Goal: Task Accomplishment & Management: Use online tool/utility

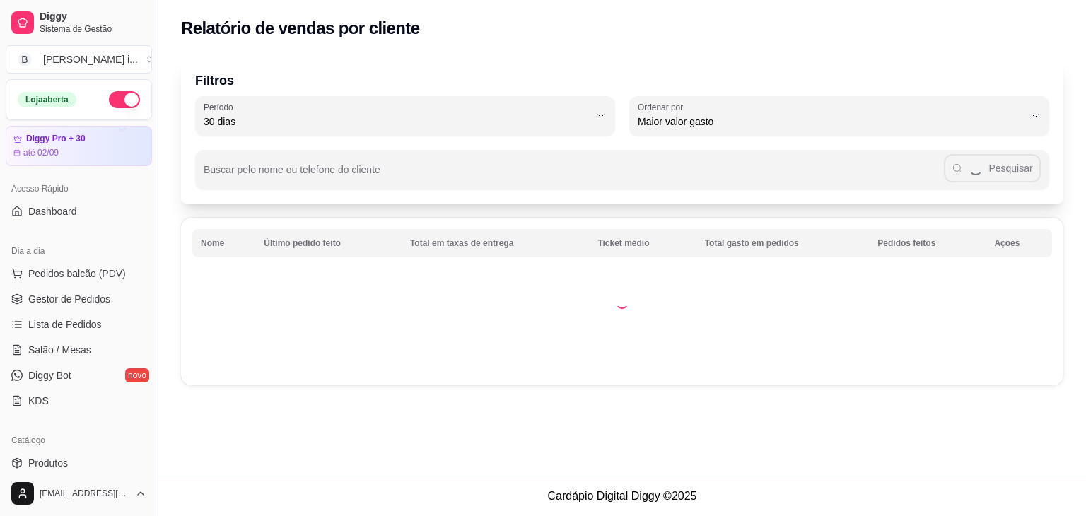
select select "30"
select select "HIGHEST_TOTAL_SPENT_WITH_ORDERS"
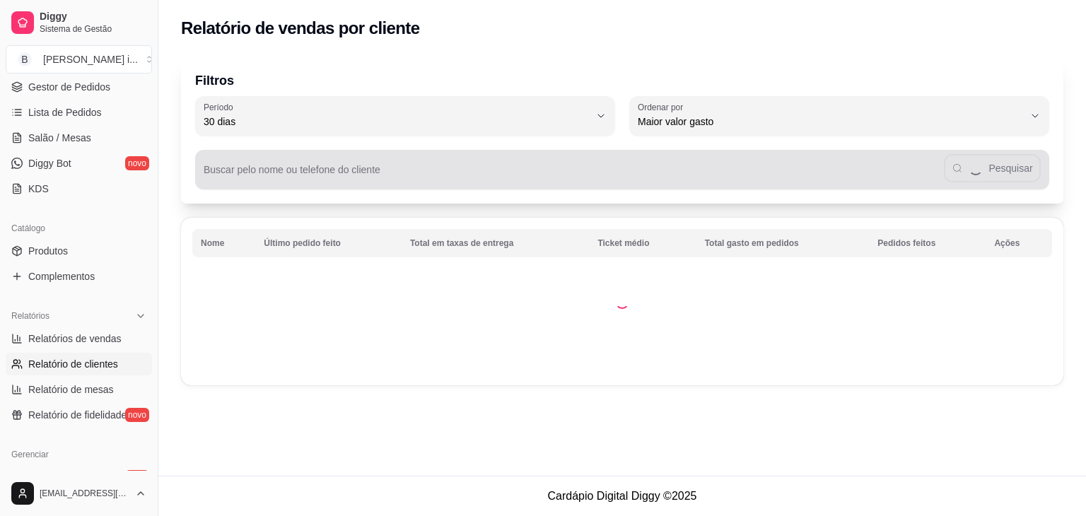
click at [320, 176] on input "Buscar pelo nome ou telefone do cliente" at bounding box center [574, 175] width 740 height 14
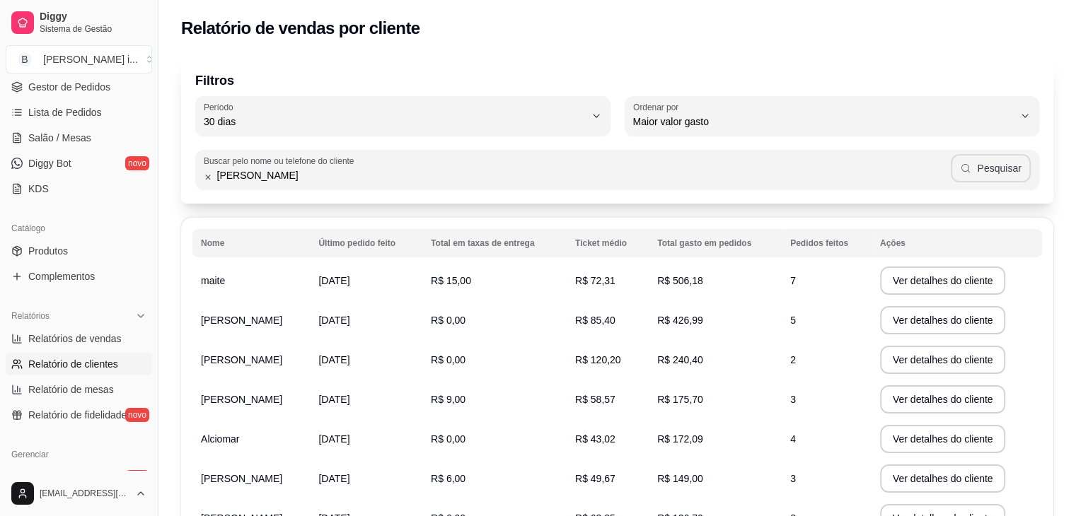
type input "[PERSON_NAME]"
click at [998, 168] on button "Pesquisar" at bounding box center [990, 168] width 80 height 28
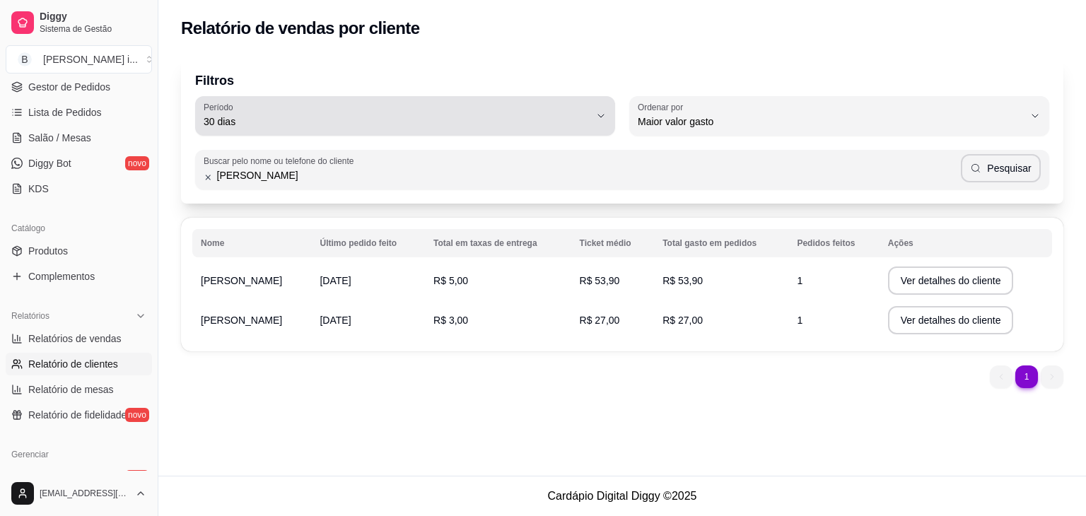
click at [568, 111] on div "30 dias" at bounding box center [397, 116] width 386 height 28
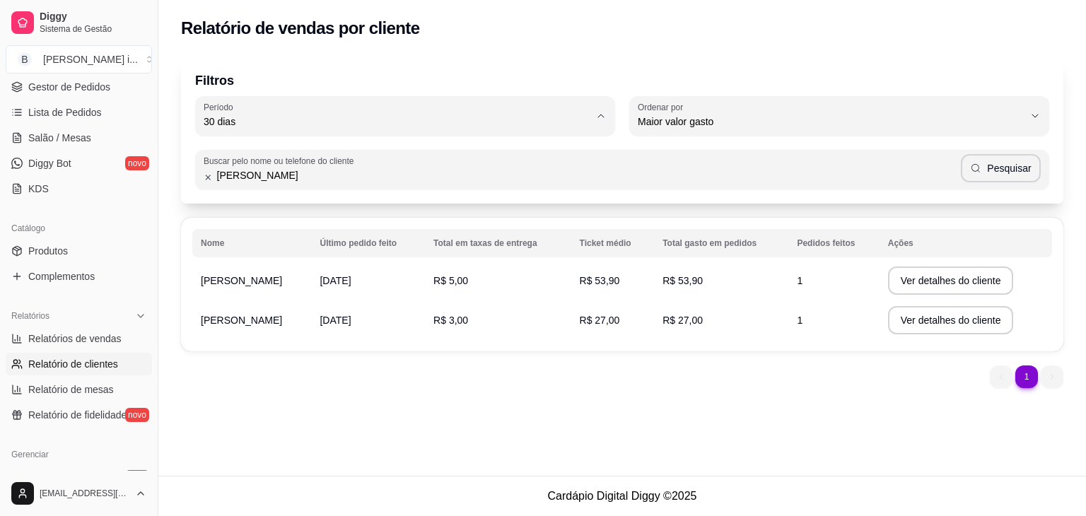
click at [226, 301] on span "60 dias" at bounding box center [398, 293] width 368 height 13
type input "60"
select select "60"
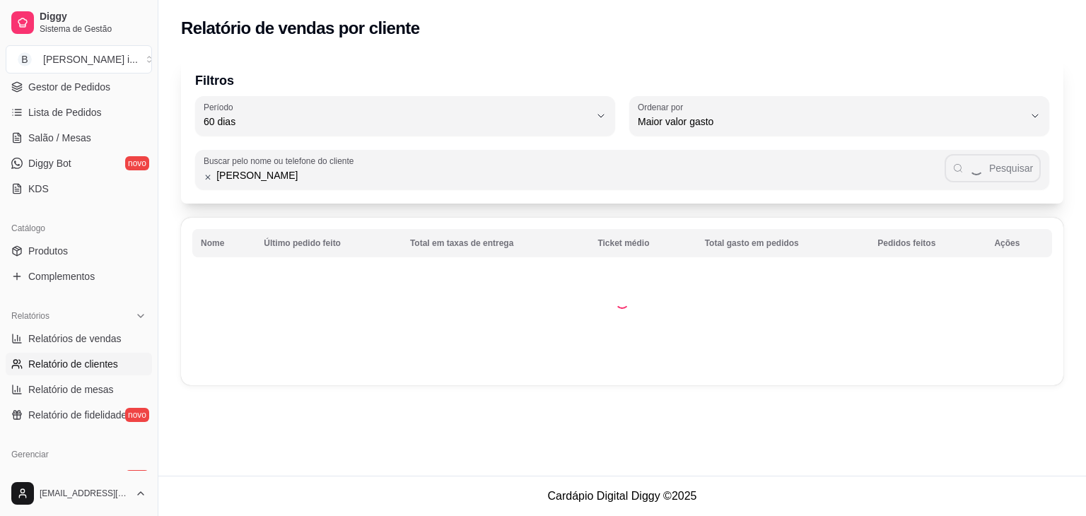
scroll to position [13, 0]
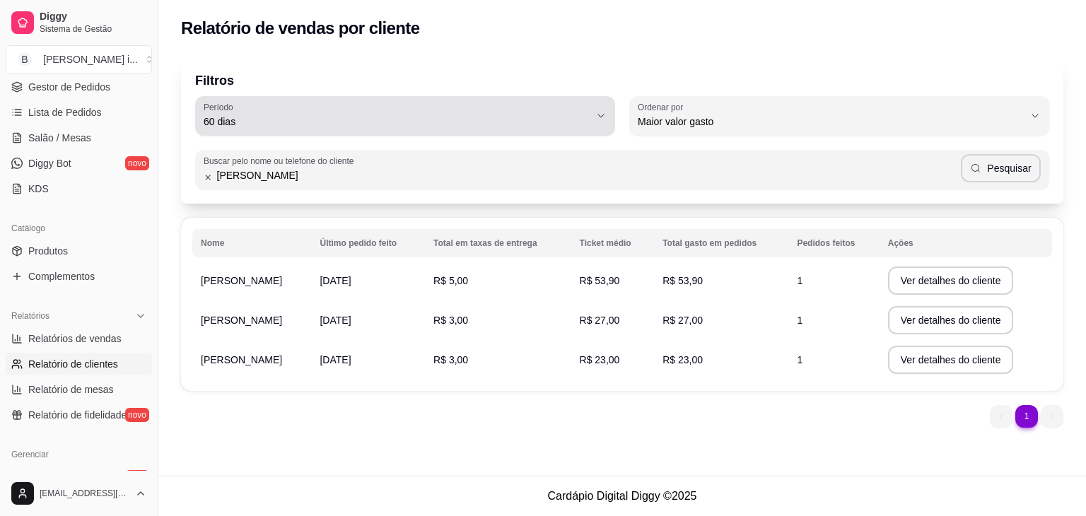
click at [501, 115] on span "60 dias" at bounding box center [397, 122] width 386 height 14
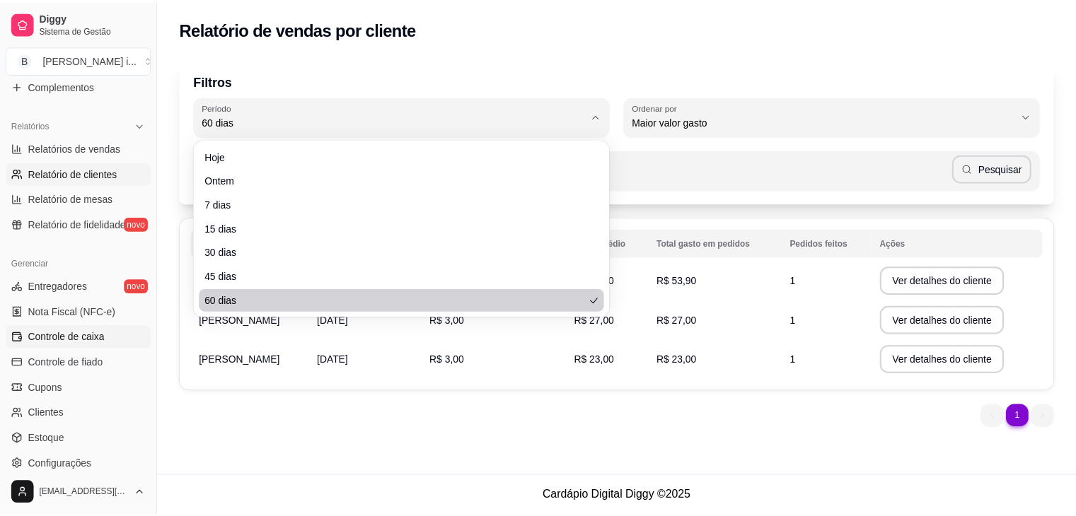
scroll to position [424, 0]
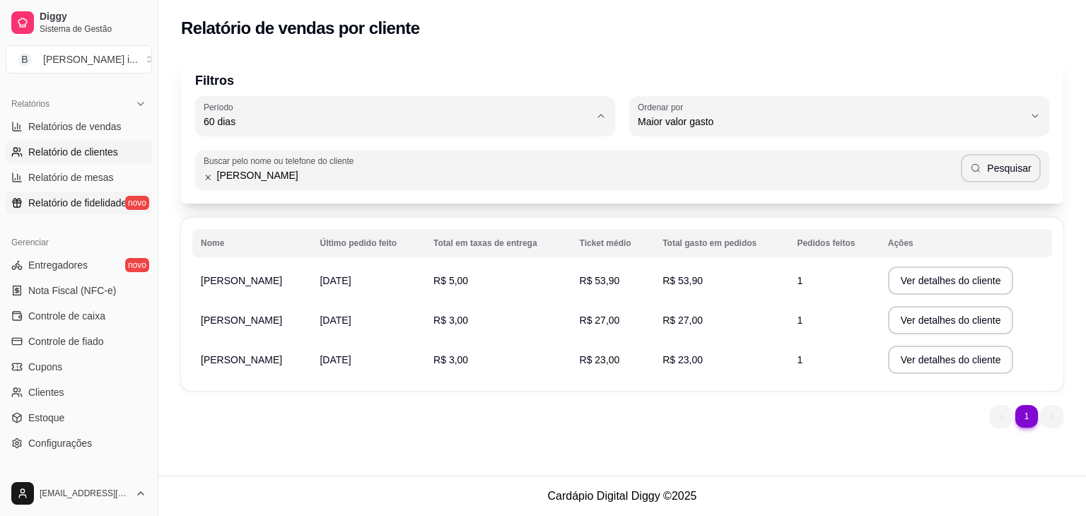
click at [82, 199] on span "Relatório de fidelidade" at bounding box center [77, 203] width 98 height 14
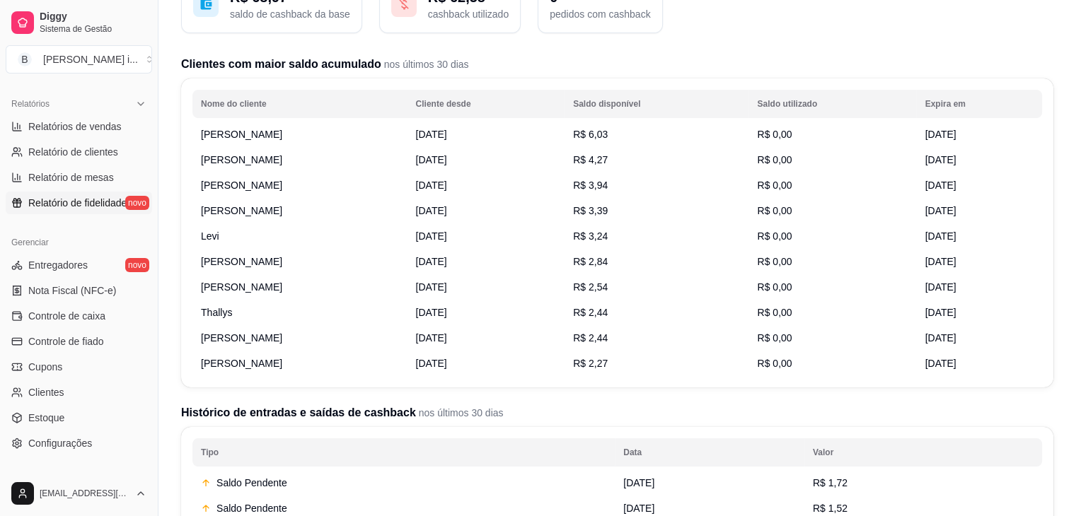
scroll to position [141, 0]
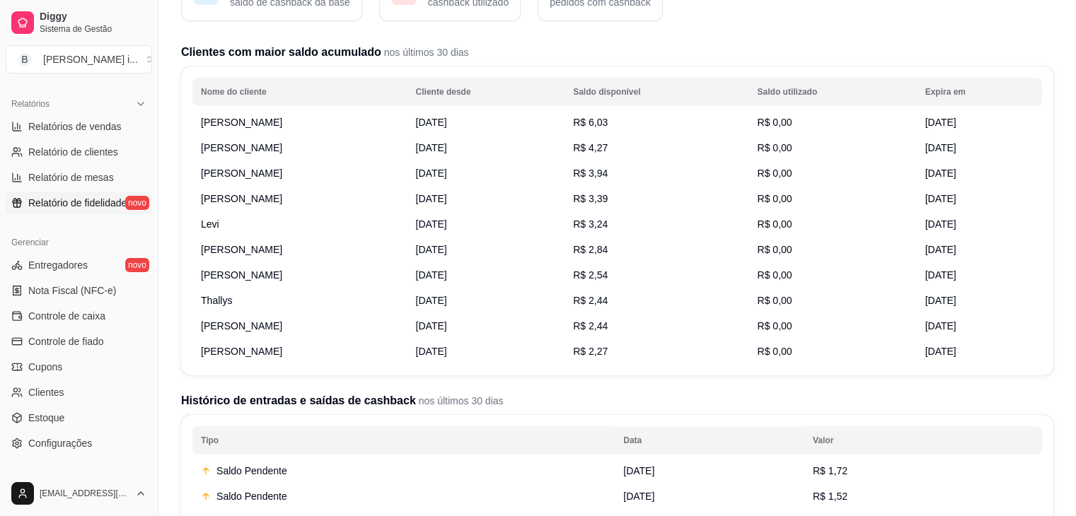
click at [651, 332] on td "R$ 2,44" at bounding box center [656, 325] width 184 height 25
click at [297, 329] on td "[PERSON_NAME]" at bounding box center [299, 325] width 215 height 25
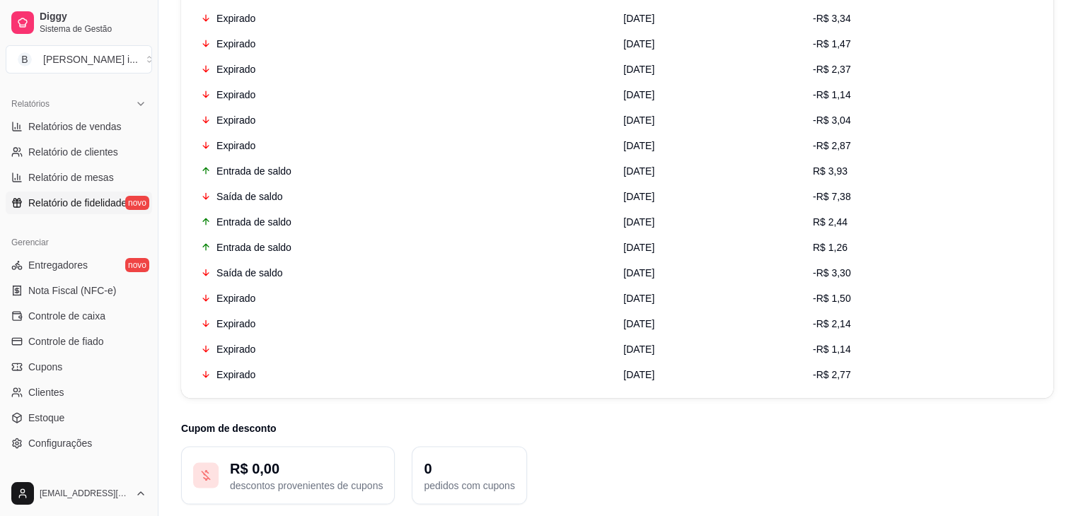
scroll to position [2803, 0]
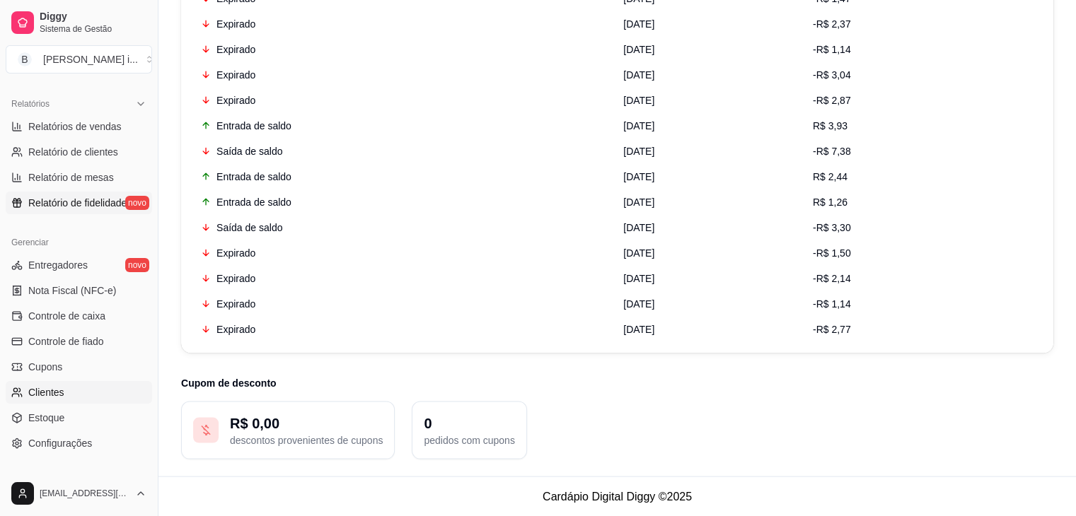
click at [77, 395] on link "Clientes" at bounding box center [79, 392] width 146 height 23
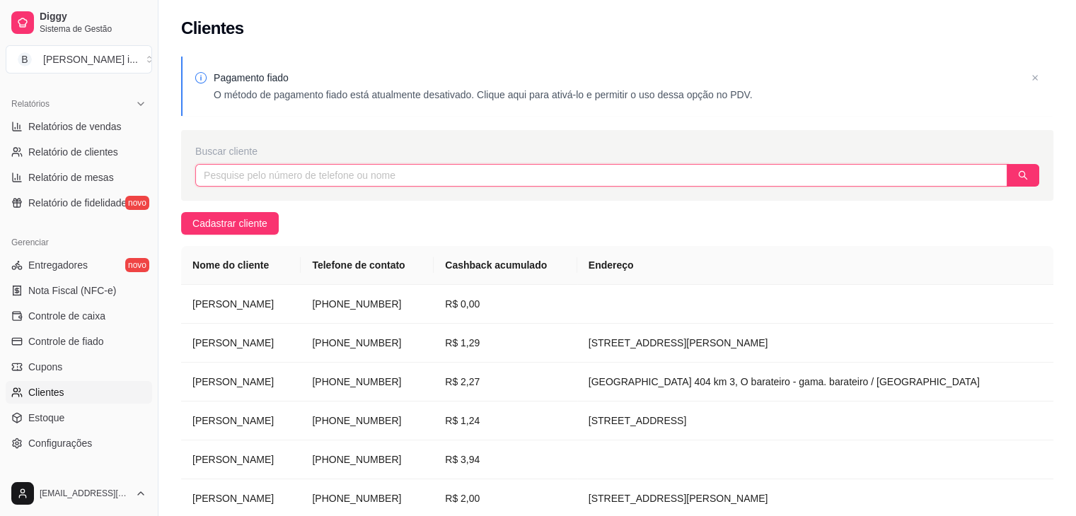
click at [499, 176] on input "text" at bounding box center [601, 175] width 812 height 23
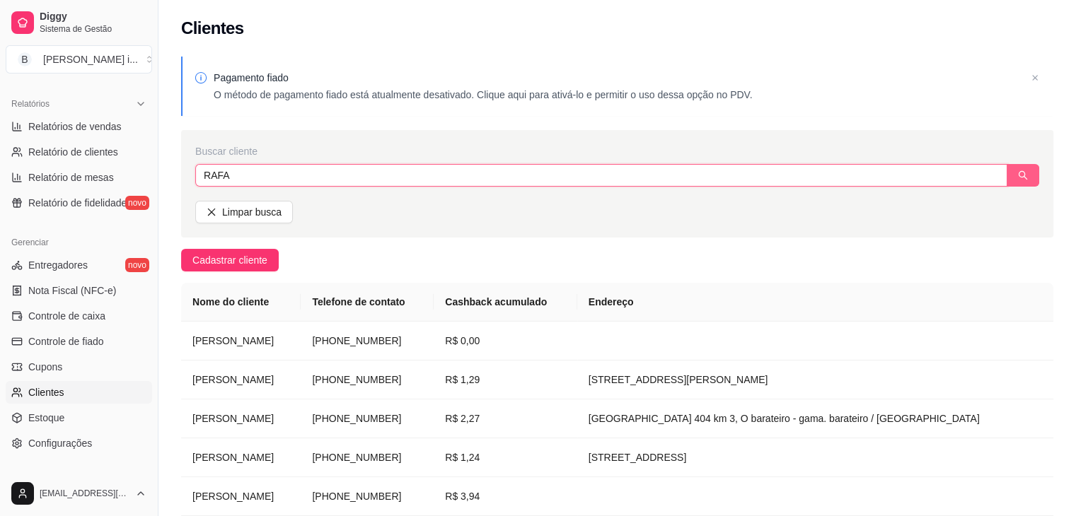
click at [1021, 173] on icon "search" at bounding box center [1023, 175] width 10 height 10
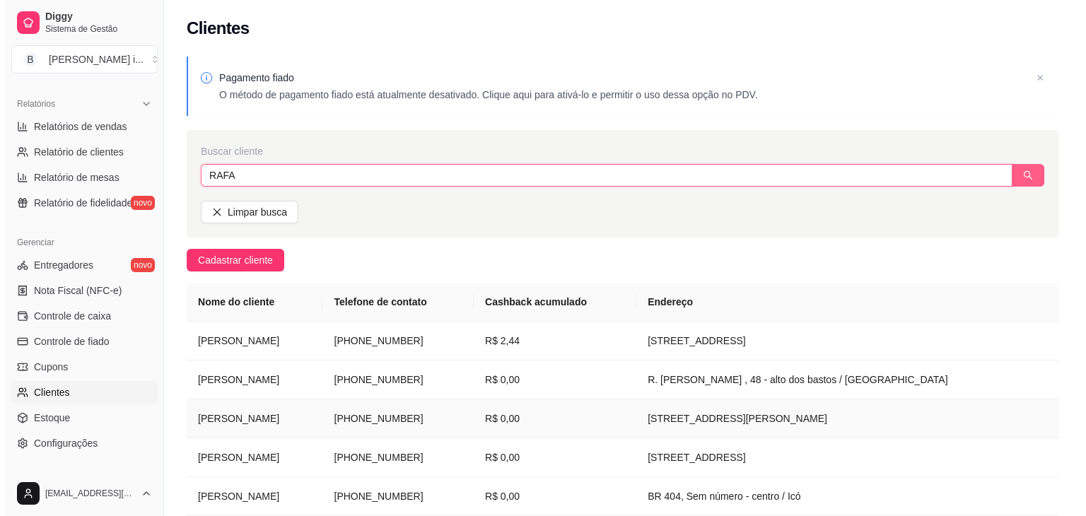
scroll to position [102, 0]
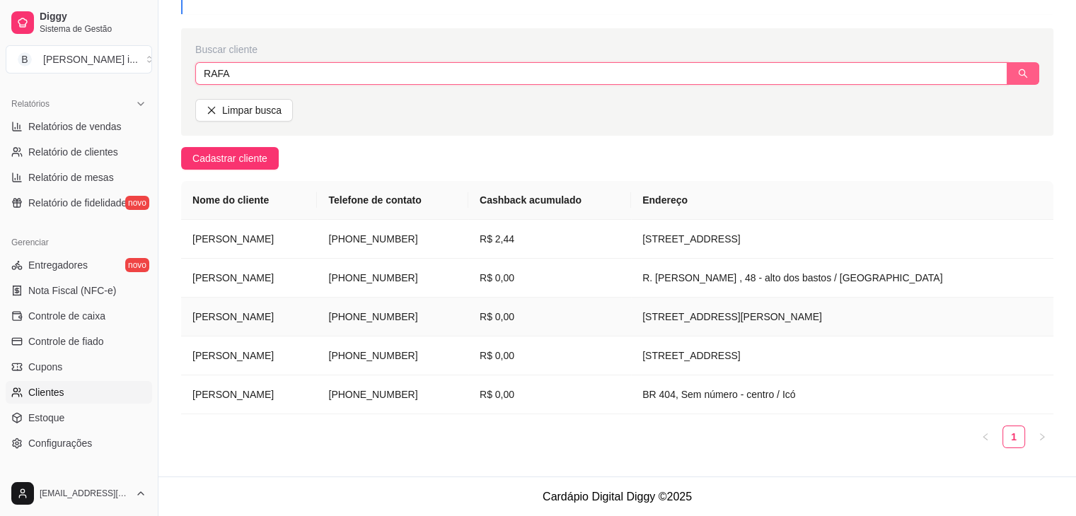
type input "RAFA"
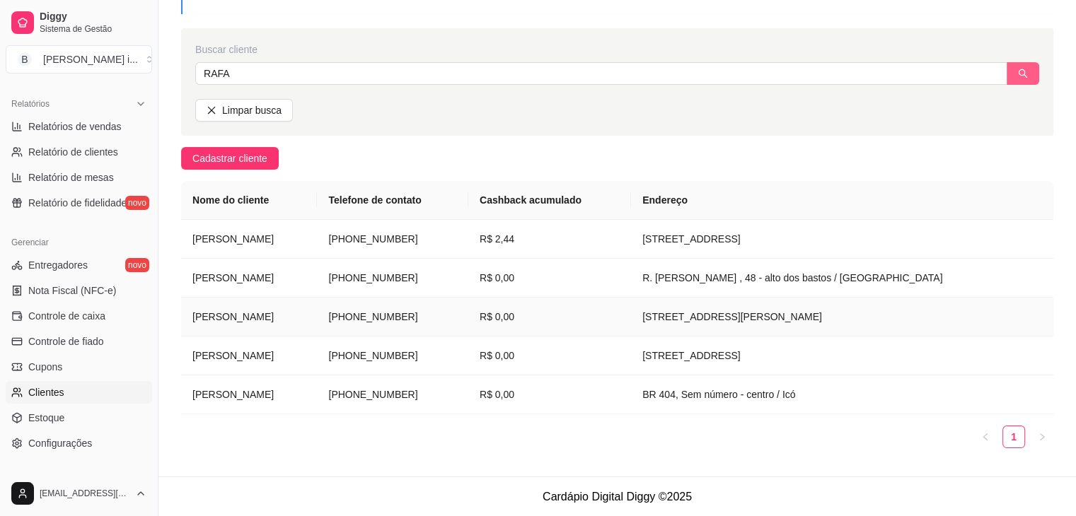
click at [687, 326] on td "[STREET_ADDRESS][PERSON_NAME]" at bounding box center [842, 317] width 422 height 39
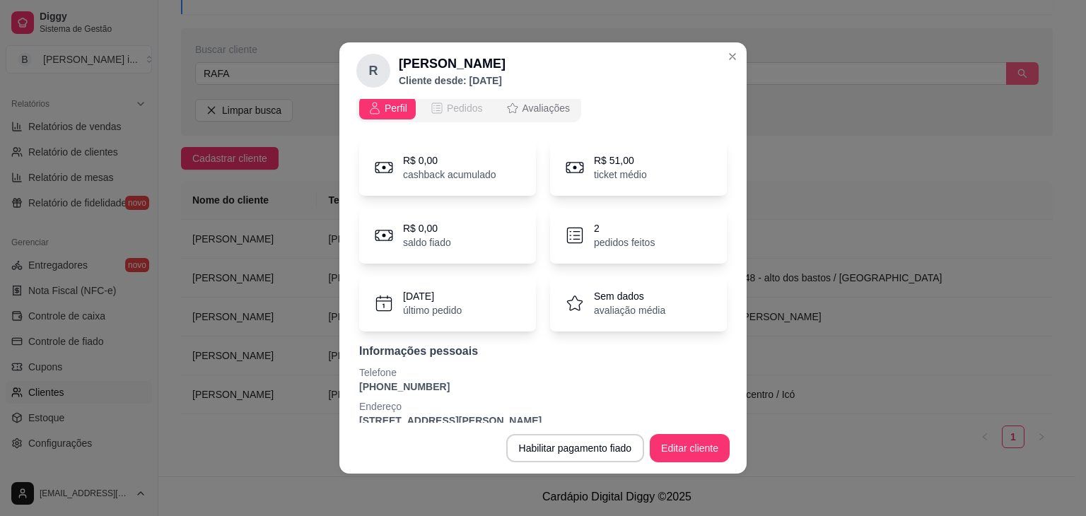
scroll to position [0, 0]
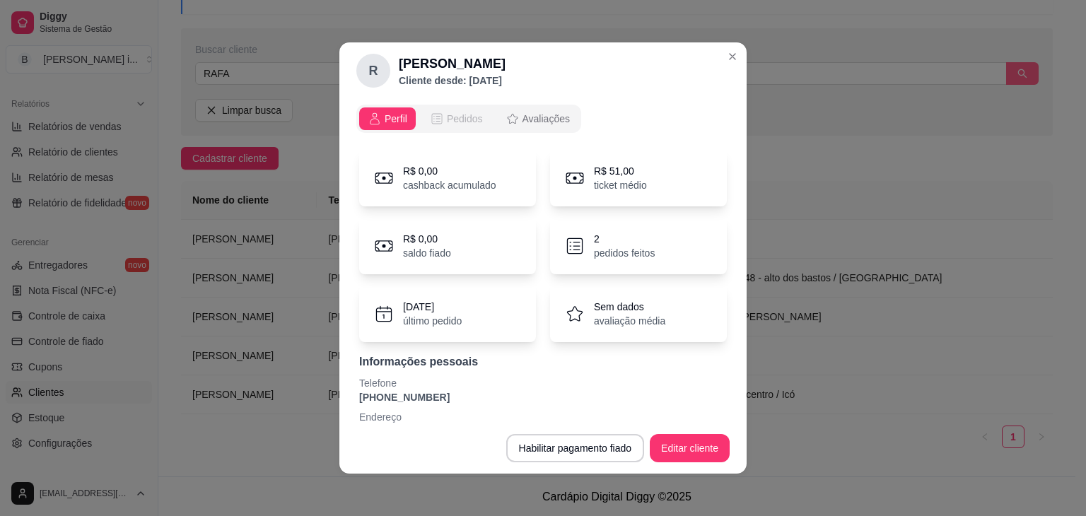
click at [470, 125] on span "Pedidos" at bounding box center [465, 119] width 36 height 14
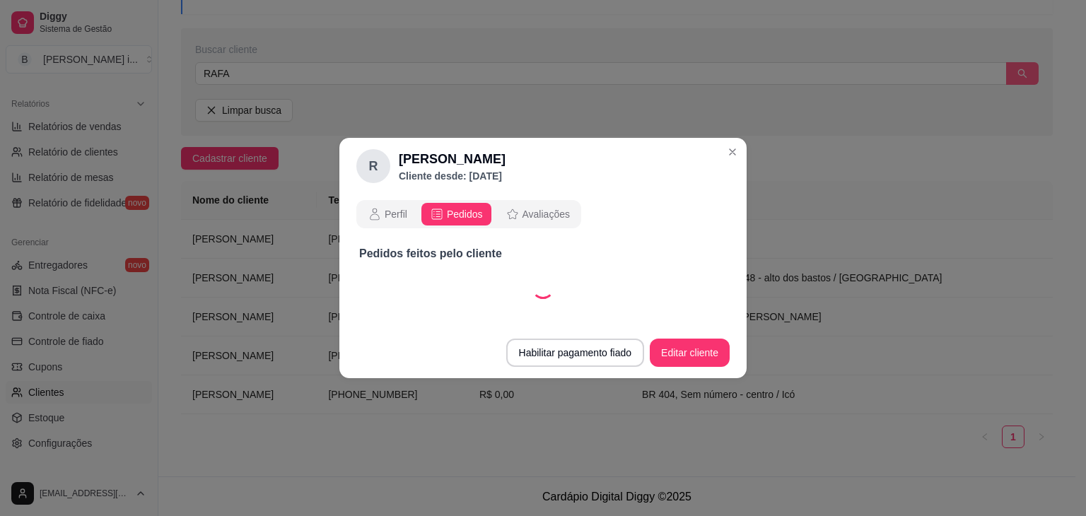
select select "30"
select select "ALL"
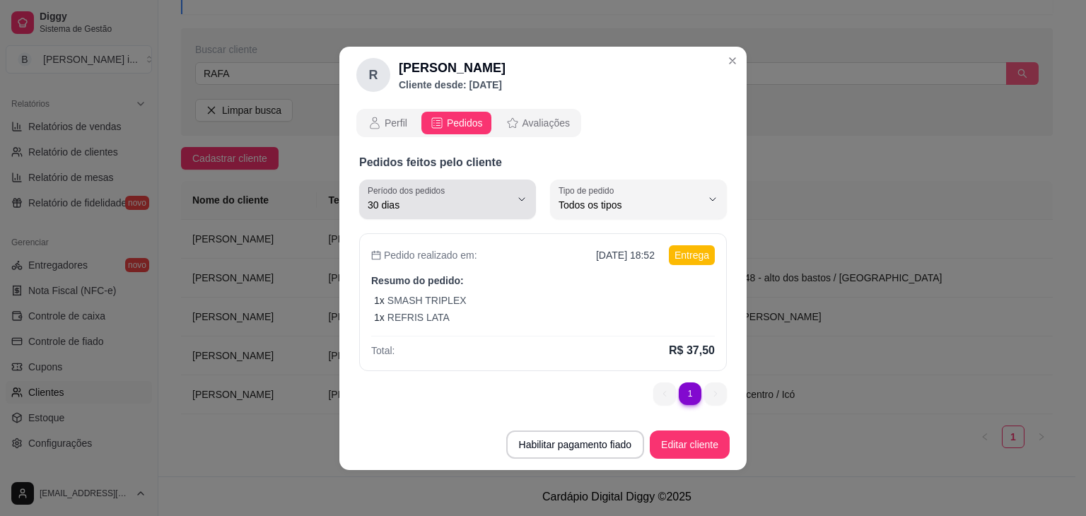
click at [461, 209] on span "30 dias" at bounding box center [439, 205] width 143 height 14
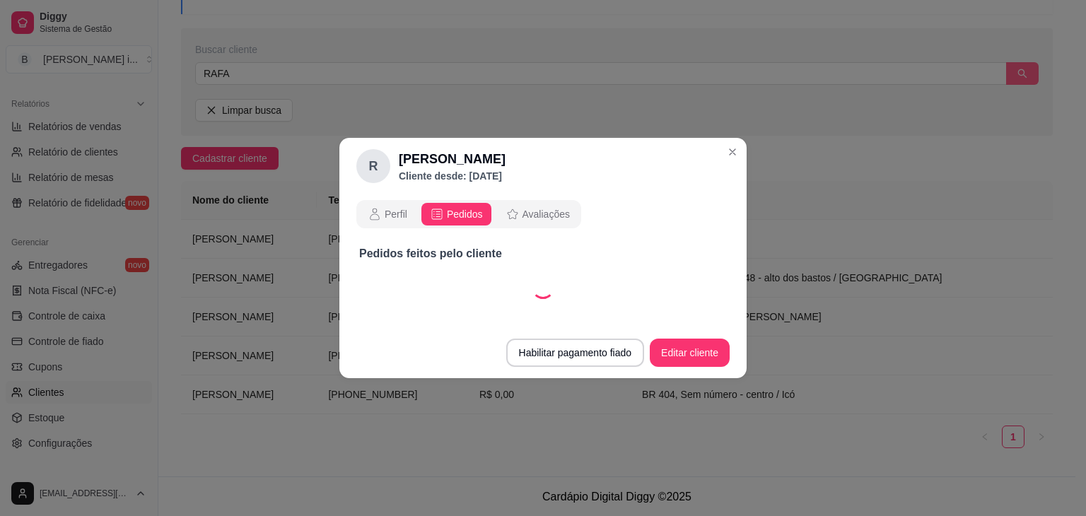
select select "60"
select select "ALL"
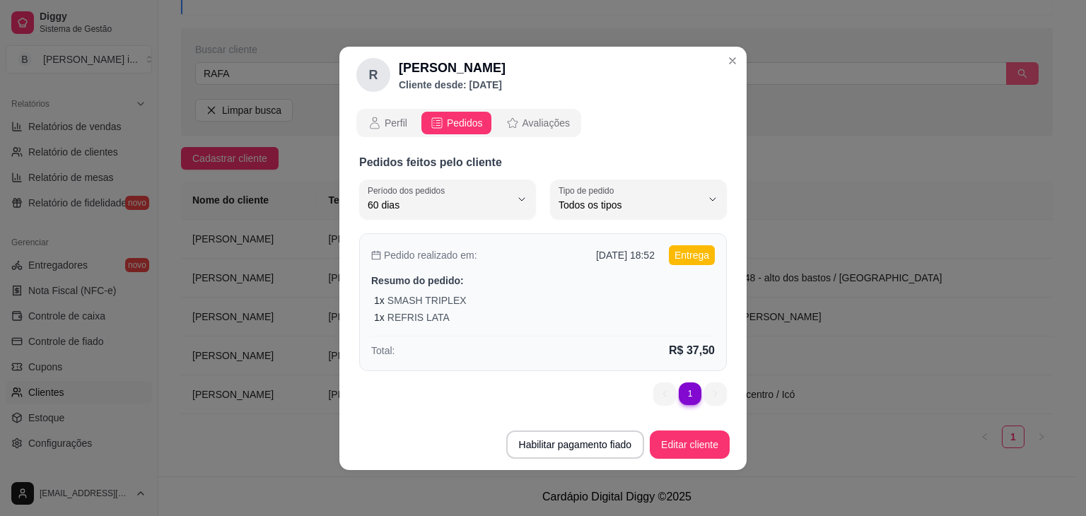
scroll to position [13, 0]
click at [523, 122] on span "Avaliações" at bounding box center [546, 123] width 47 height 14
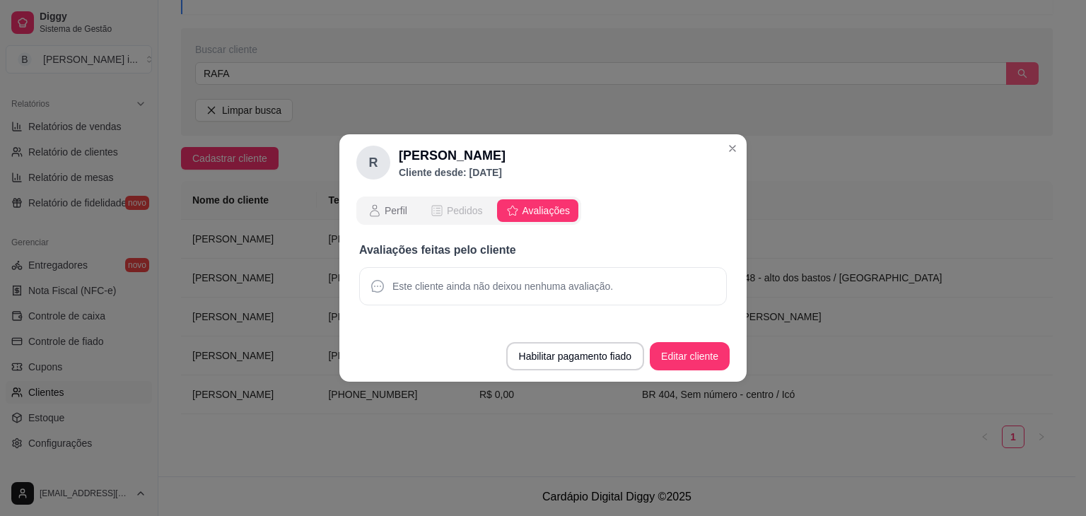
click at [465, 206] on span "Pedidos" at bounding box center [465, 211] width 36 height 14
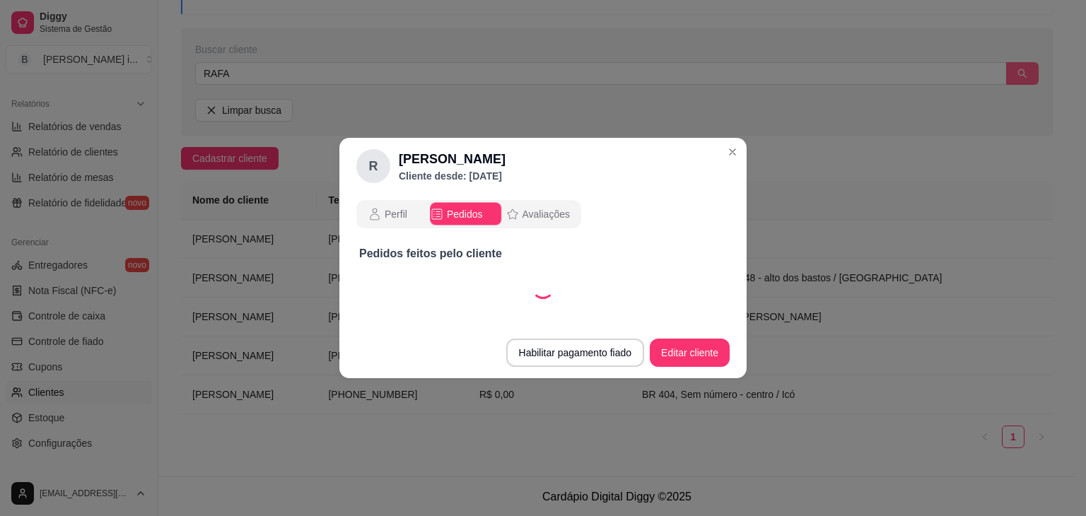
select select "30"
select select "ALL"
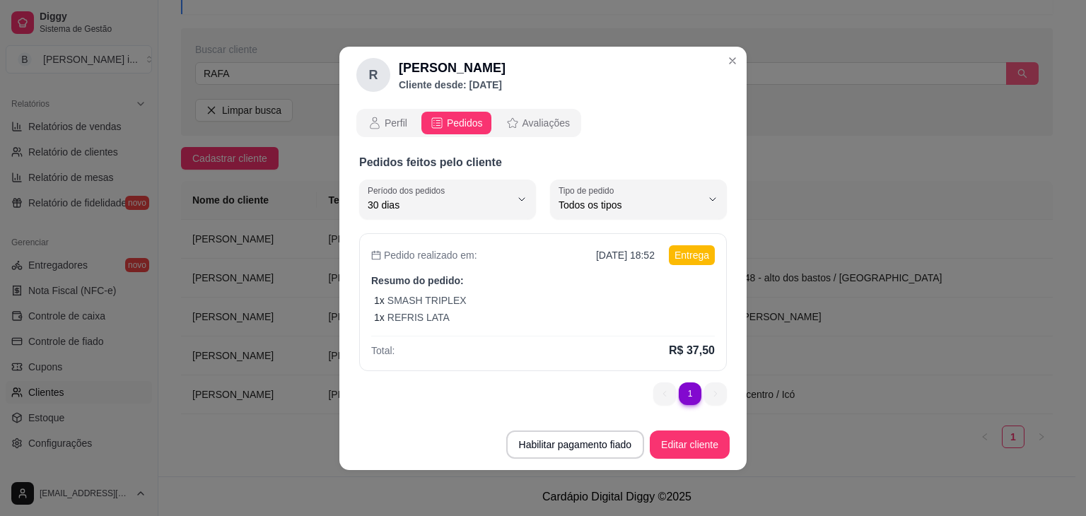
click at [396, 134] on div "Perfil Pedidos Avaliações" at bounding box center [468, 123] width 225 height 28
click at [404, 124] on span "Perfil" at bounding box center [396, 123] width 23 height 14
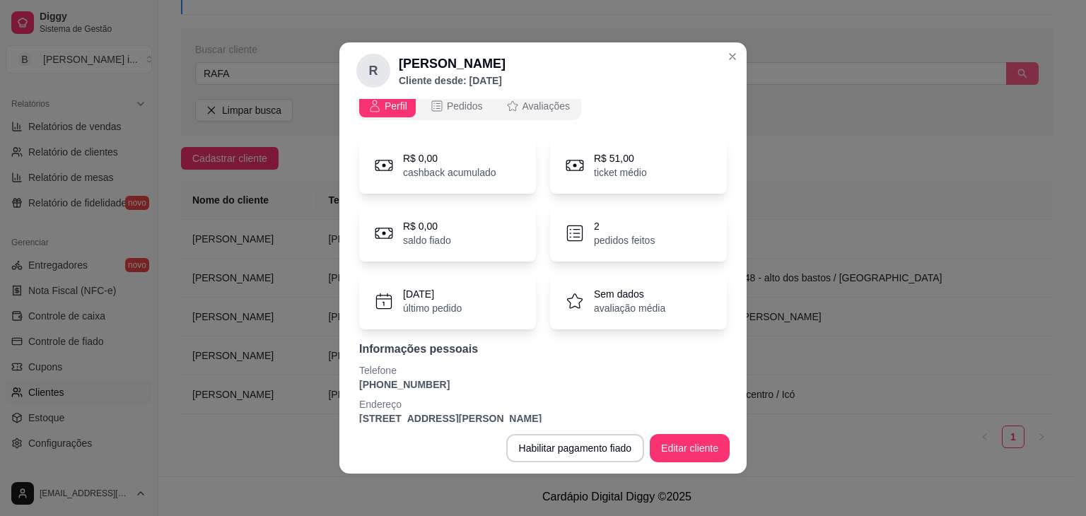
scroll to position [0, 0]
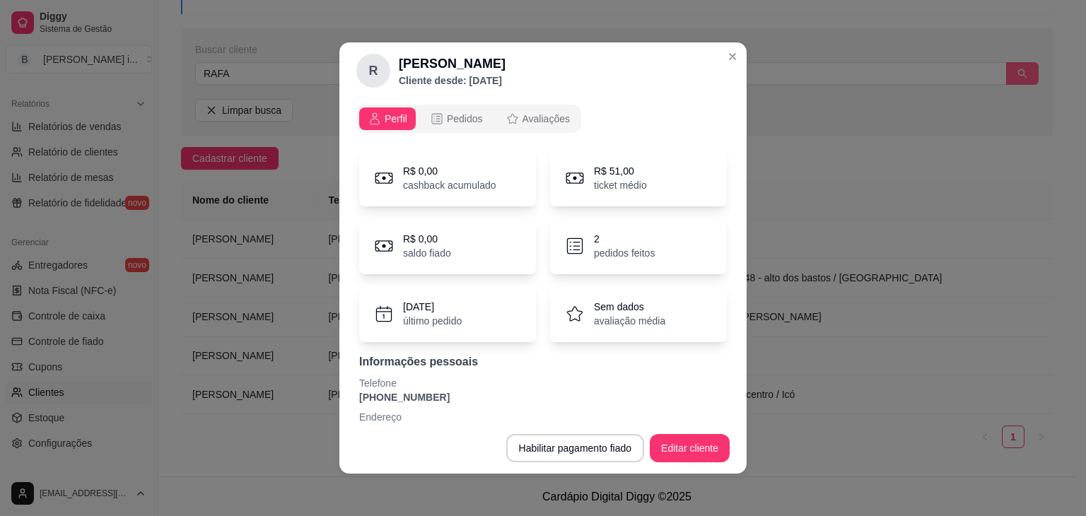
click at [577, 262] on div "2 pedidos feitos" at bounding box center [638, 246] width 177 height 57
click at [564, 245] on icon at bounding box center [574, 245] width 21 height 21
click at [572, 250] on icon at bounding box center [574, 245] width 21 height 21
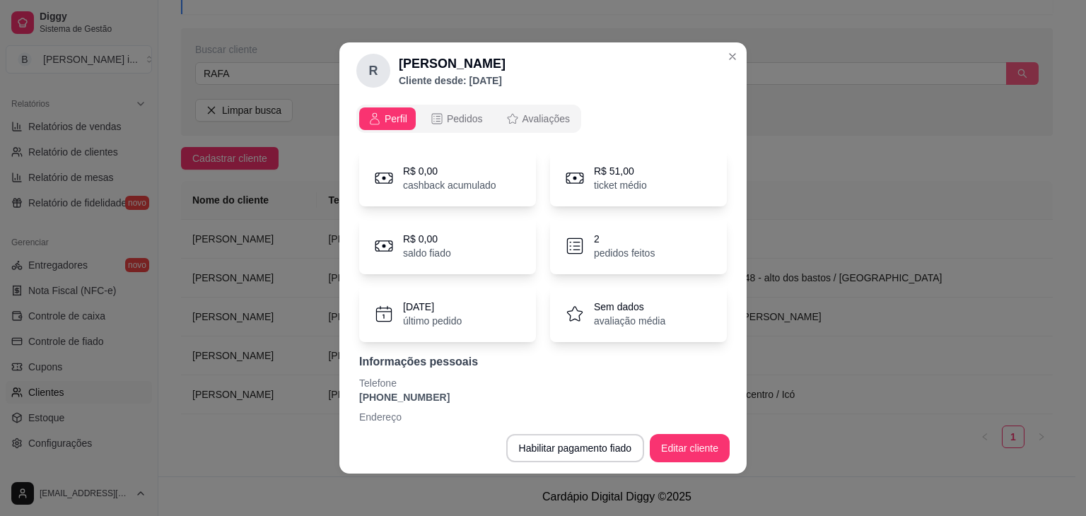
click at [566, 250] on icon at bounding box center [574, 245] width 21 height 21
click at [575, 251] on div "2 pedidos feitos" at bounding box center [638, 246] width 177 height 57
click at [663, 255] on div "2 pedidos feitos" at bounding box center [638, 246] width 177 height 57
click at [417, 267] on div "R$ 0,00 saldo fiado" at bounding box center [447, 246] width 177 height 57
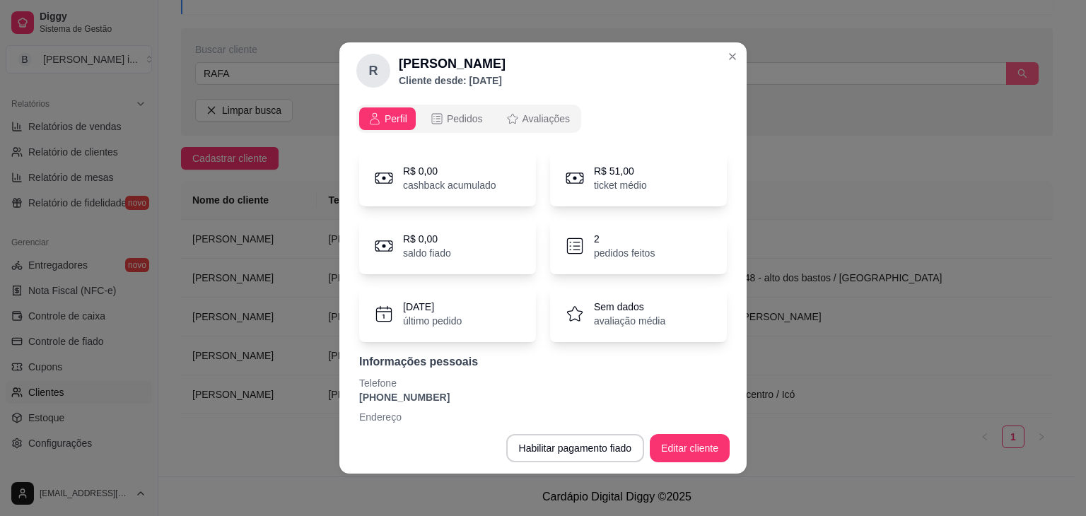
click at [451, 322] on p "último pedido" at bounding box center [432, 321] width 59 height 14
click at [464, 338] on div "[DATE] último pedido" at bounding box center [447, 314] width 177 height 57
click at [440, 111] on button "Pedidos" at bounding box center [456, 118] width 70 height 23
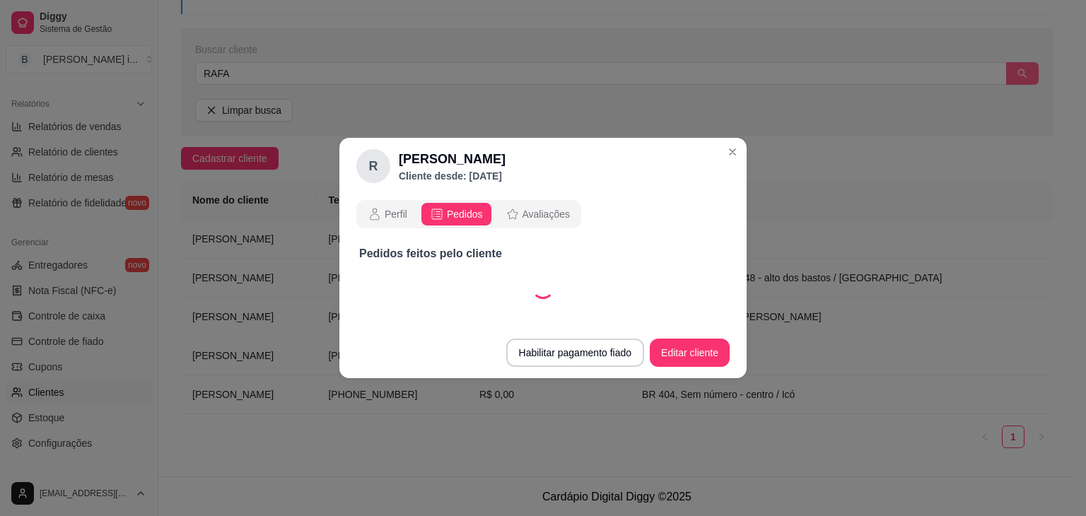
select select "30"
select select "ALL"
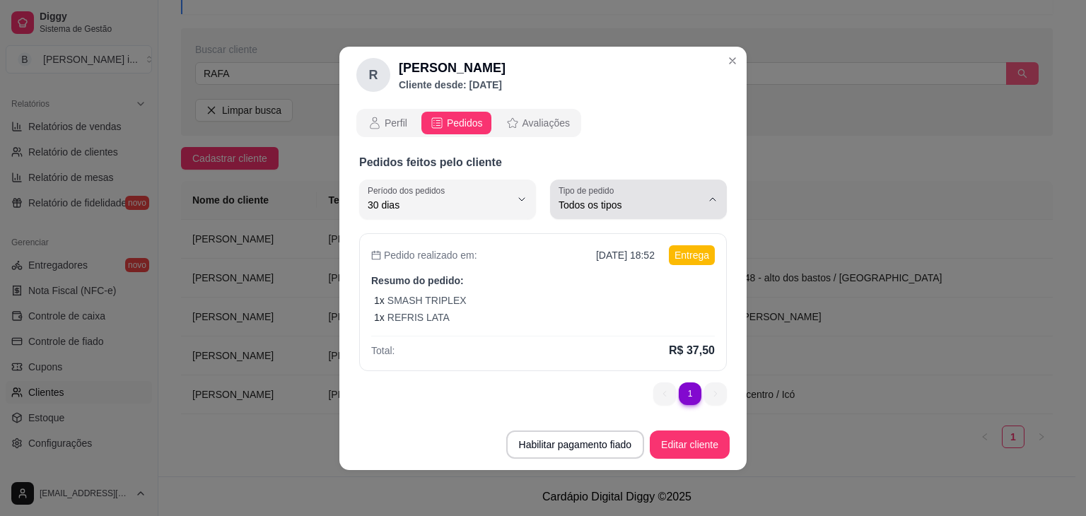
click at [648, 208] on span "Todos os tipos" at bounding box center [630, 205] width 143 height 14
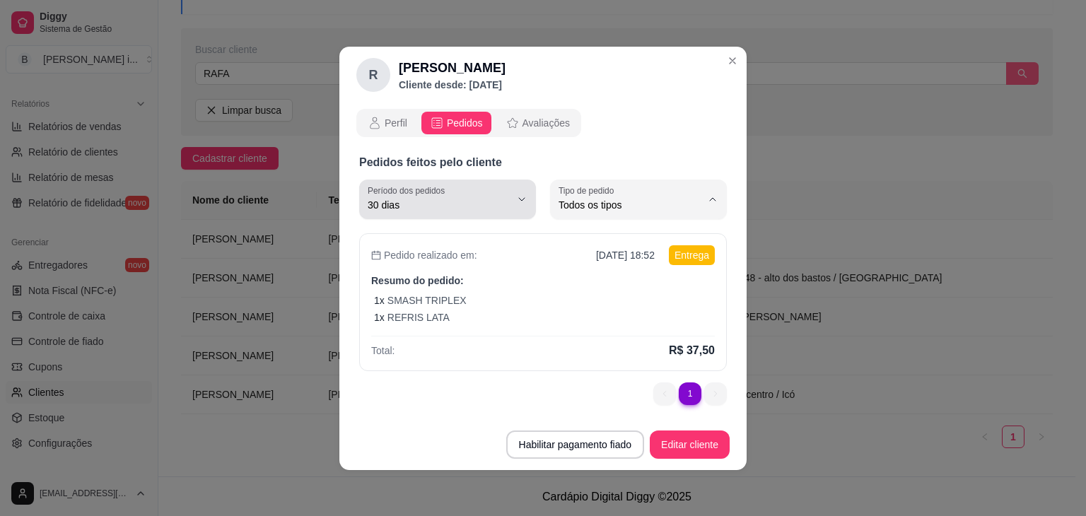
click at [490, 200] on span "30 dias" at bounding box center [439, 205] width 143 height 14
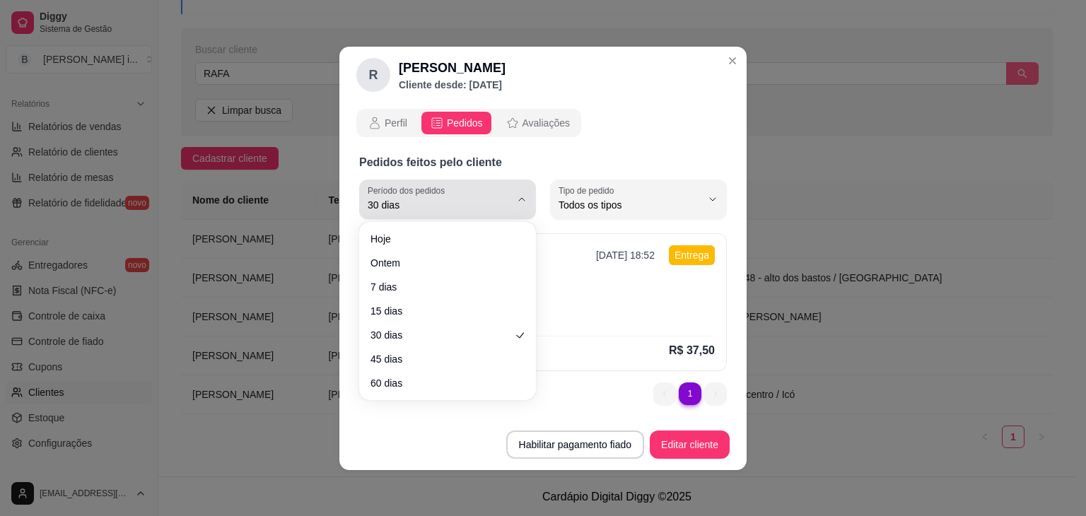
click at [450, 190] on div "30 dias" at bounding box center [439, 199] width 143 height 28
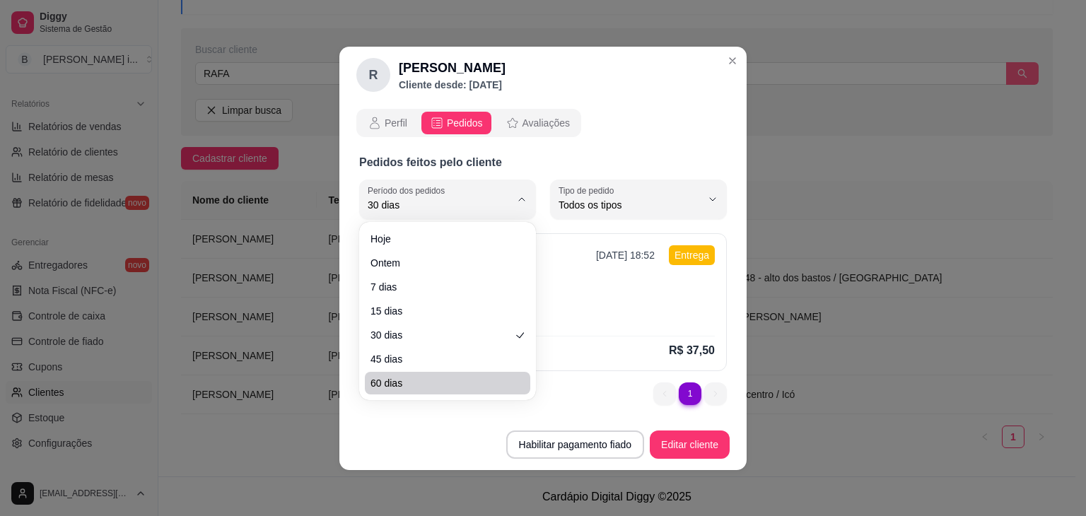
click at [380, 502] on div "R Rafael Cliente desde: [DATE] Perfil Pedidos Avaliações Pedidos feitos pelo cl…" at bounding box center [543, 258] width 1086 height 516
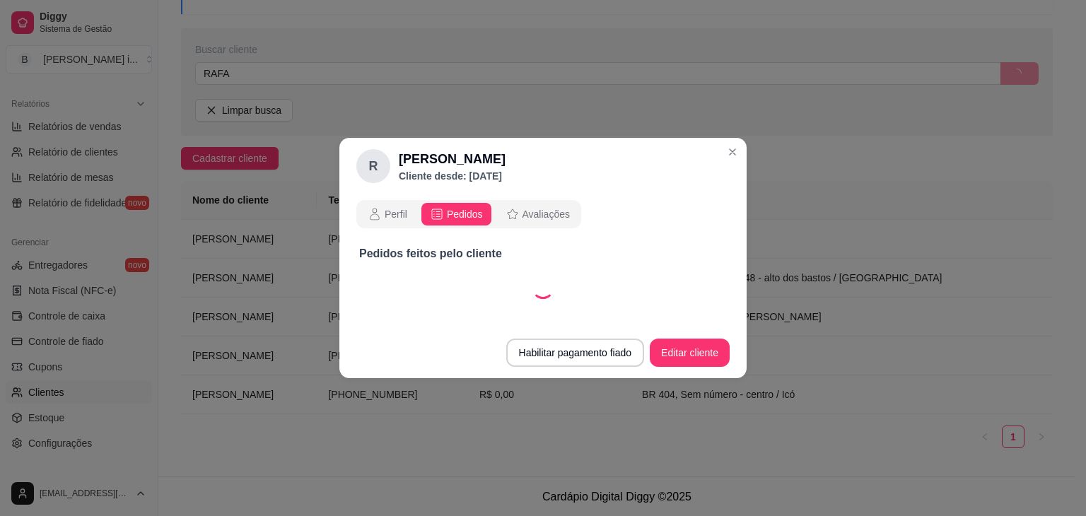
select select "30"
select select "ALL"
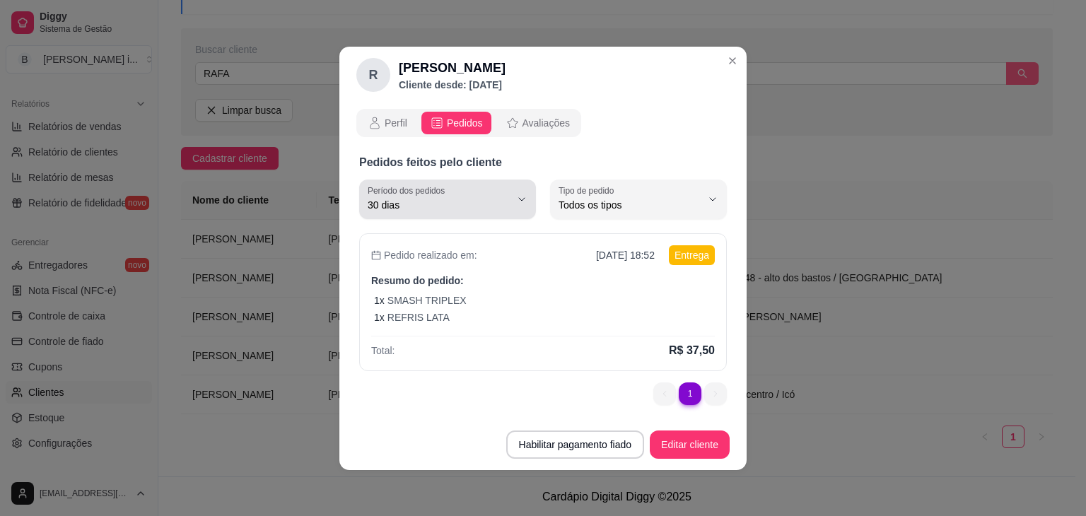
click at [520, 197] on icon "button" at bounding box center [521, 199] width 11 height 11
click at [554, 159] on p "Pedidos feitos pelo cliente" at bounding box center [543, 162] width 368 height 17
click at [586, 283] on p "Resumo do pedido:" at bounding box center [543, 281] width 344 height 14
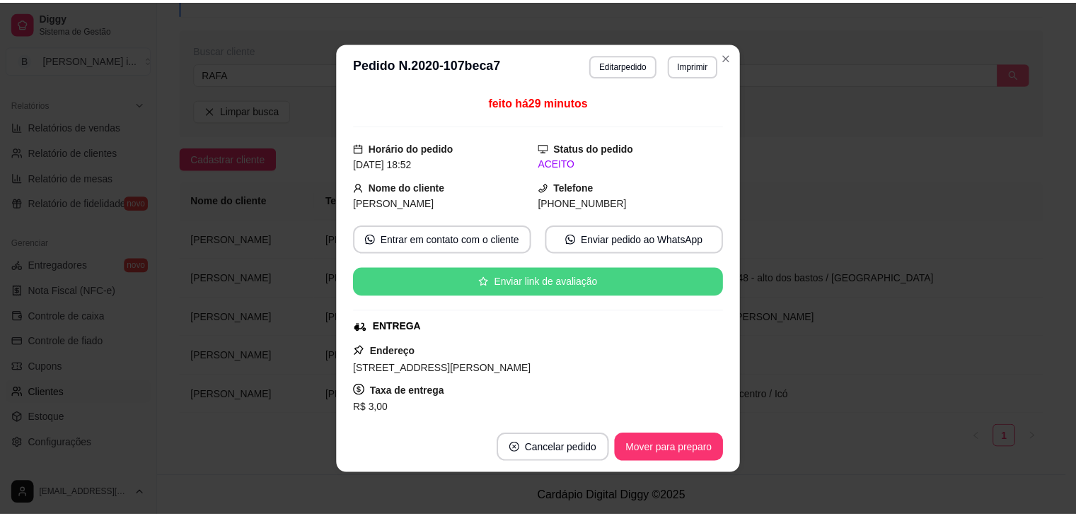
scroll to position [324, 0]
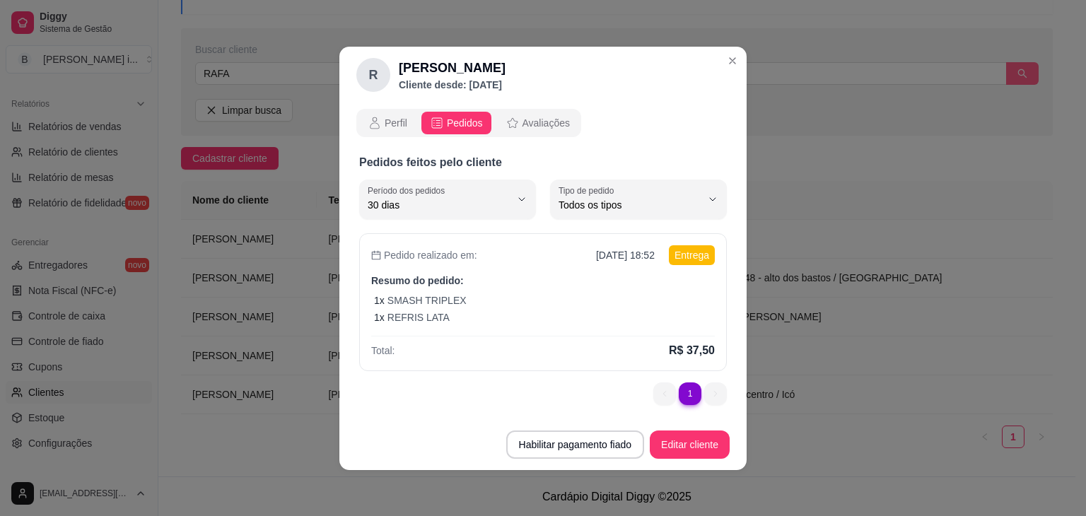
click at [462, 122] on span "Pedidos" at bounding box center [465, 123] width 36 height 14
click at [668, 400] on ul "1 1" at bounding box center [690, 394] width 74 height 23
click at [522, 109] on div "Perfil Pedidos Avaliações" at bounding box center [468, 123] width 225 height 28
click at [535, 121] on span "Avaliações" at bounding box center [546, 123] width 47 height 14
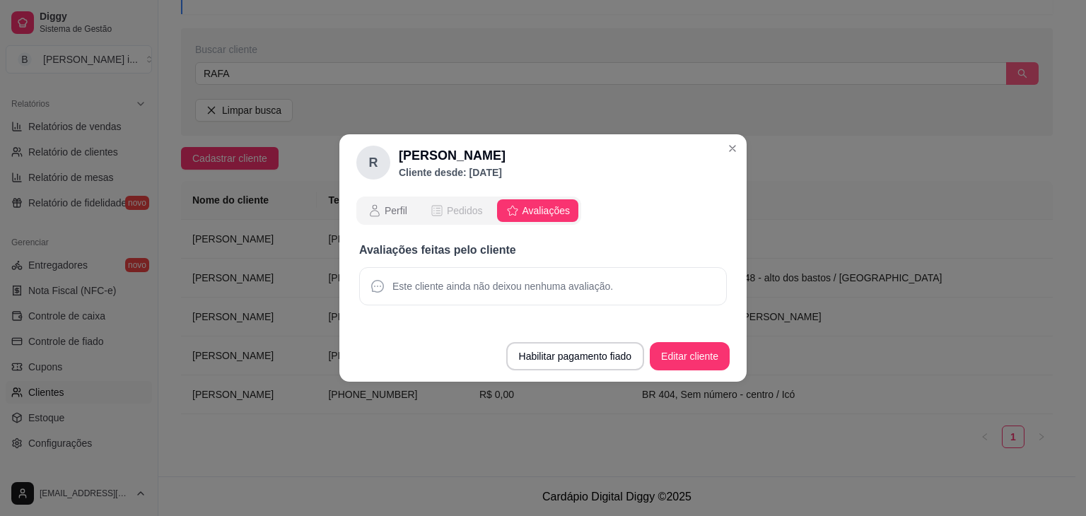
click at [452, 214] on span "Pedidos" at bounding box center [465, 211] width 36 height 14
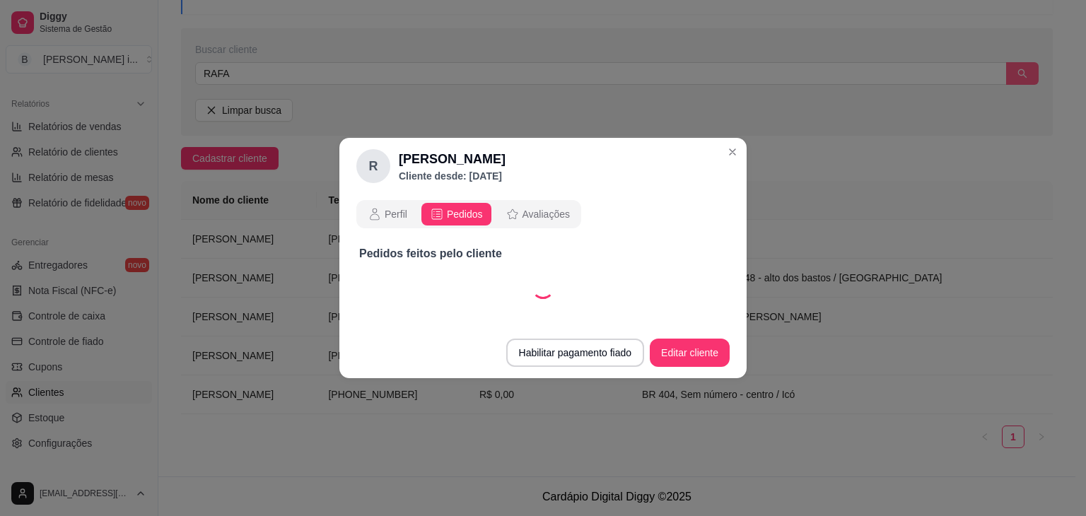
select select "30"
select select "ALL"
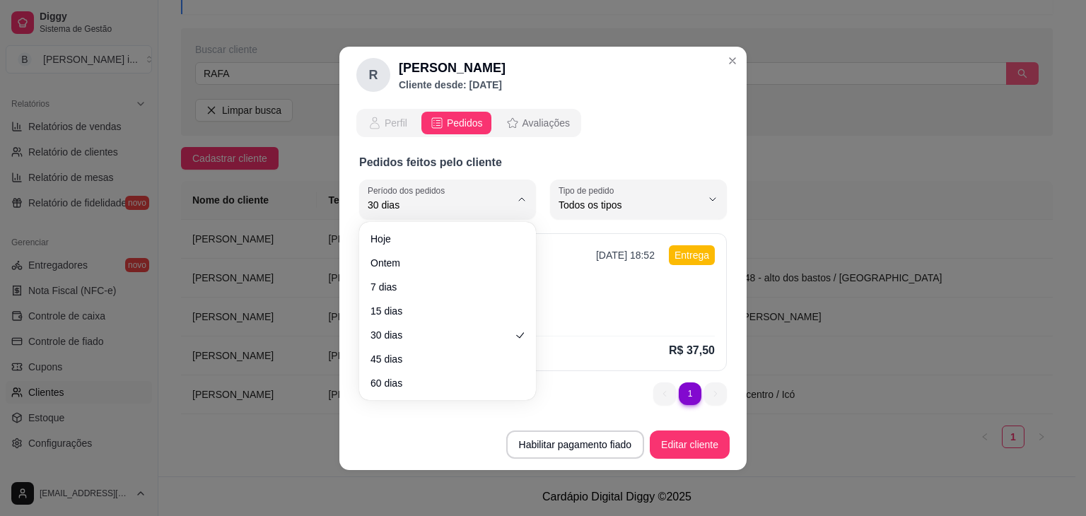
click at [390, 126] on span "Perfil" at bounding box center [396, 123] width 23 height 14
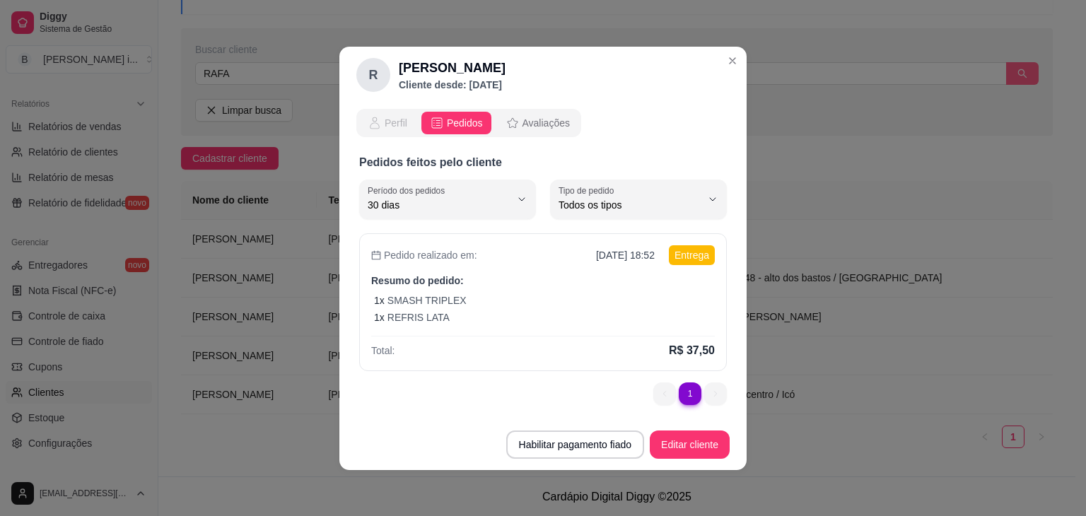
click at [391, 126] on span "Perfil" at bounding box center [396, 123] width 23 height 14
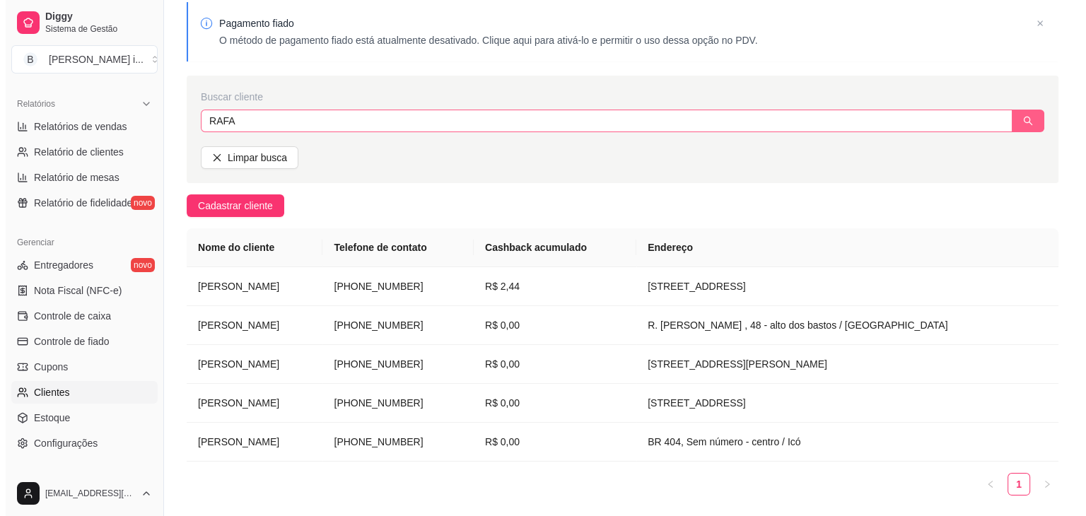
scroll to position [0, 0]
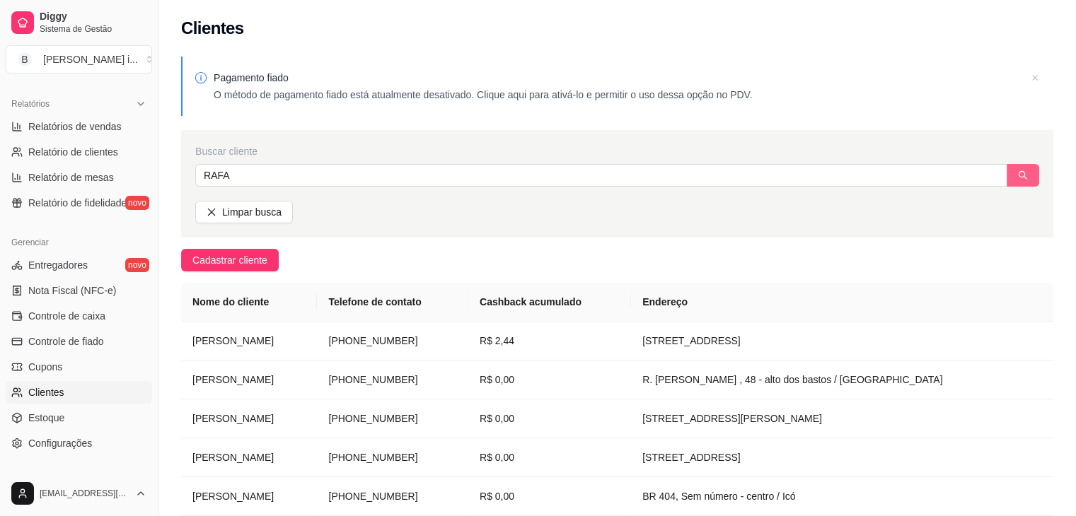
click at [1040, 74] on icon at bounding box center [1035, 78] width 14 height 14
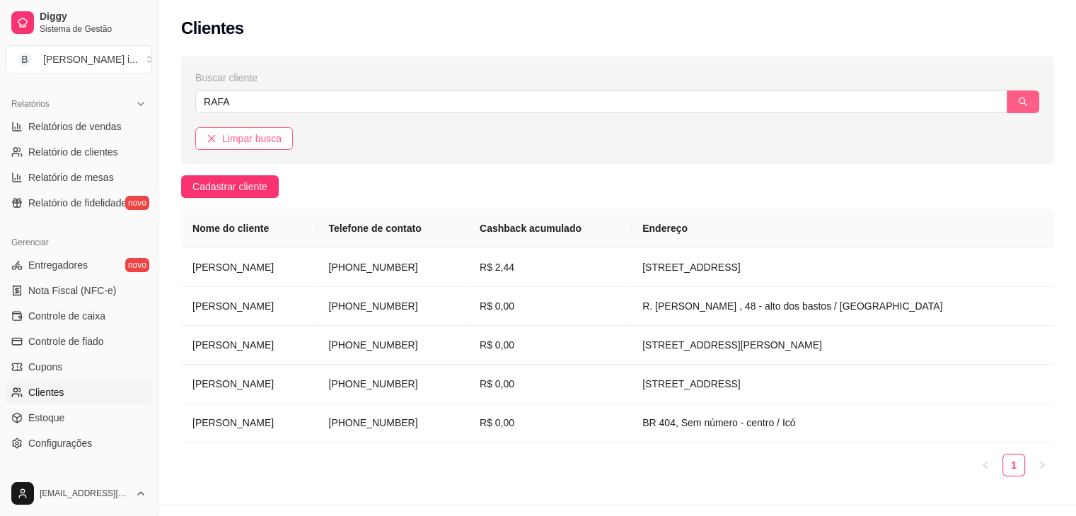
click at [245, 141] on span "Limpar busca" at bounding box center [251, 139] width 59 height 16
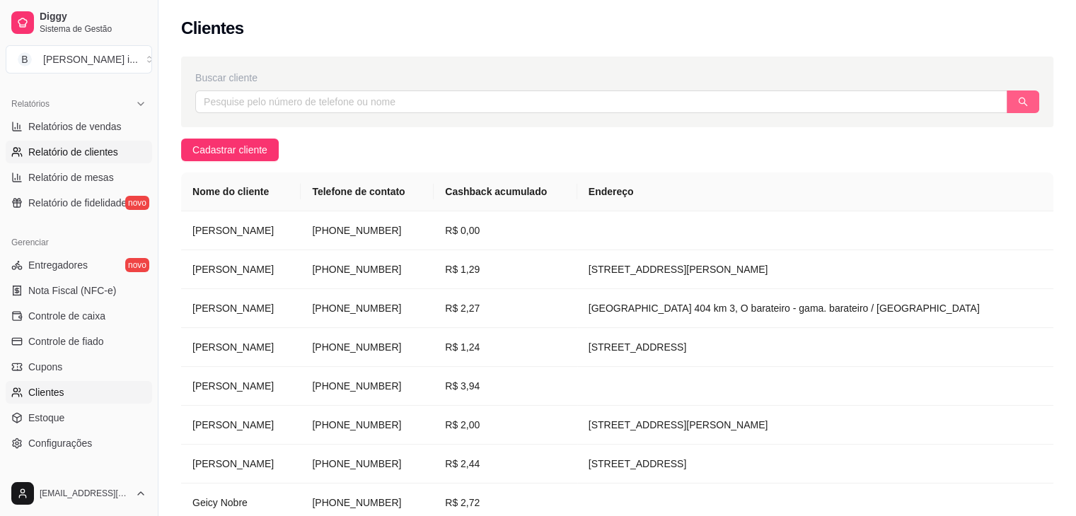
click at [74, 155] on span "Relatório de clientes" at bounding box center [73, 152] width 90 height 14
select select "30"
select select "HIGHEST_TOTAL_SPENT_WITH_ORDERS"
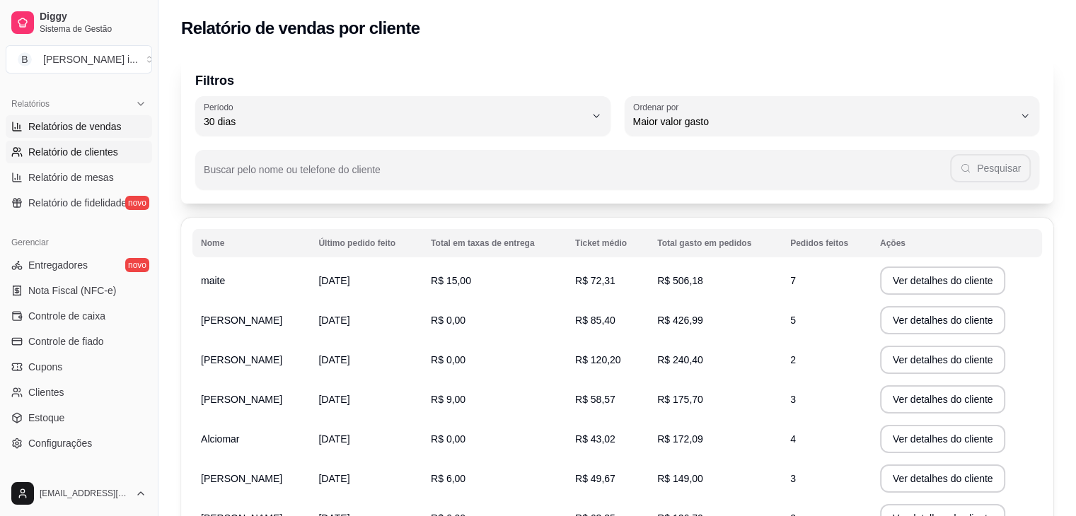
click at [76, 126] on span "Relatórios de vendas" at bounding box center [74, 127] width 93 height 14
select select "ALL"
select select "0"
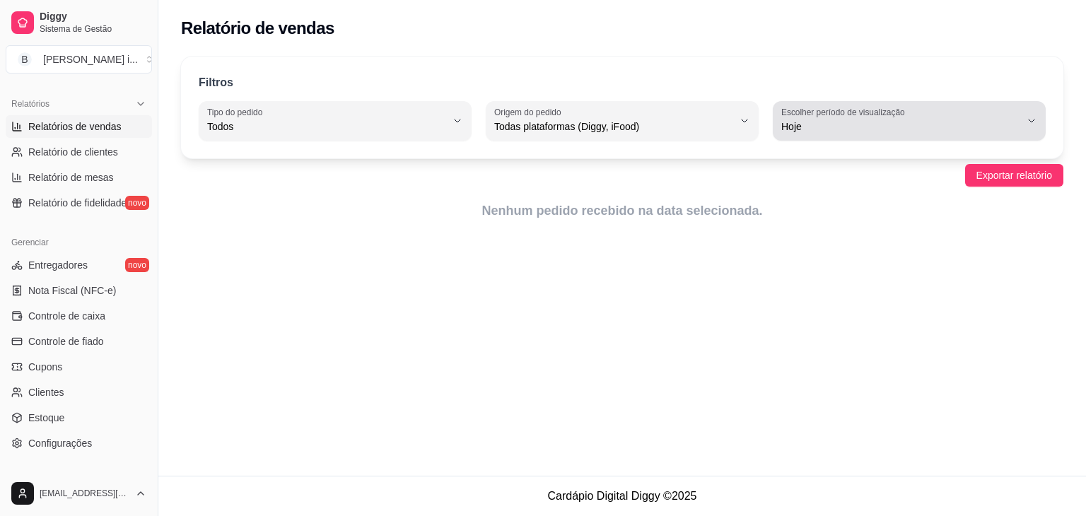
click at [966, 137] on button "Escolher período de visualização Hoje" at bounding box center [909, 121] width 273 height 40
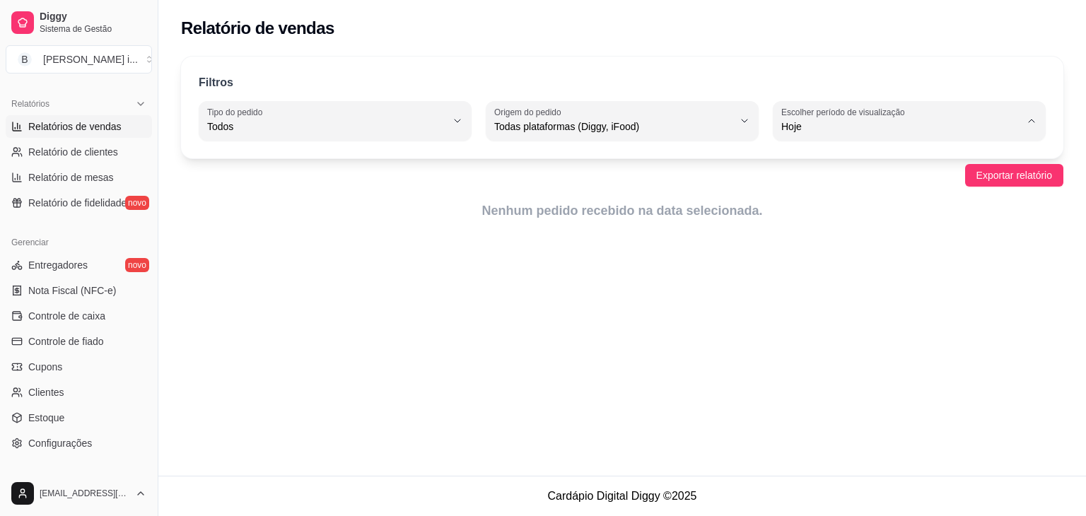
click at [801, 305] on span "Customizado" at bounding box center [902, 297] width 227 height 13
type input "-1"
select select "-1"
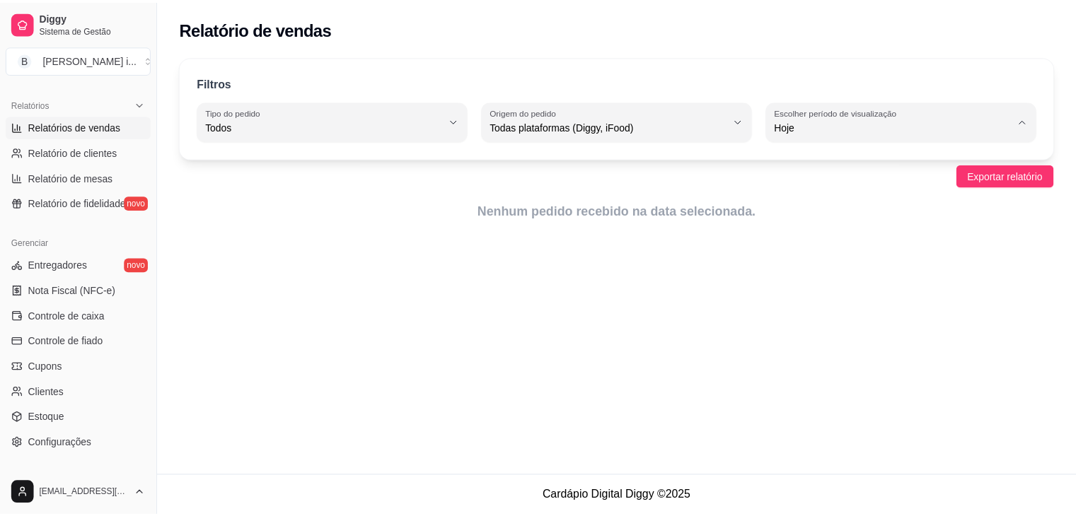
scroll to position [13, 0]
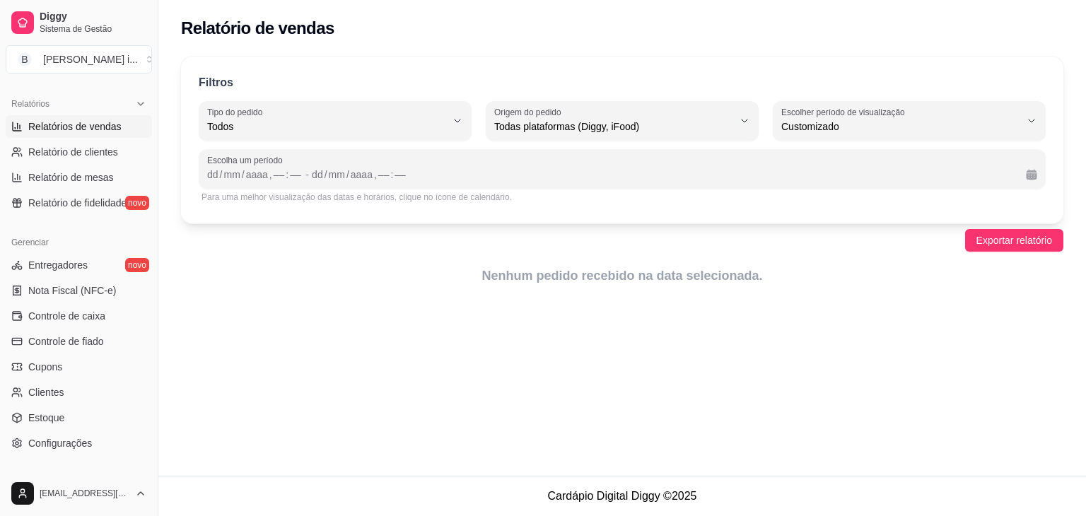
click at [363, 183] on div "Escolha um período dd / mm / aaaa , –– : –– - dd / mm / aaaa , –– : ––" at bounding box center [622, 169] width 847 height 40
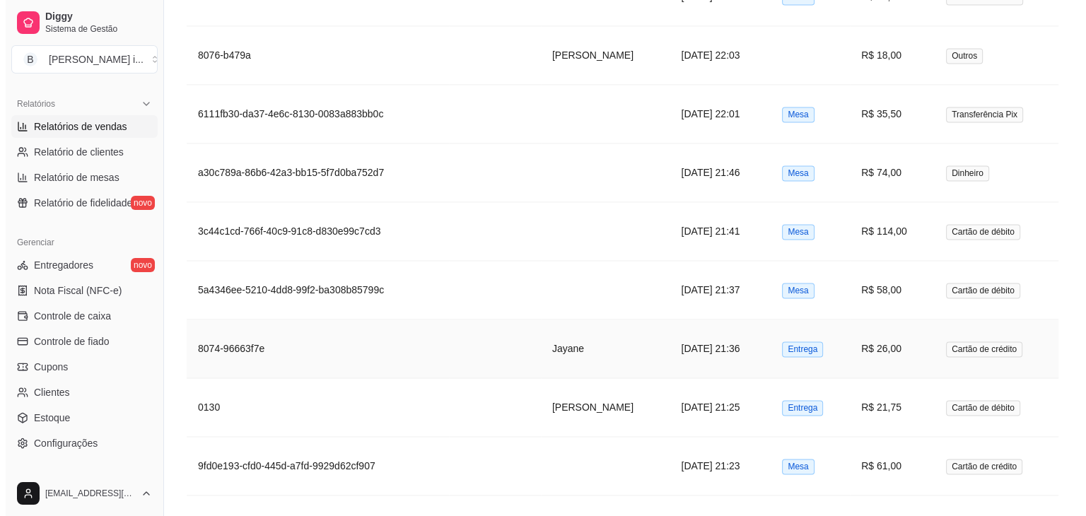
scroll to position [2051, 0]
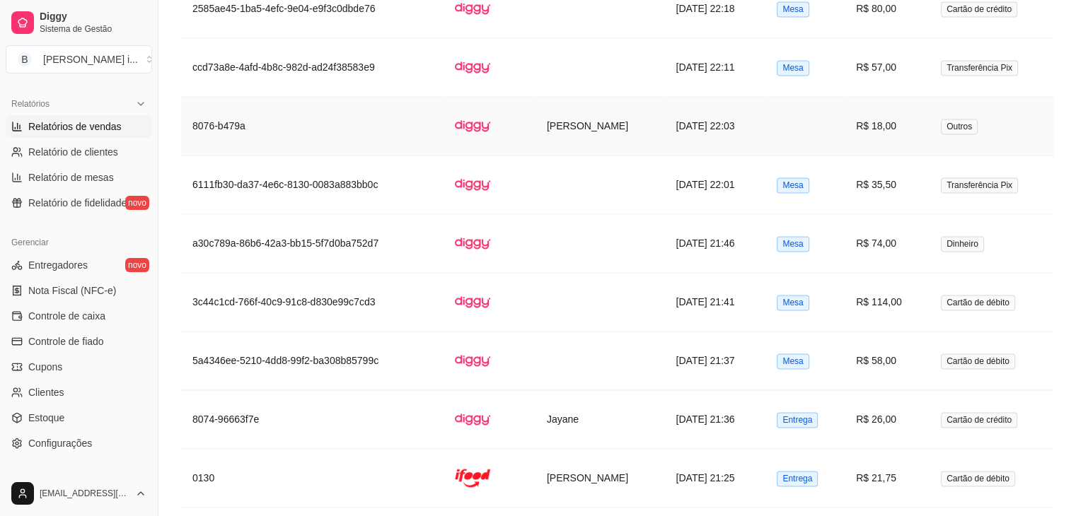
click at [861, 128] on td "R$ 18,00" at bounding box center [886, 126] width 85 height 59
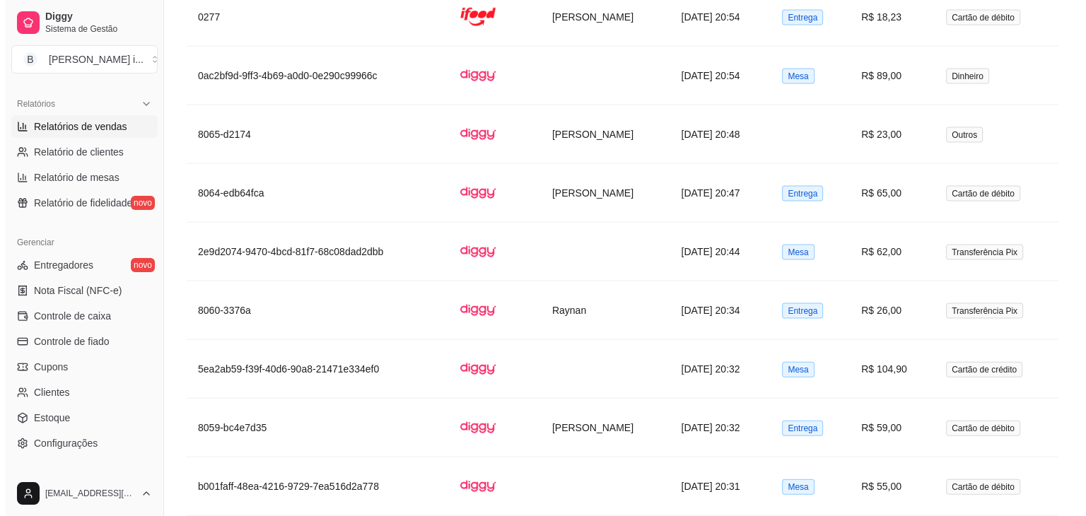
scroll to position [3041, 0]
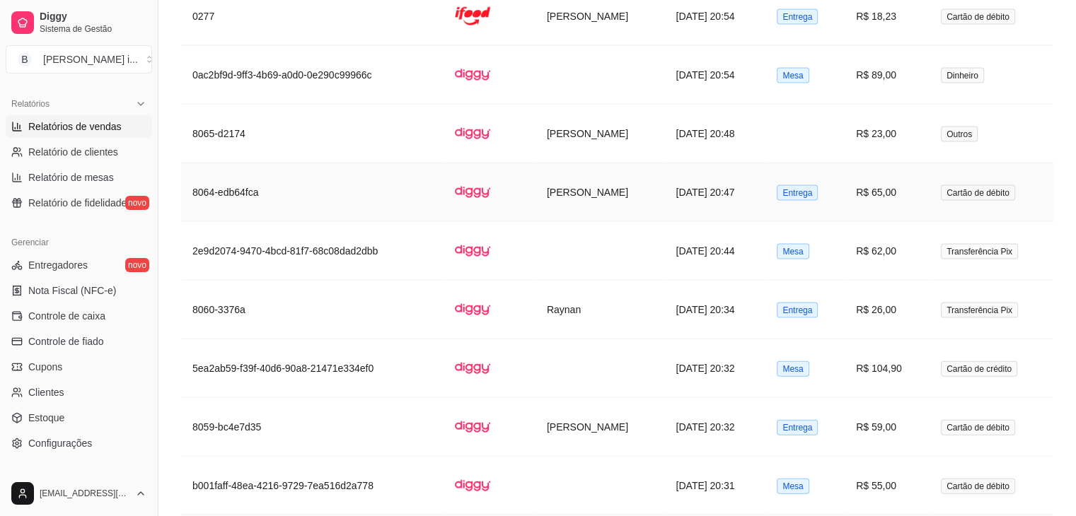
click at [844, 198] on td "Entrega" at bounding box center [804, 192] width 79 height 59
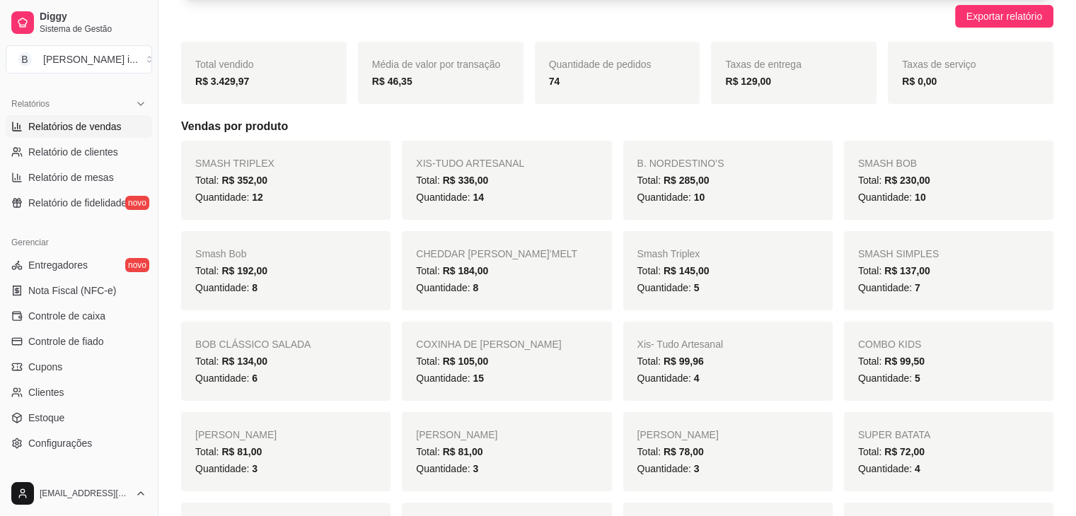
scroll to position [0, 0]
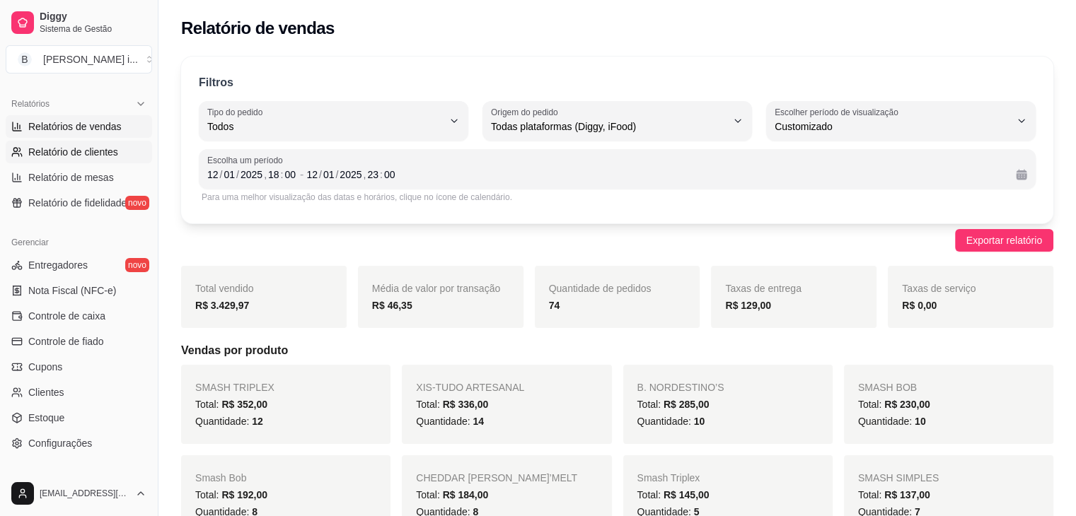
click at [93, 151] on span "Relatório de clientes" at bounding box center [73, 152] width 90 height 14
select select "30"
select select "HIGHEST_TOTAL_SPENT_WITH_ORDERS"
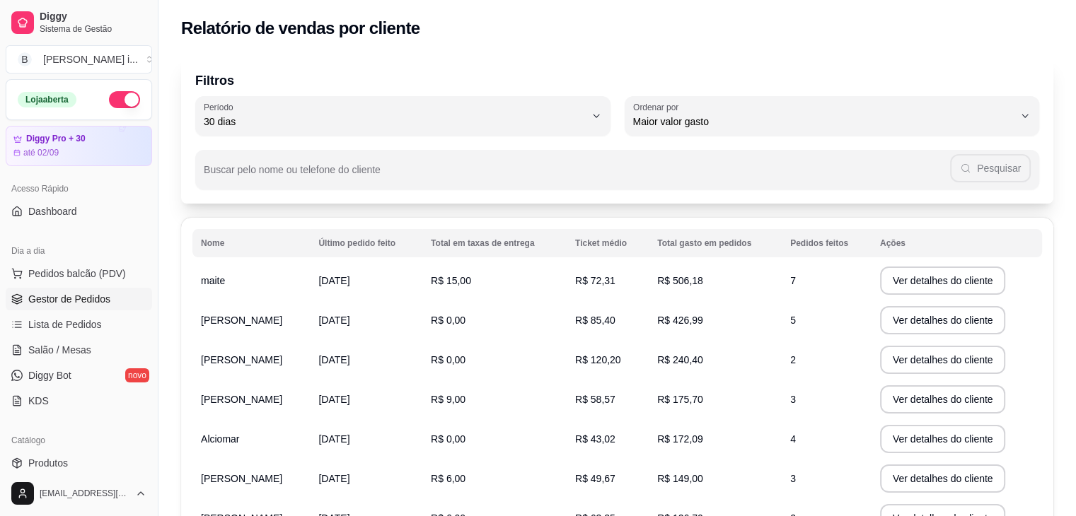
click at [63, 306] on link "Gestor de Pedidos" at bounding box center [79, 299] width 146 height 23
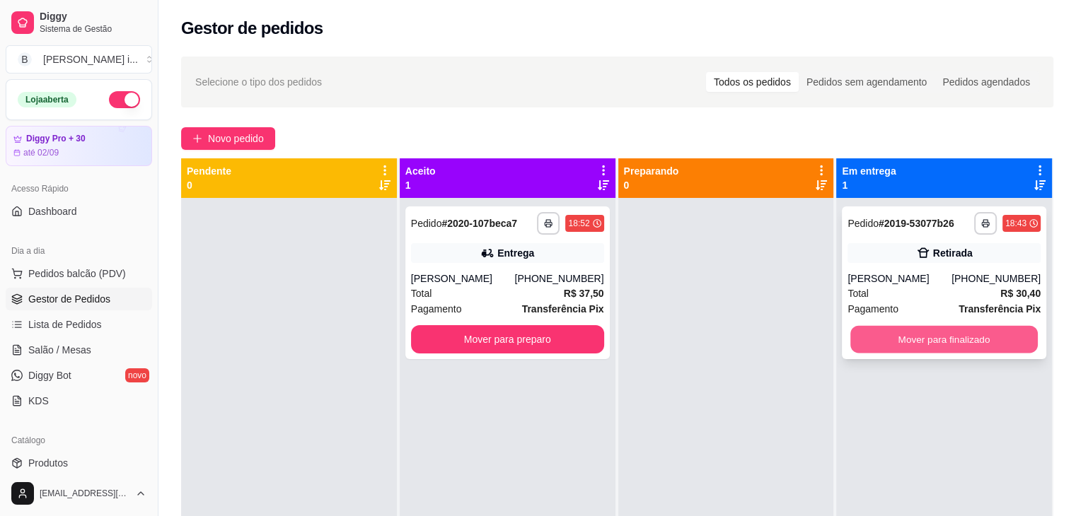
click at [924, 339] on button "Mover para finalizado" at bounding box center [943, 340] width 187 height 28
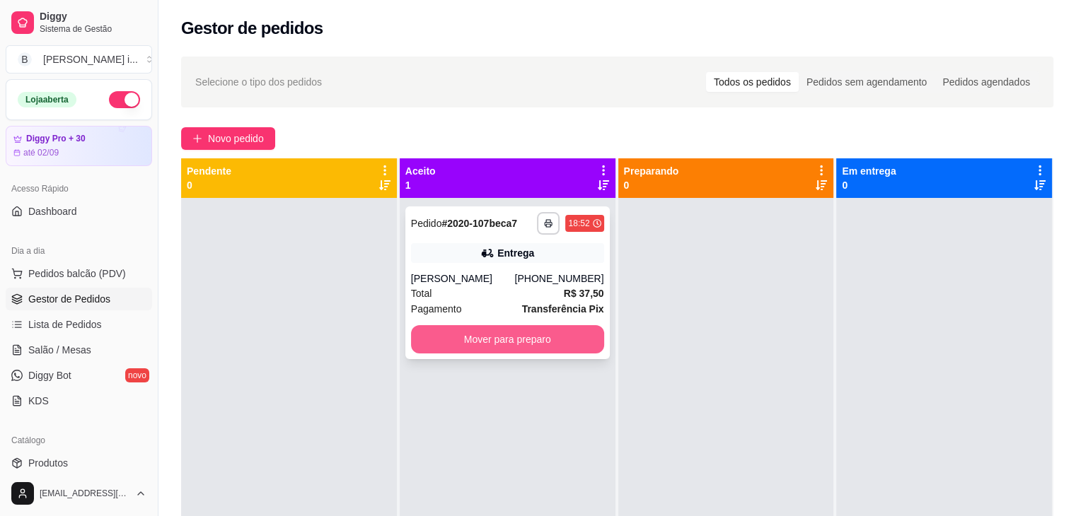
click at [564, 337] on button "Mover para preparo" at bounding box center [507, 339] width 193 height 28
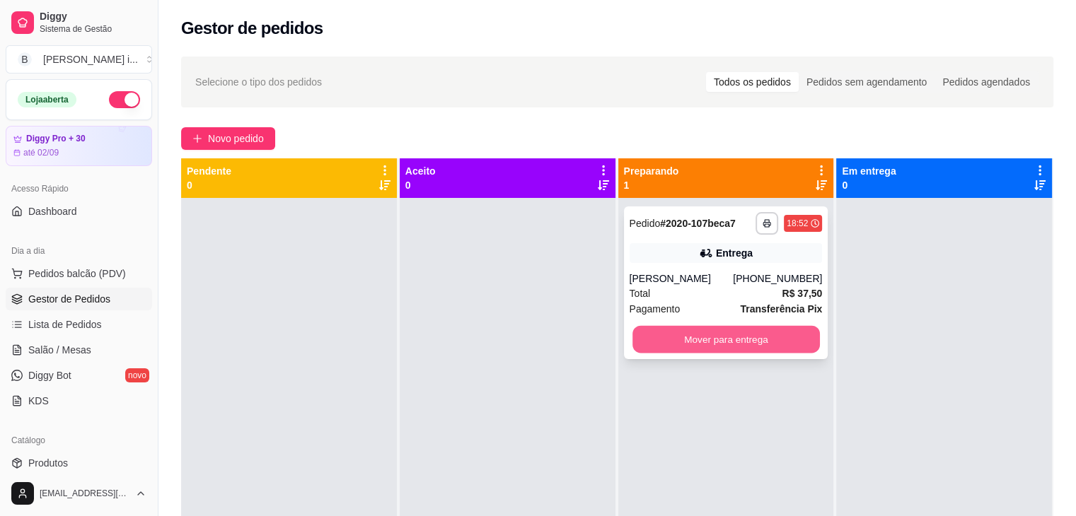
click at [720, 350] on button "Mover para entrega" at bounding box center [725, 340] width 187 height 28
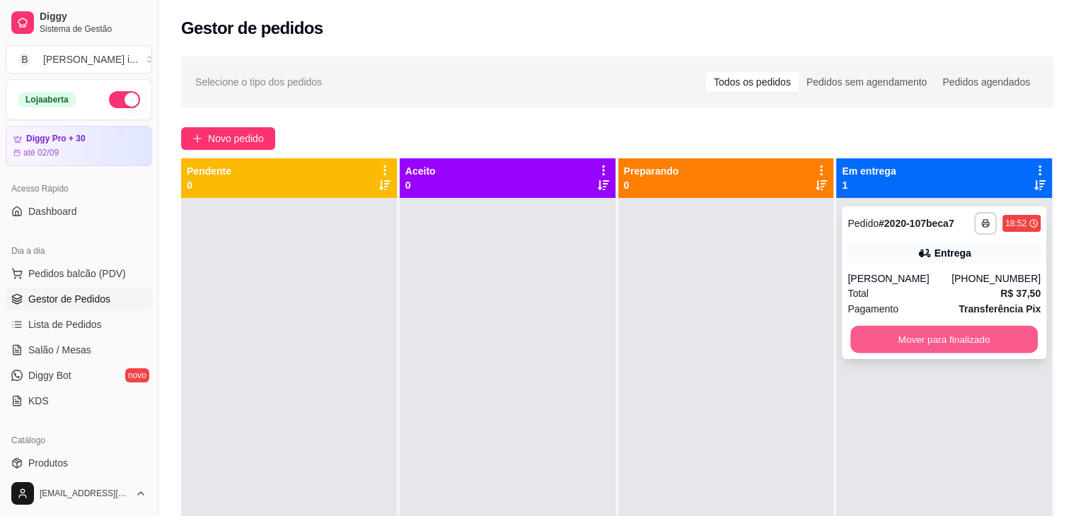
click at [866, 349] on button "Mover para finalizado" at bounding box center [943, 340] width 187 height 28
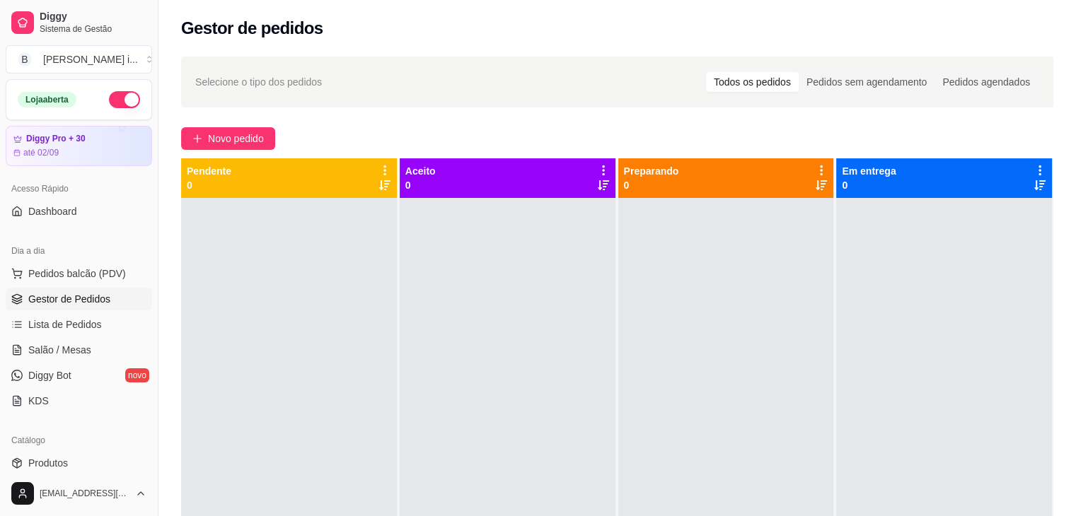
click at [862, 353] on div at bounding box center [944, 456] width 216 height 516
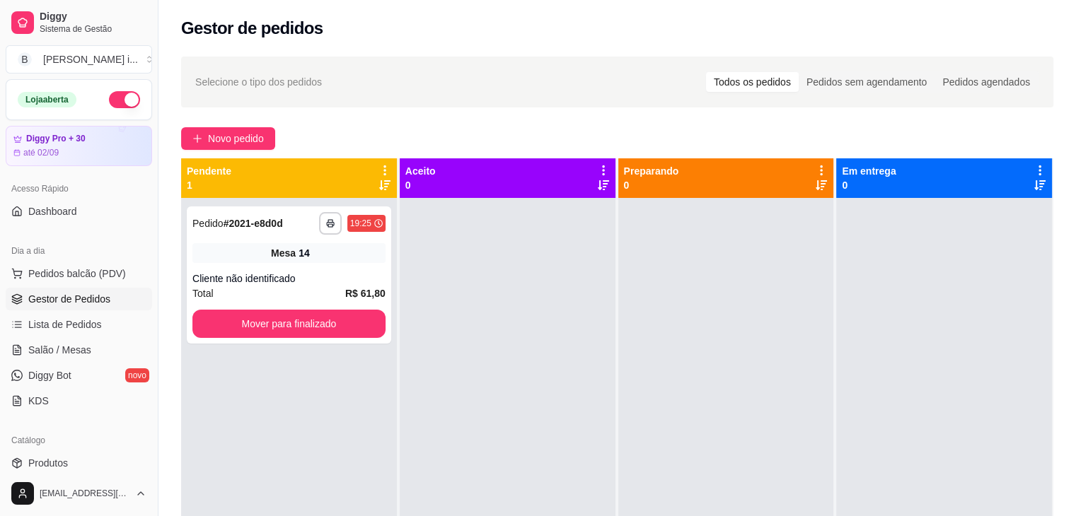
click at [261, 122] on div "**********" at bounding box center [616, 370] width 917 height 644
click at [263, 131] on span "Novo pedido" at bounding box center [236, 139] width 56 height 16
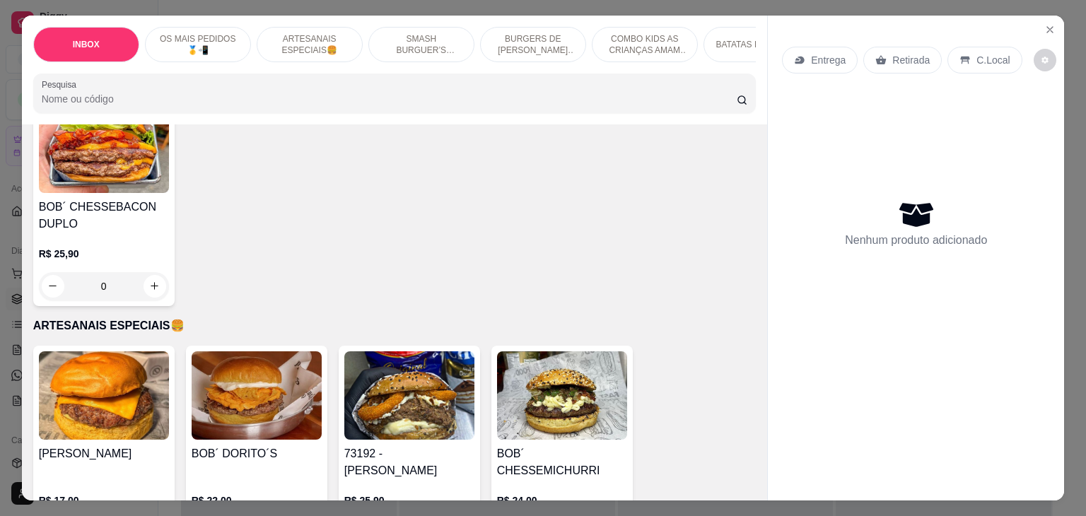
scroll to position [707, 0]
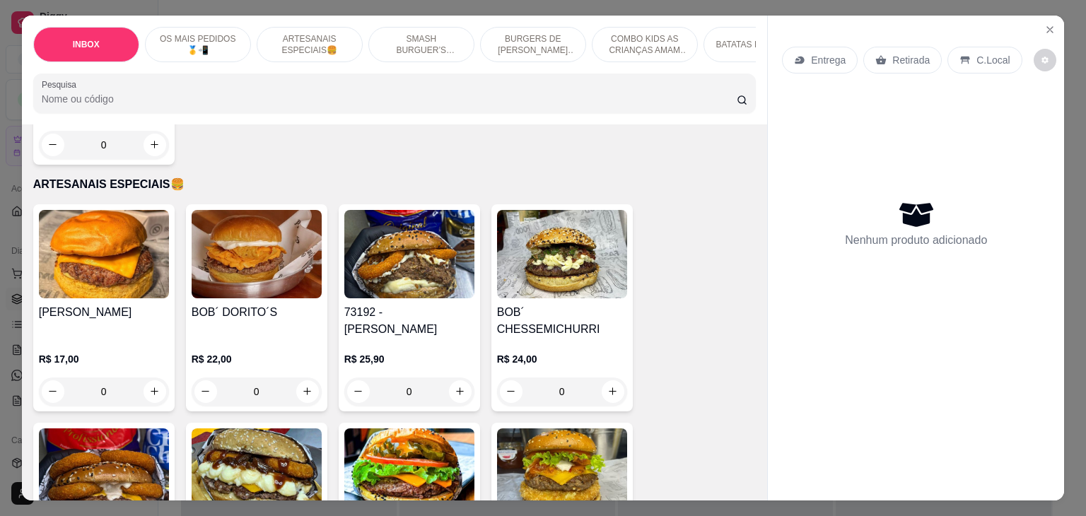
click at [448, 338] on div "R$ 25,90 0" at bounding box center [409, 372] width 130 height 68
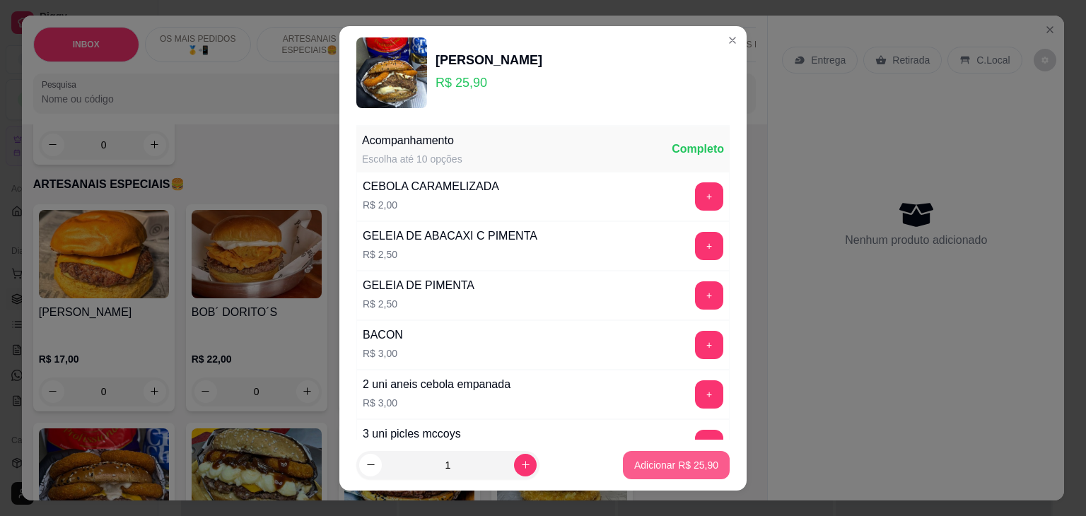
click at [641, 464] on p "Adicionar R$ 25,90" at bounding box center [676, 465] width 84 height 14
type input "1"
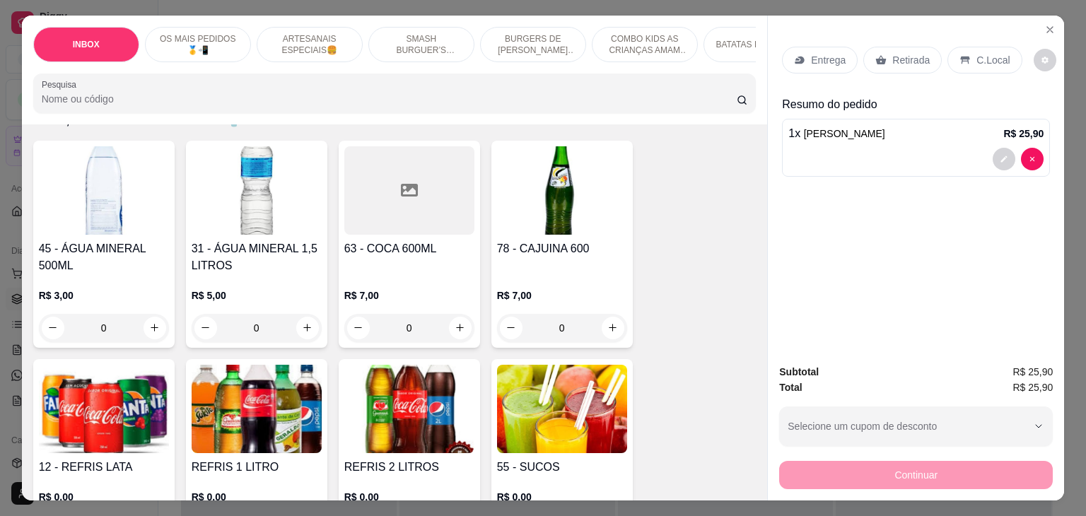
scroll to position [2687, 0]
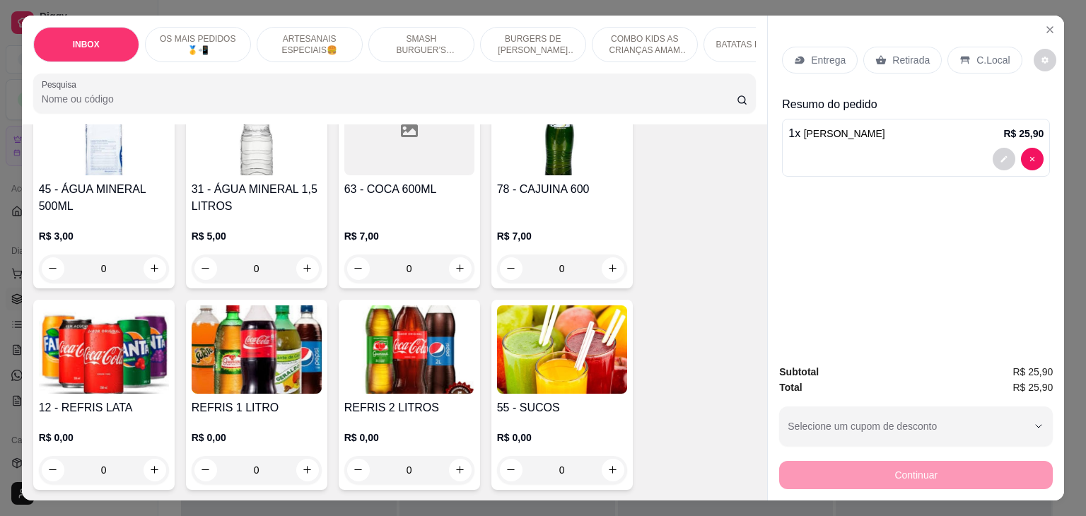
click at [95, 431] on p "R$ 0,00" at bounding box center [104, 438] width 130 height 14
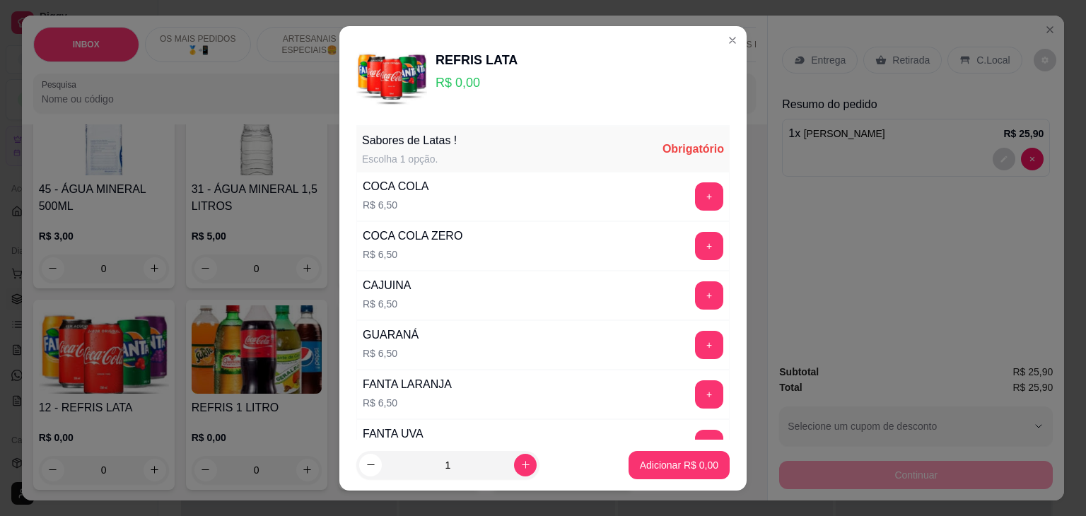
click at [695, 196] on button "+" at bounding box center [709, 196] width 28 height 28
click at [662, 472] on button "Adicionar R$ 6,50" at bounding box center [679, 465] width 98 height 28
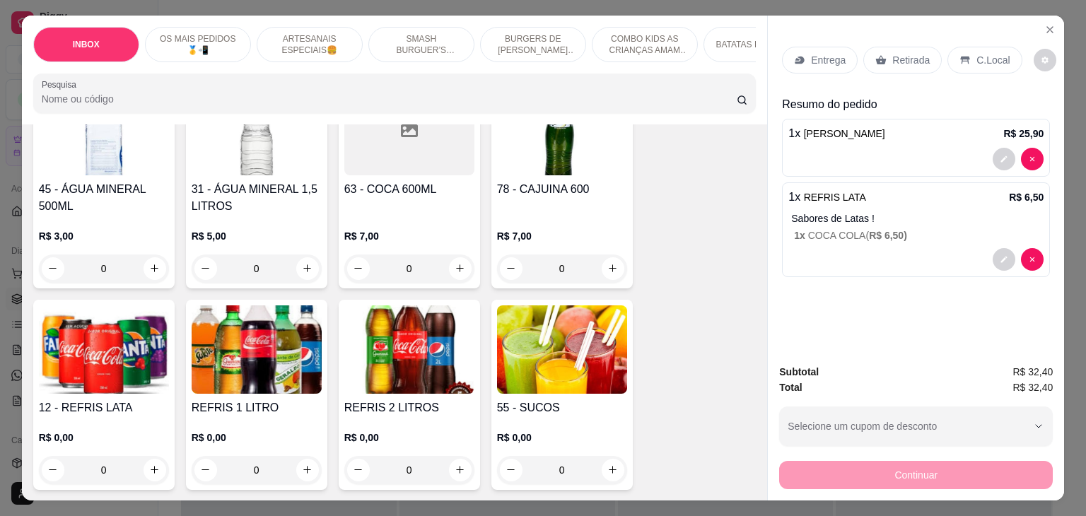
click at [813, 60] on p "Entrega" at bounding box center [828, 60] width 35 height 14
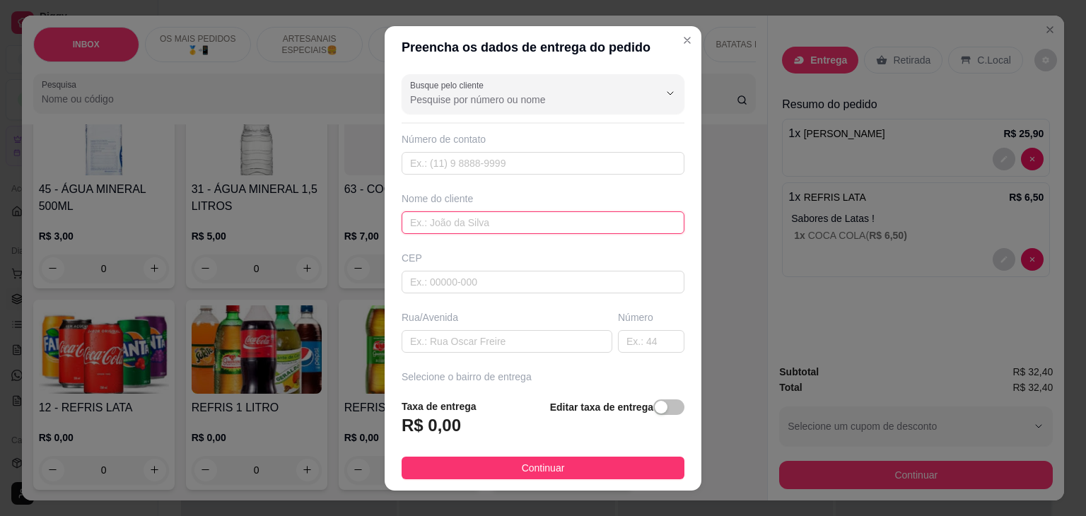
click at [476, 225] on input "text" at bounding box center [543, 222] width 283 height 23
type input "DR. [PERSON_NAME]"
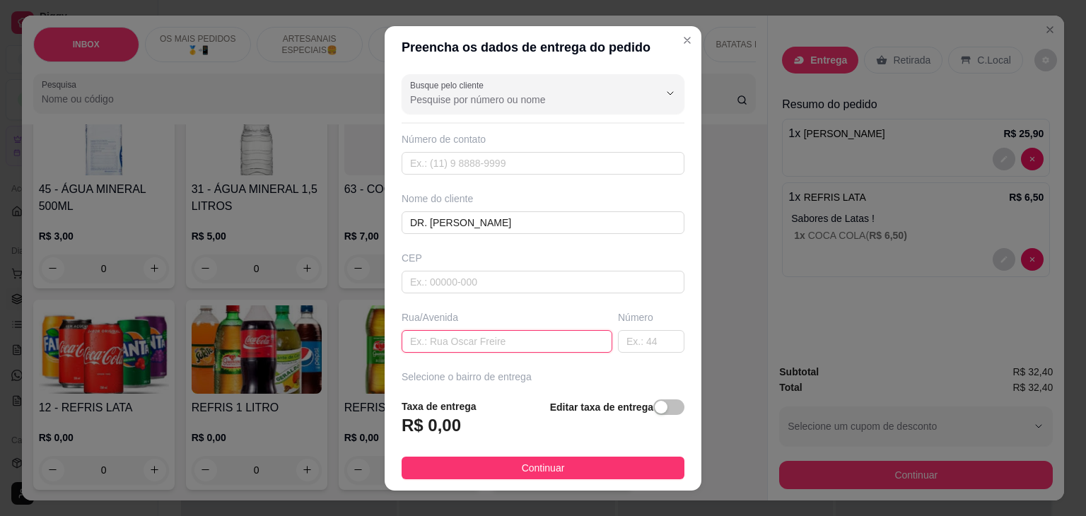
click at [458, 341] on input "text" at bounding box center [507, 341] width 211 height 23
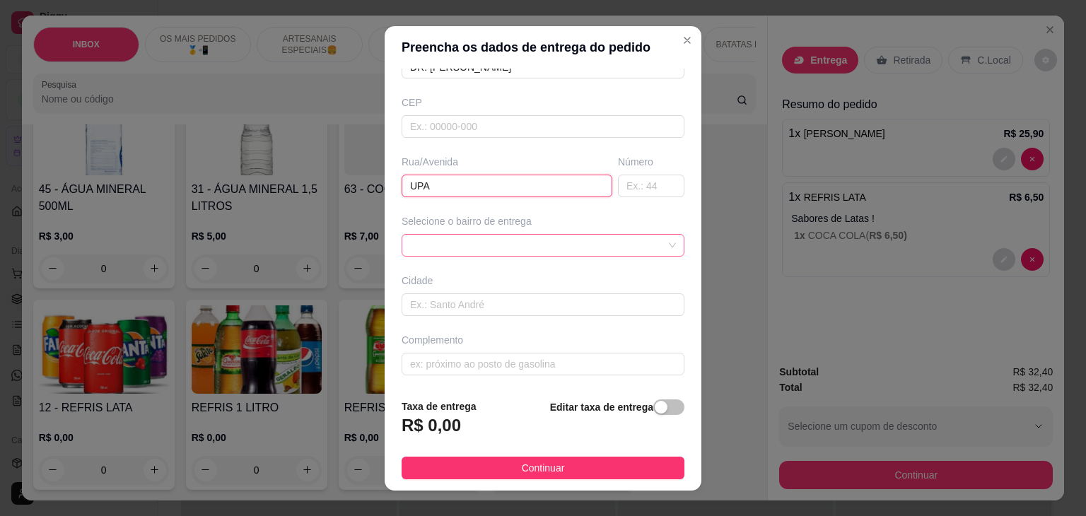
click at [588, 250] on div at bounding box center [543, 245] width 283 height 23
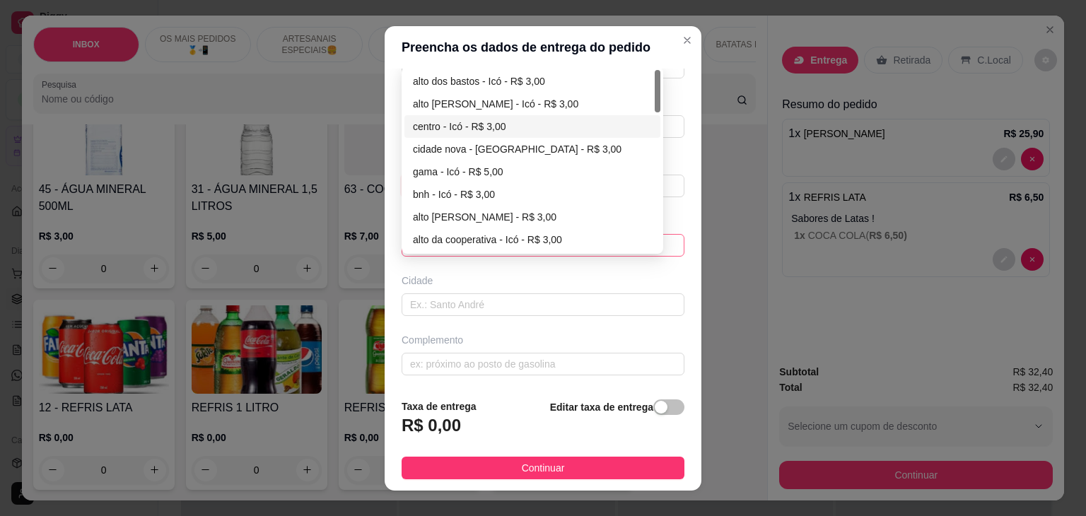
type input "UPA"
click at [446, 123] on div "centro - Icó - R$ 3,00" at bounding box center [532, 127] width 239 height 16
type input "Icó"
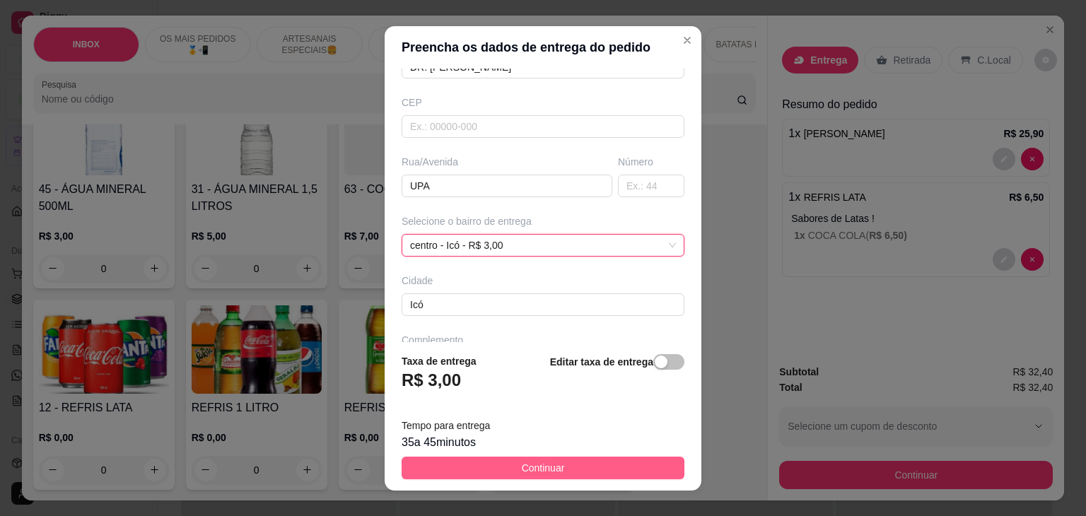
click at [522, 464] on span "Continuar" at bounding box center [543, 468] width 43 height 16
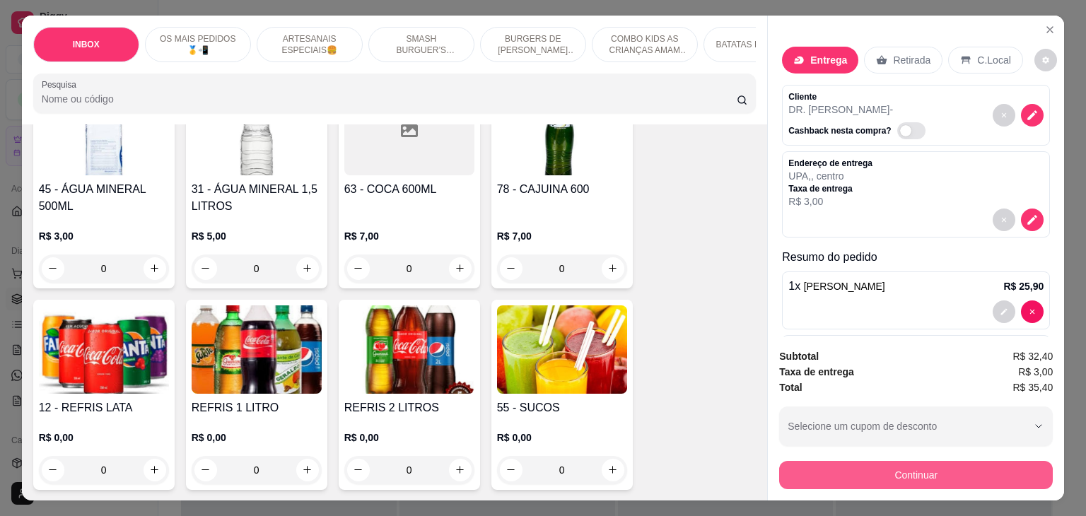
click at [779, 479] on button "Continuar" at bounding box center [916, 475] width 274 height 28
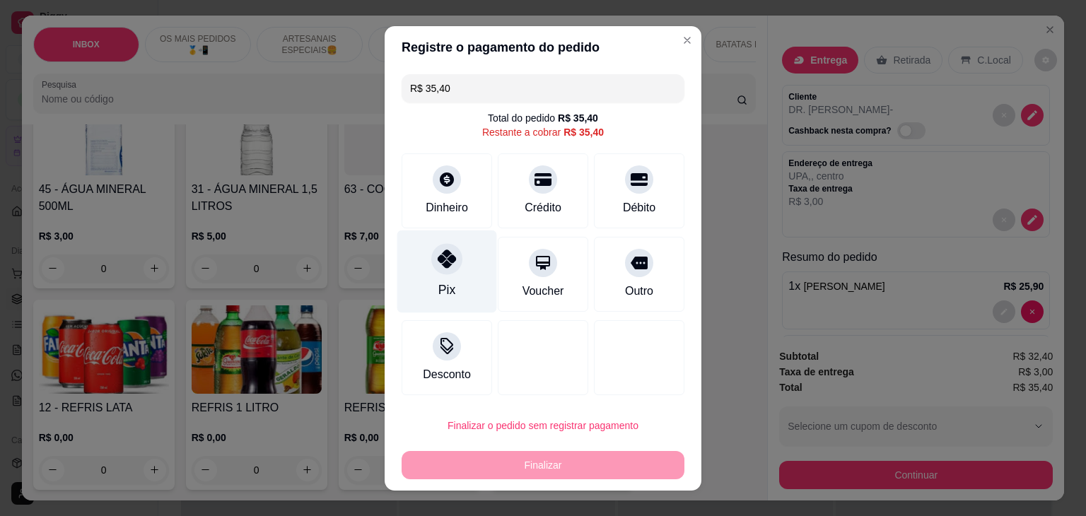
click at [441, 251] on icon at bounding box center [447, 259] width 18 height 18
type input "R$ 0,00"
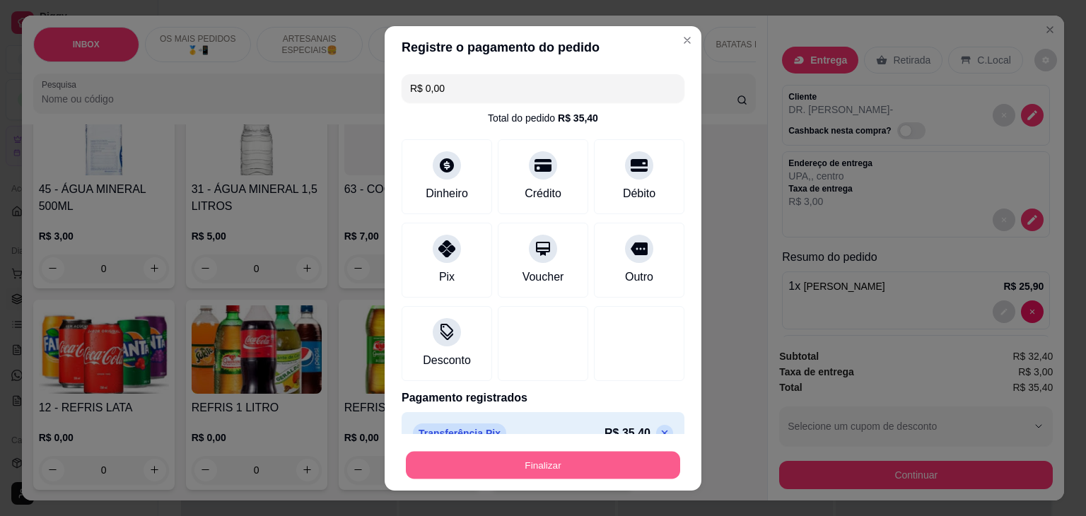
click at [602, 467] on button "Finalizar" at bounding box center [543, 465] width 274 height 28
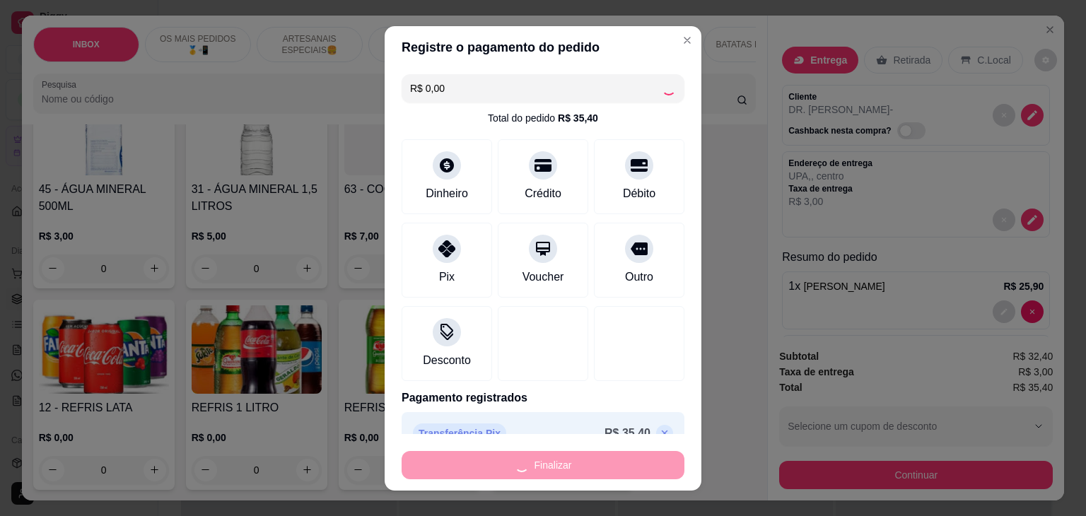
type input "0"
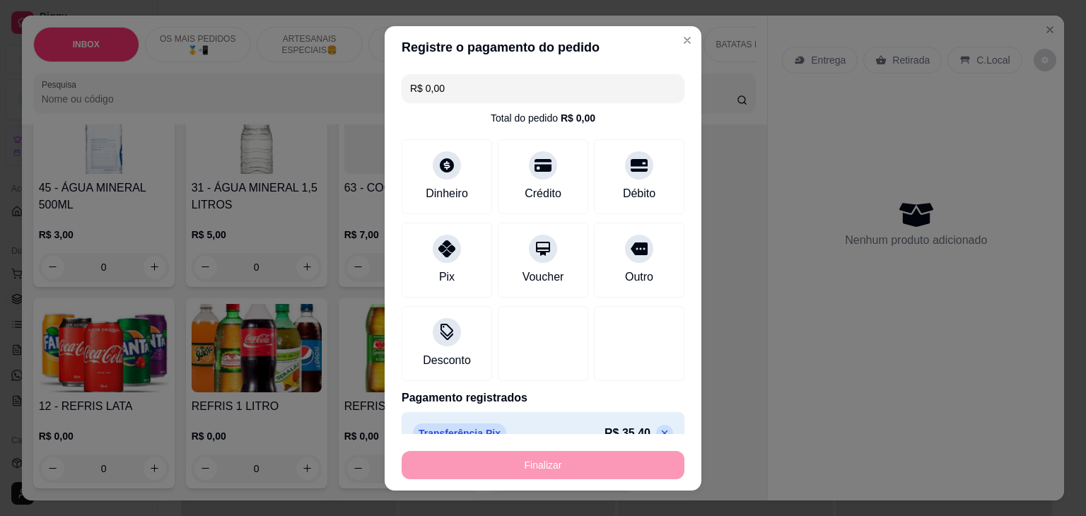
type input "-R$ 35,40"
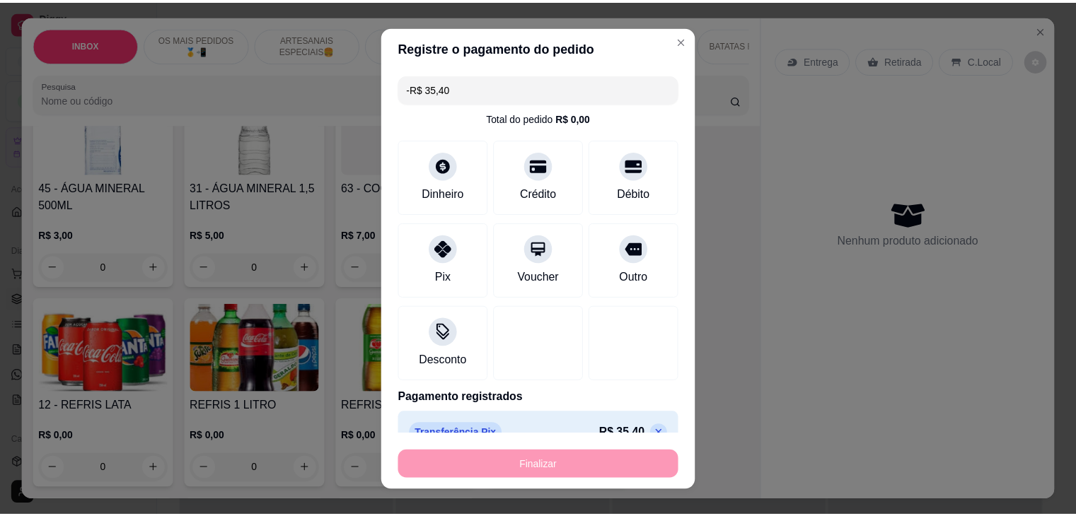
scroll to position [2686, 0]
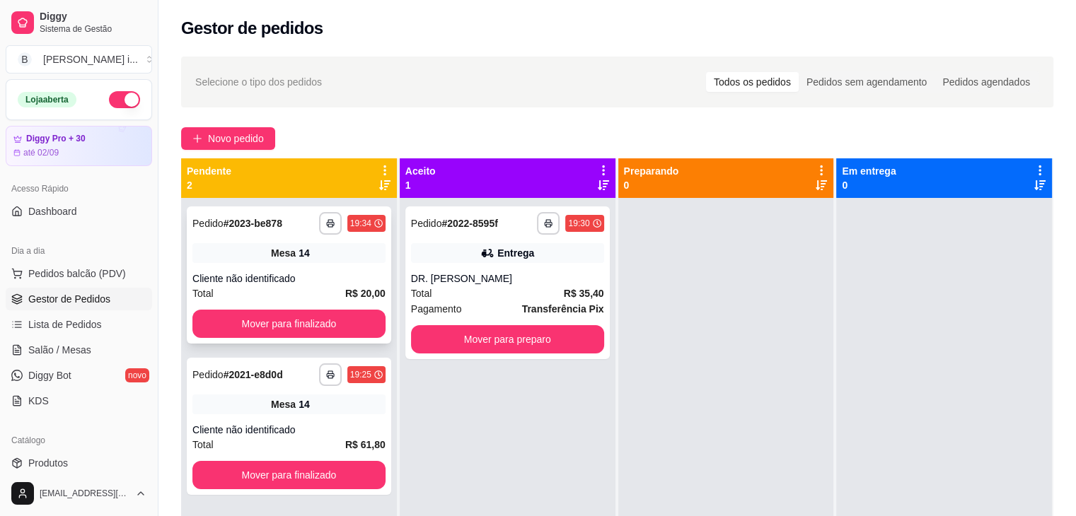
click at [332, 252] on div "Mesa 14" at bounding box center [288, 253] width 193 height 20
click at [302, 262] on div "Mesa 18" at bounding box center [288, 253] width 193 height 20
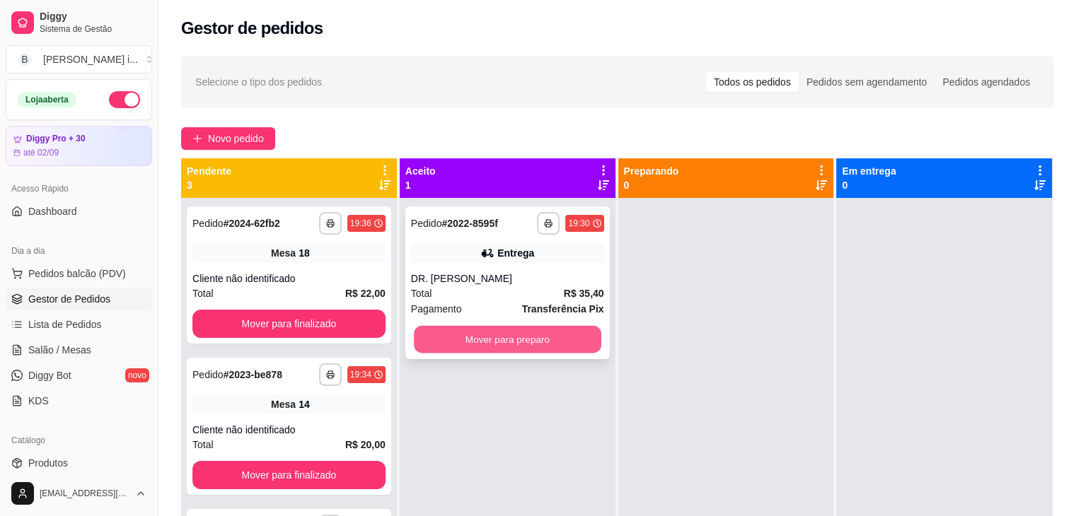
click at [525, 344] on button "Mover para preparo" at bounding box center [507, 340] width 187 height 28
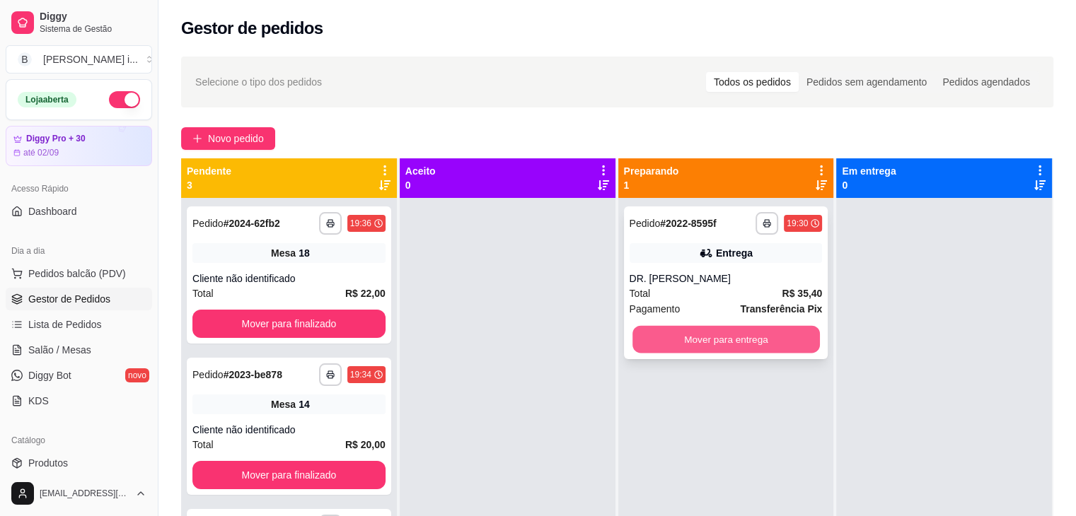
click at [664, 351] on button "Mover para entrega" at bounding box center [725, 340] width 187 height 28
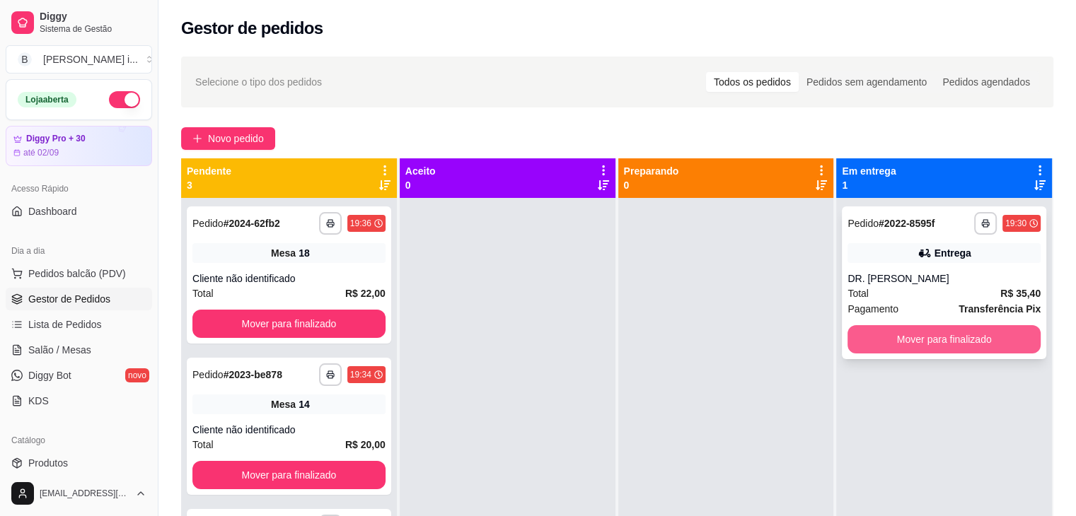
click at [943, 332] on button "Mover para finalizado" at bounding box center [943, 339] width 193 height 28
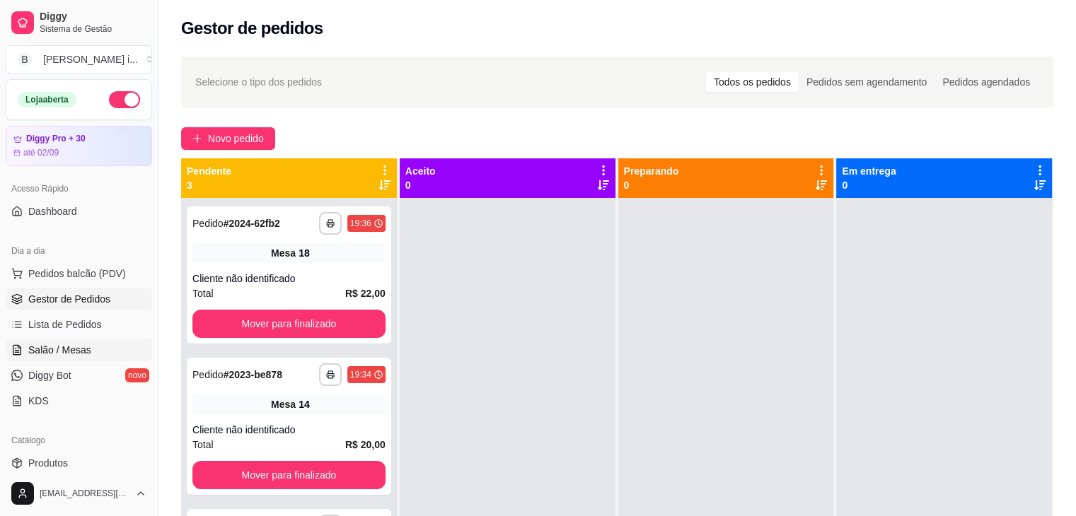
click at [48, 358] on link "Salão / Mesas" at bounding box center [79, 350] width 146 height 23
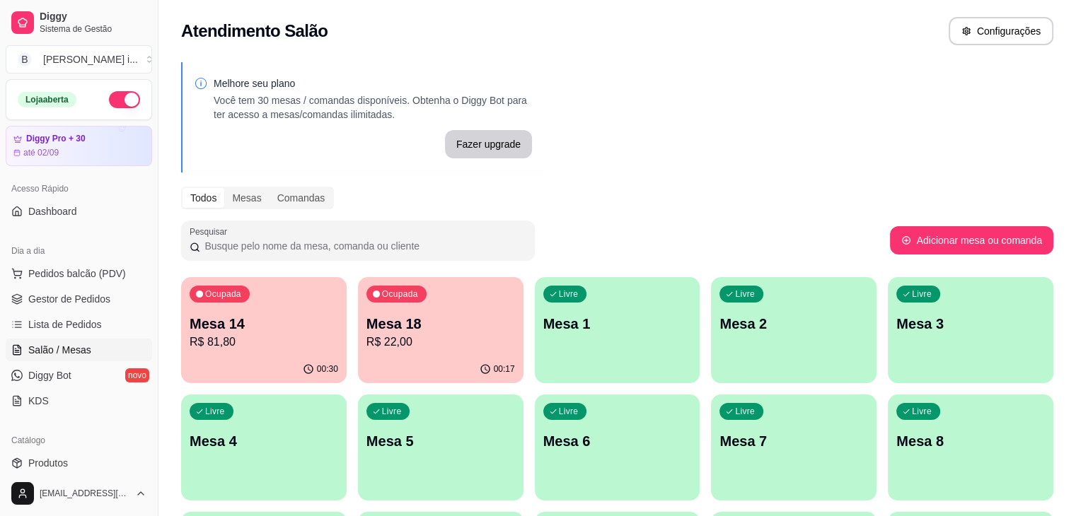
click at [441, 348] on p "R$ 22,00" at bounding box center [440, 342] width 149 height 17
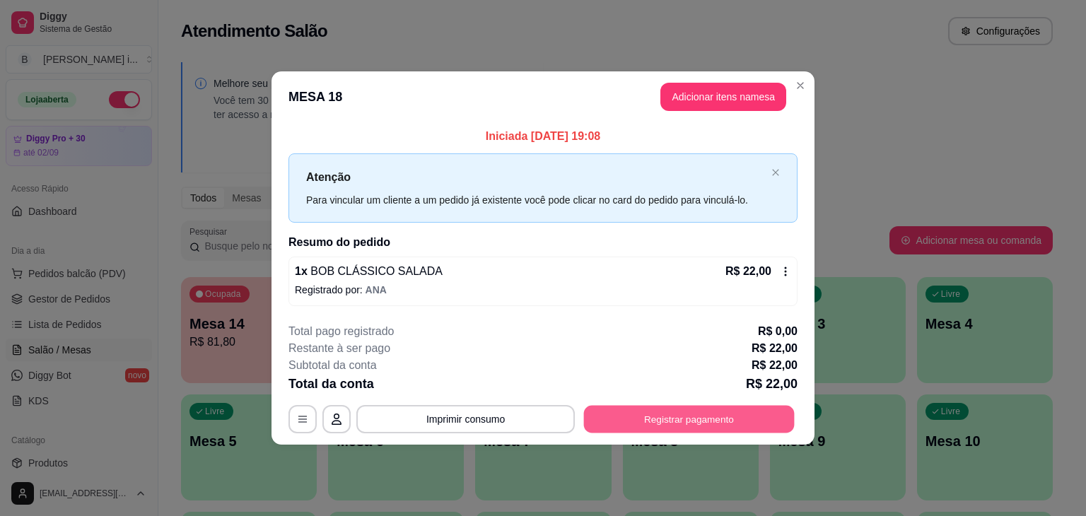
click at [684, 407] on button "Registrar pagamento" at bounding box center [689, 419] width 211 height 28
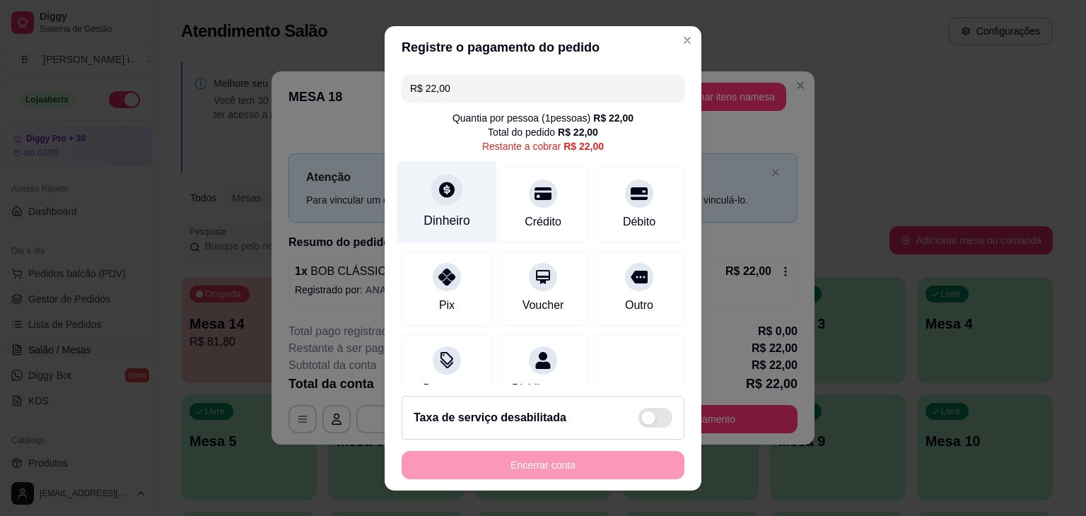
click at [462, 209] on div "Dinheiro" at bounding box center [447, 202] width 100 height 83
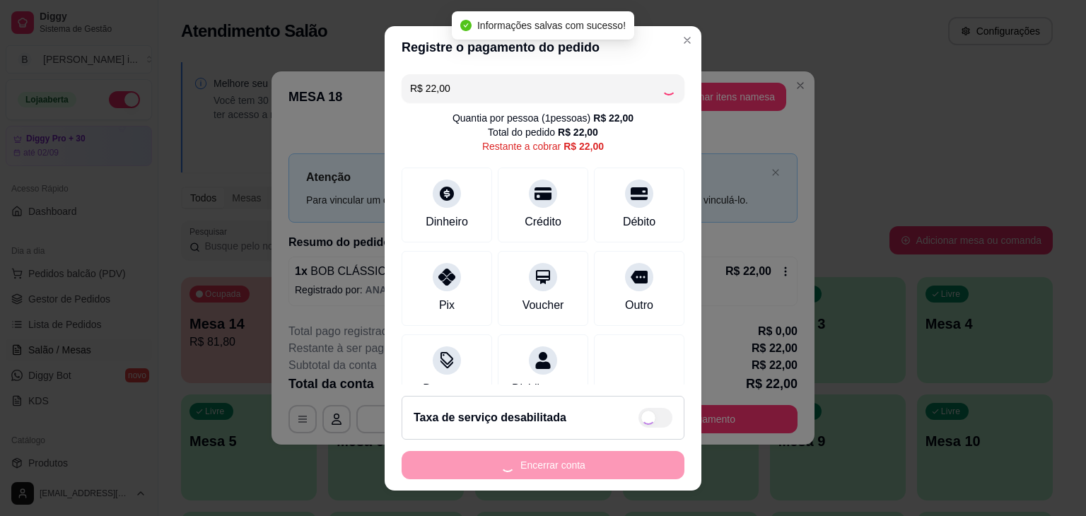
type input "R$ 0,00"
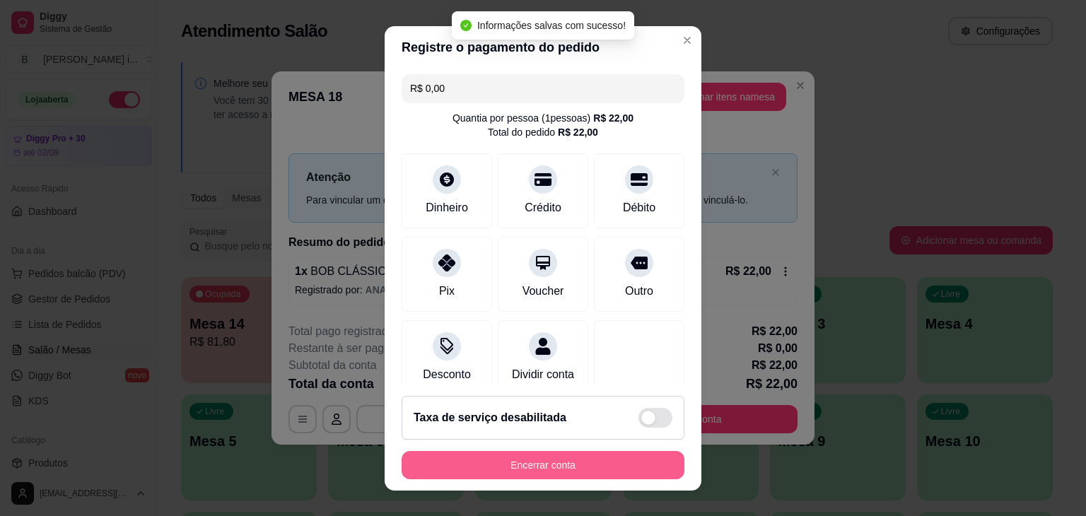
click at [556, 467] on button "Encerrar conta" at bounding box center [543, 465] width 283 height 28
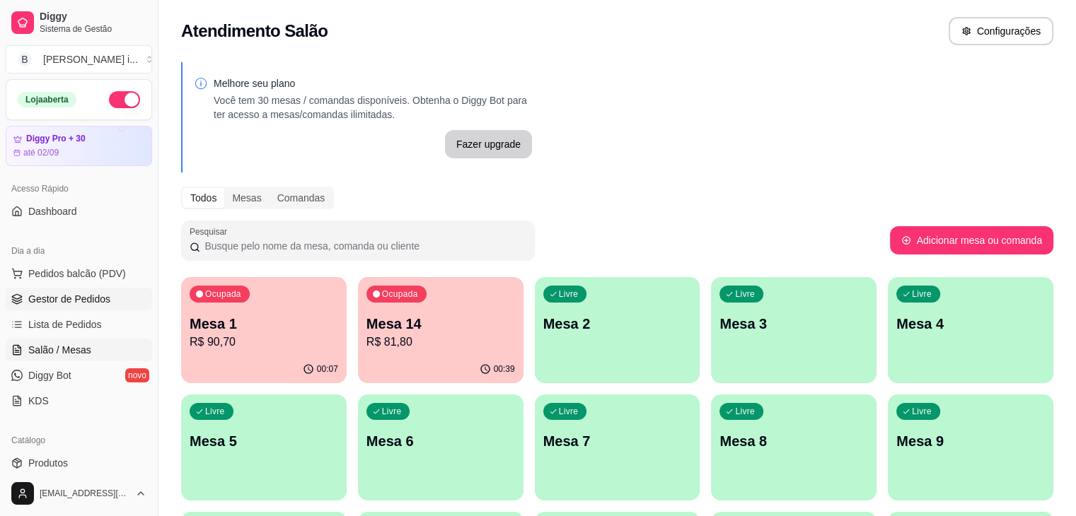
click at [70, 303] on span "Gestor de Pedidos" at bounding box center [69, 299] width 82 height 14
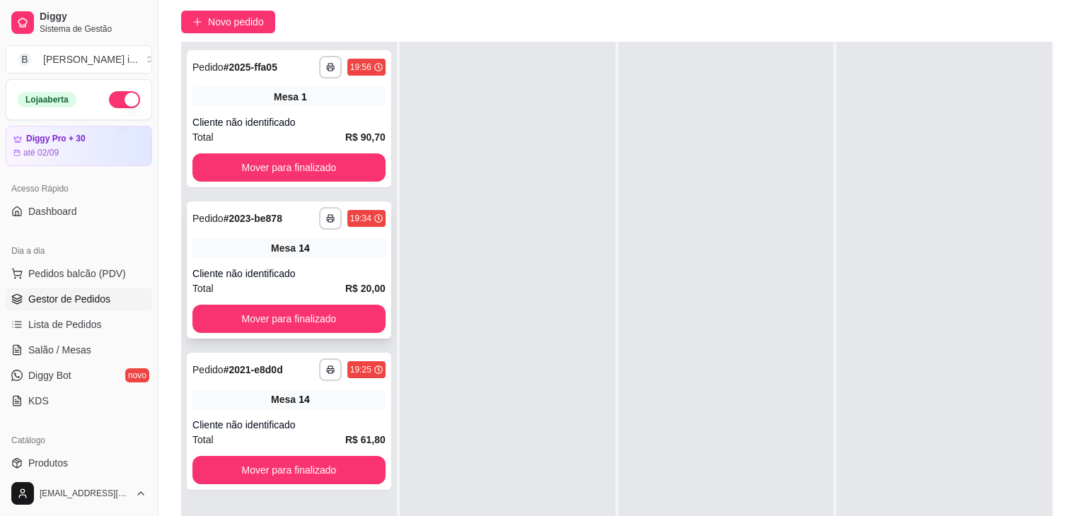
scroll to position [141, 0]
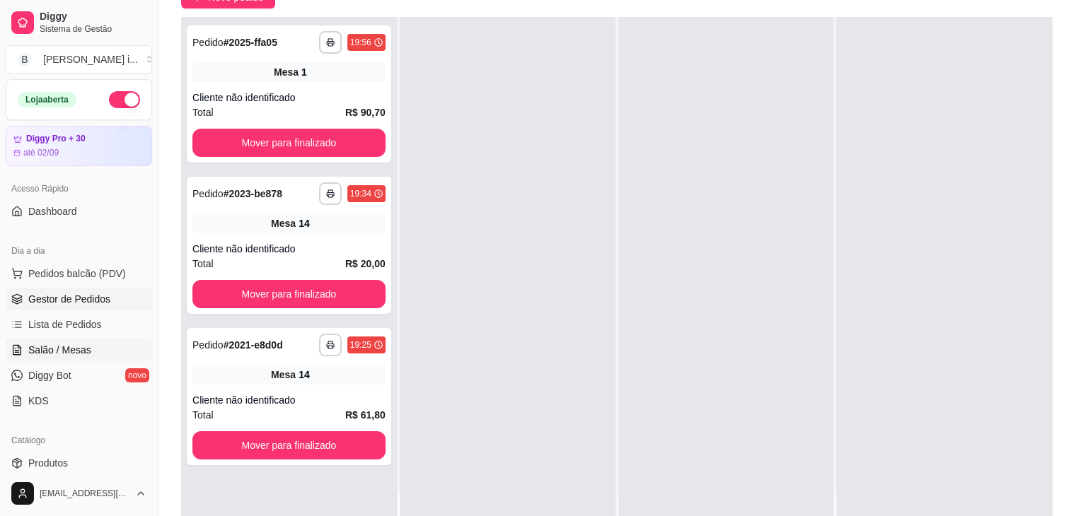
click at [85, 347] on span "Salão / Mesas" at bounding box center [59, 350] width 63 height 14
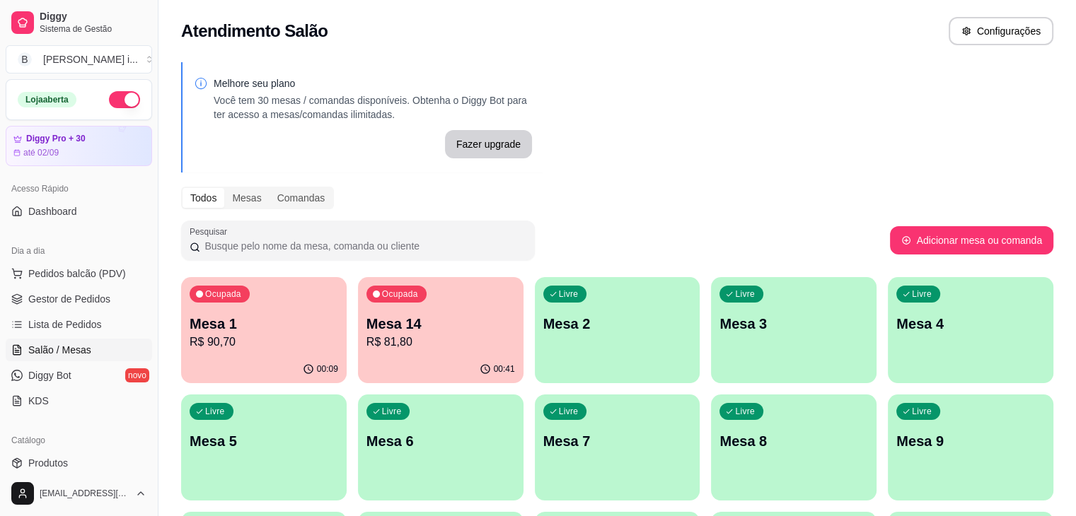
click at [395, 360] on div "00:41" at bounding box center [440, 370] width 165 height 28
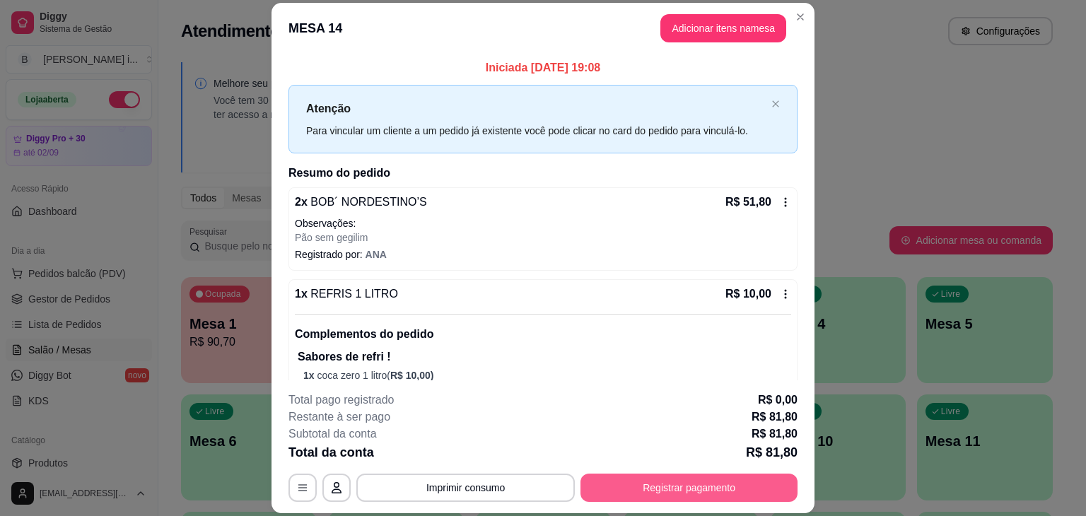
click at [718, 498] on button "Registrar pagamento" at bounding box center [689, 488] width 217 height 28
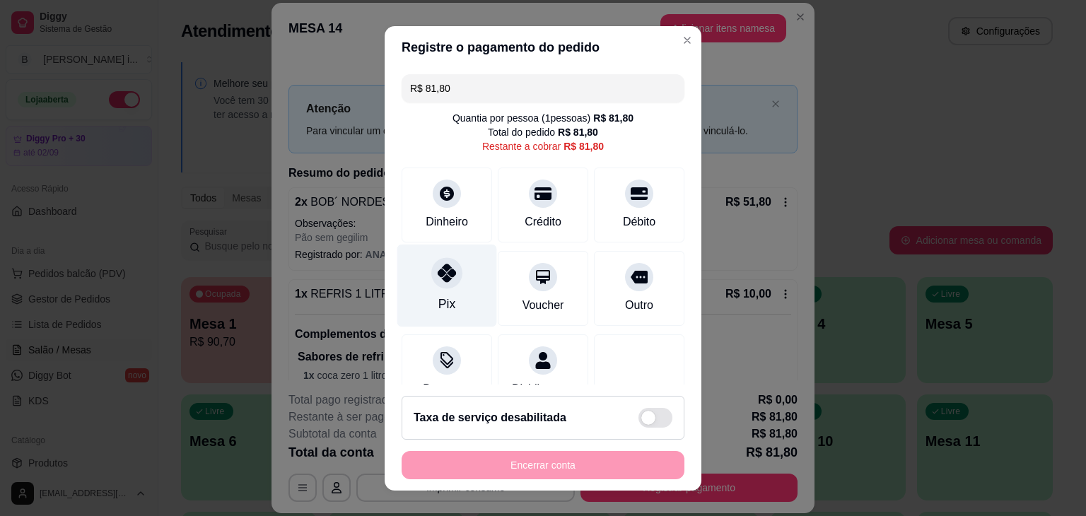
click at [472, 298] on div "Pix" at bounding box center [447, 285] width 100 height 83
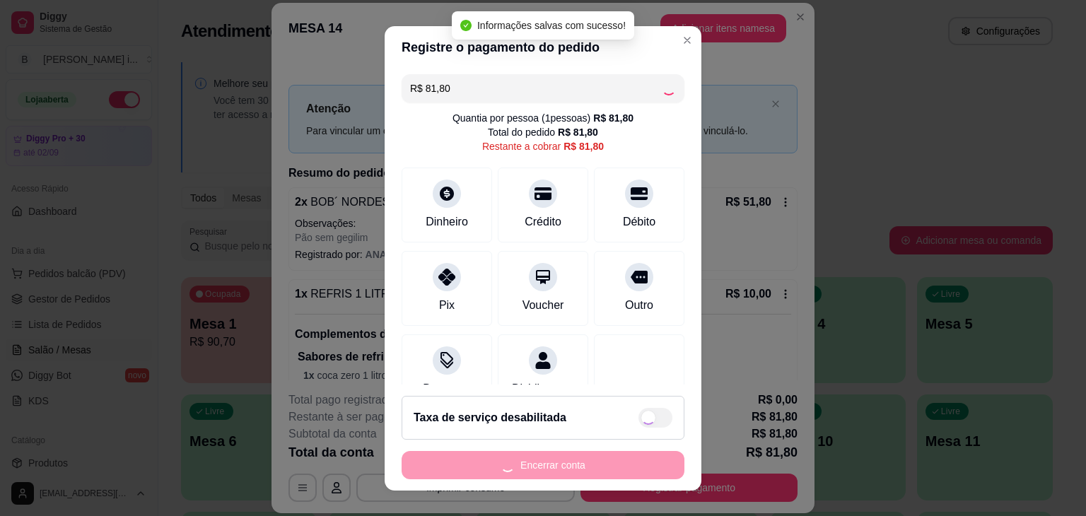
type input "R$ 0,00"
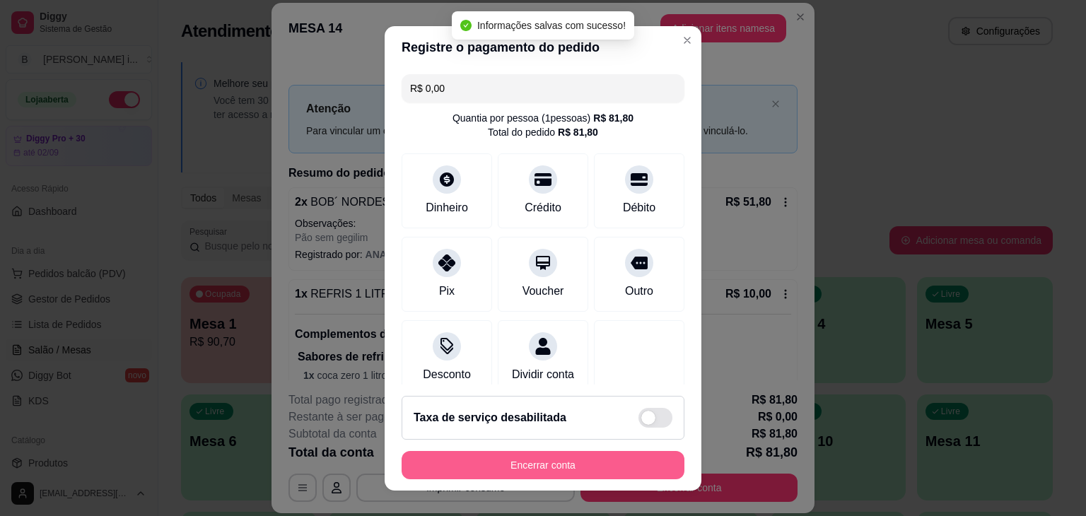
click at [557, 462] on button "Encerrar conta" at bounding box center [543, 465] width 283 height 28
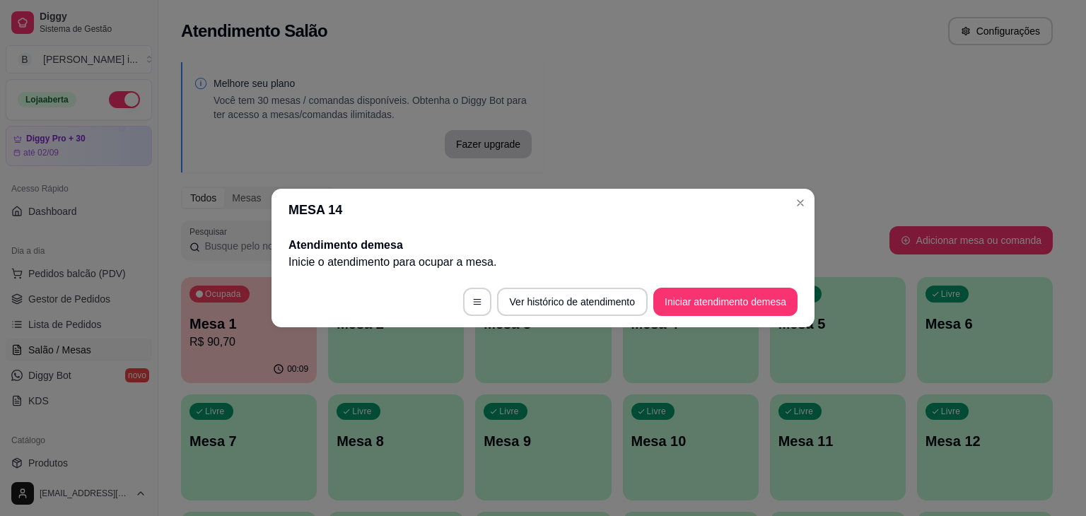
click at [792, 214] on header "MESA 14" at bounding box center [543, 210] width 543 height 42
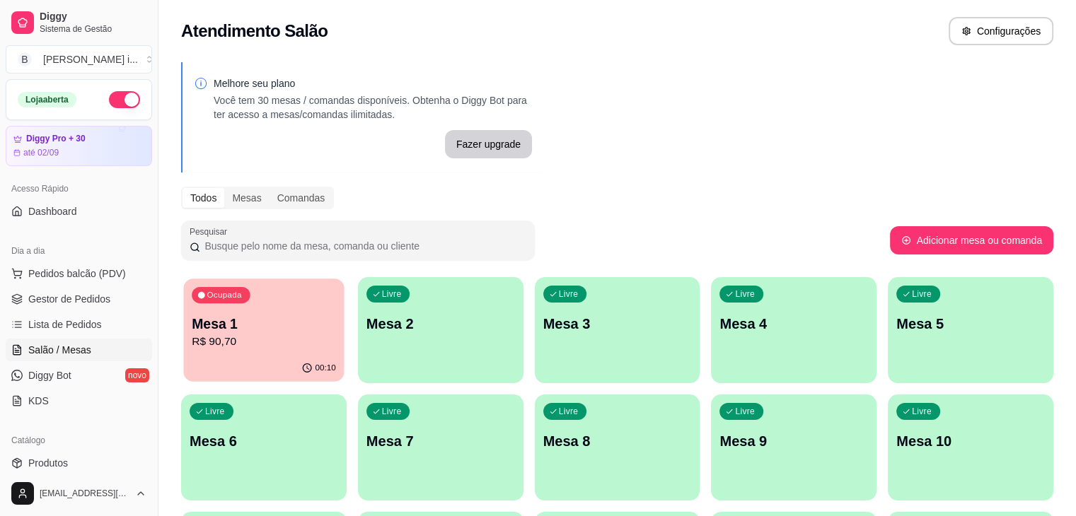
click at [238, 338] on p "R$ 90,70" at bounding box center [264, 342] width 144 height 16
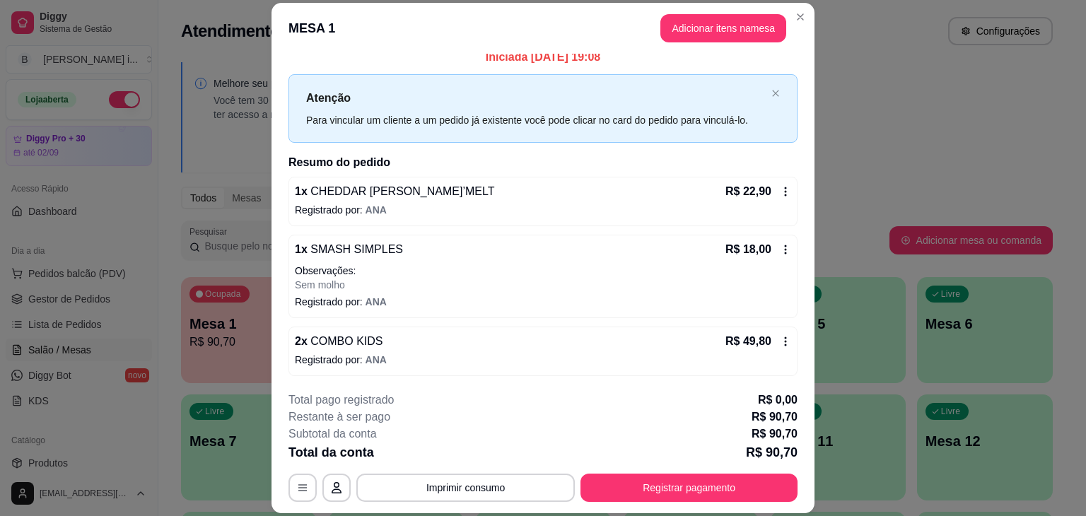
scroll to position [42, 0]
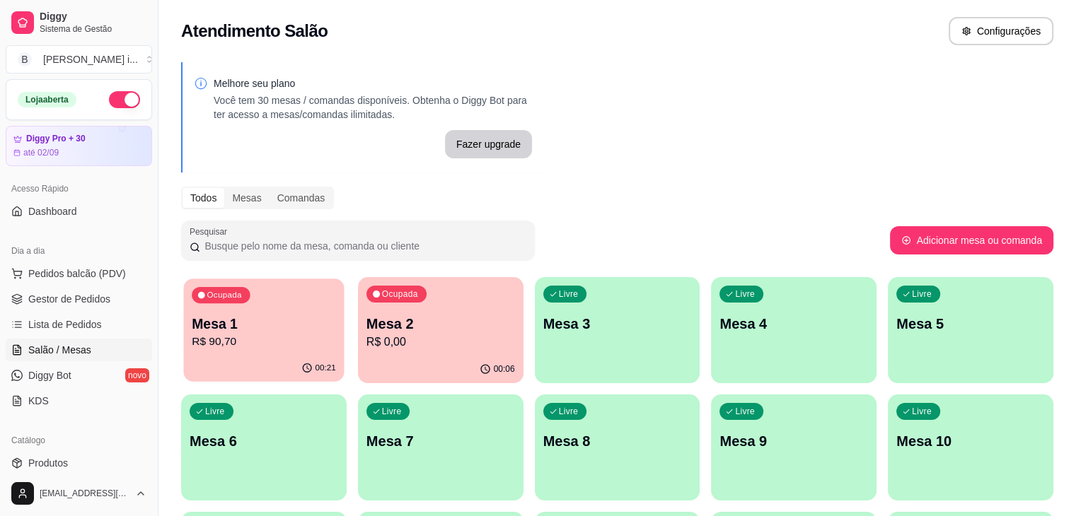
click at [237, 343] on p "R$ 90,70" at bounding box center [264, 342] width 144 height 16
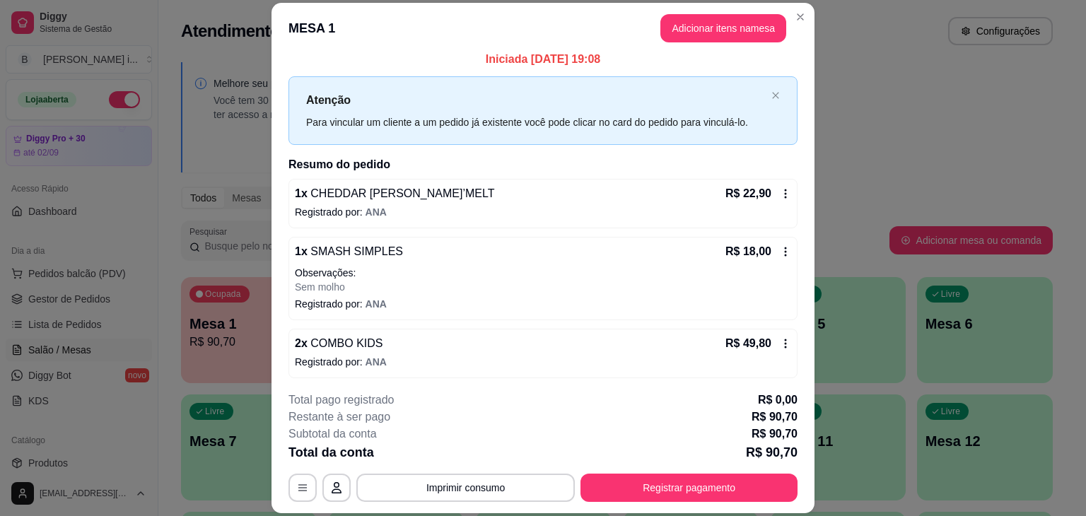
scroll to position [11, 0]
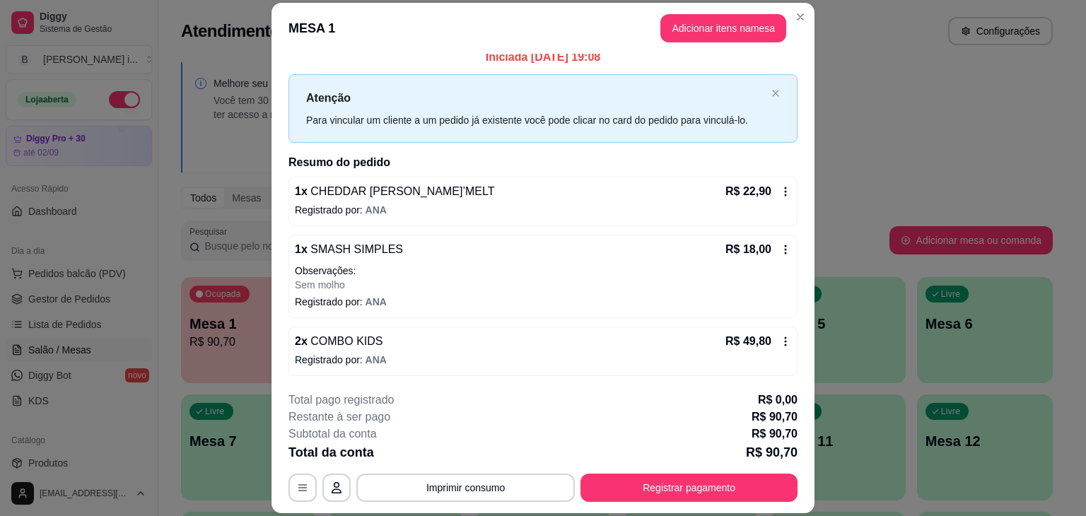
click at [780, 343] on icon at bounding box center [785, 341] width 11 height 11
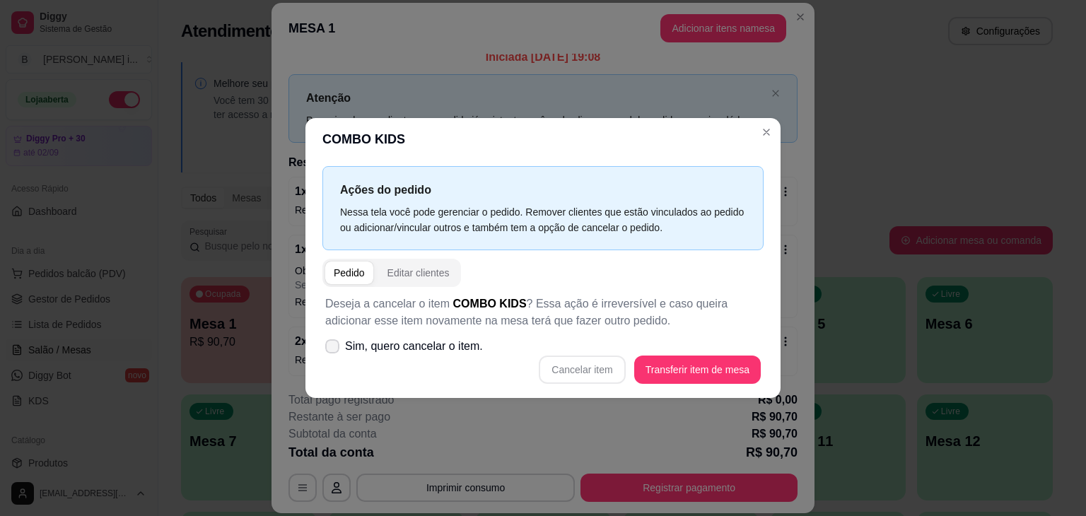
click at [394, 345] on span "Sim, quero cancelar o item." at bounding box center [414, 346] width 138 height 17
click at [334, 349] on input "Sim, quero cancelar o item." at bounding box center [329, 353] width 9 height 9
checkbox input "true"
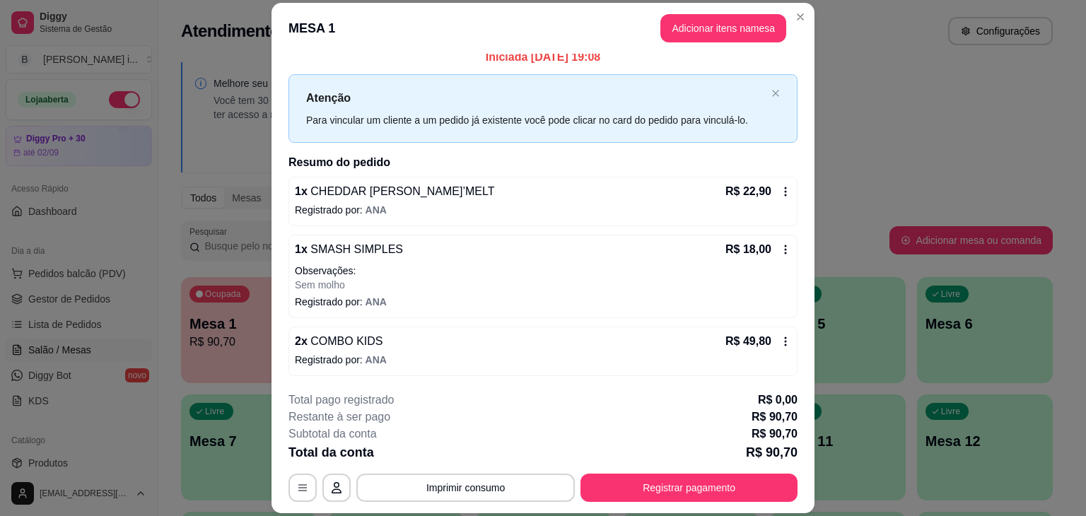
click at [760, 337] on div "R$ 49,80" at bounding box center [759, 341] width 66 height 17
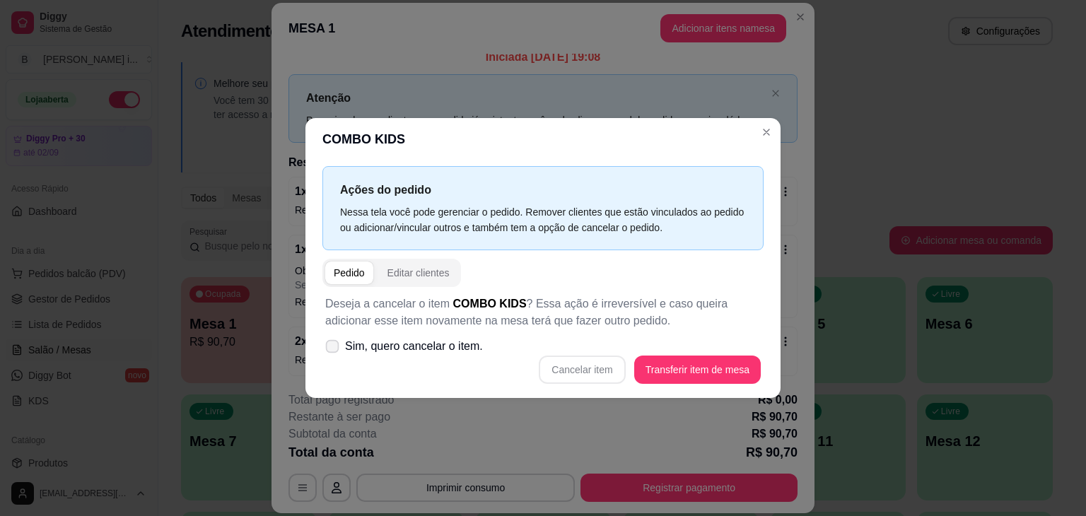
click at [436, 351] on span "Sim, quero cancelar o item." at bounding box center [414, 346] width 138 height 17
click at [334, 351] on input "Sim, quero cancelar o item." at bounding box center [329, 353] width 9 height 9
checkbox input "true"
click at [597, 365] on button "Cancelar item" at bounding box center [582, 370] width 84 height 28
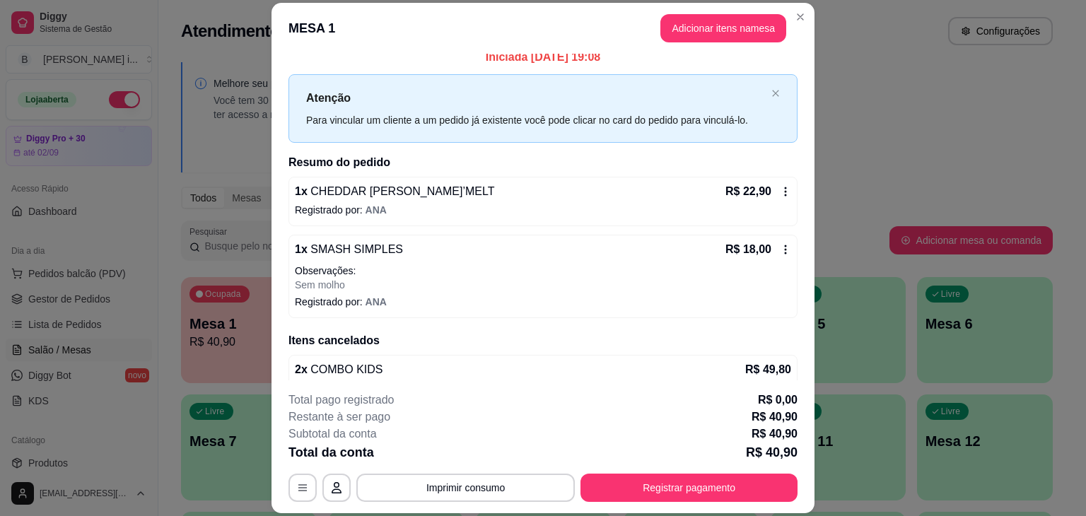
click at [547, 180] on div "1 x CHEDDAR [PERSON_NAME]’MELT R$ 22,90 Registrado por: [PERSON_NAME]" at bounding box center [543, 202] width 509 height 50
click at [498, 486] on button "Imprimir consumo" at bounding box center [465, 488] width 219 height 28
click at [469, 460] on button "IMPRESSORA ORI" at bounding box center [465, 455] width 103 height 23
click at [719, 477] on button "Registrar pagamento" at bounding box center [689, 488] width 217 height 28
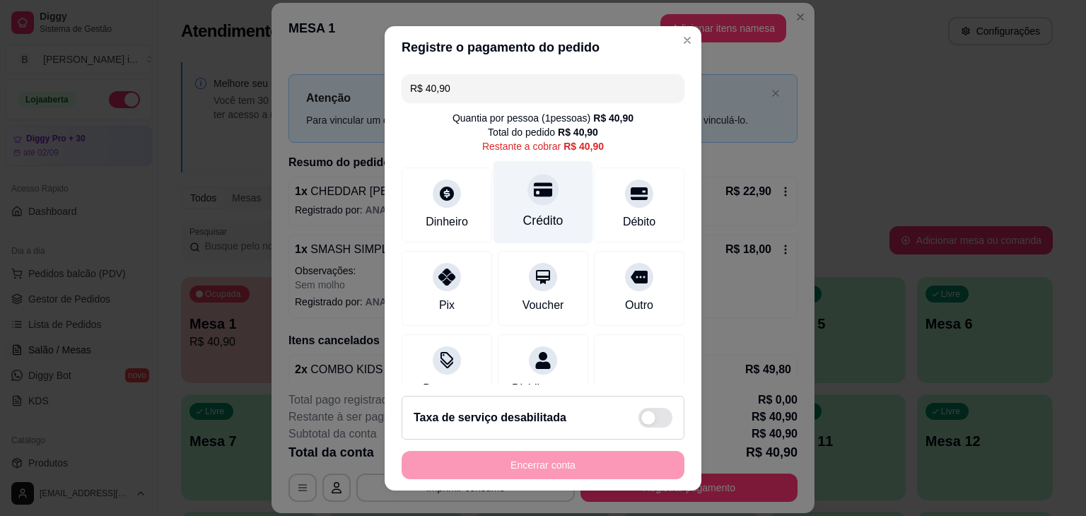
click at [545, 218] on div "Crédito" at bounding box center [543, 220] width 40 height 18
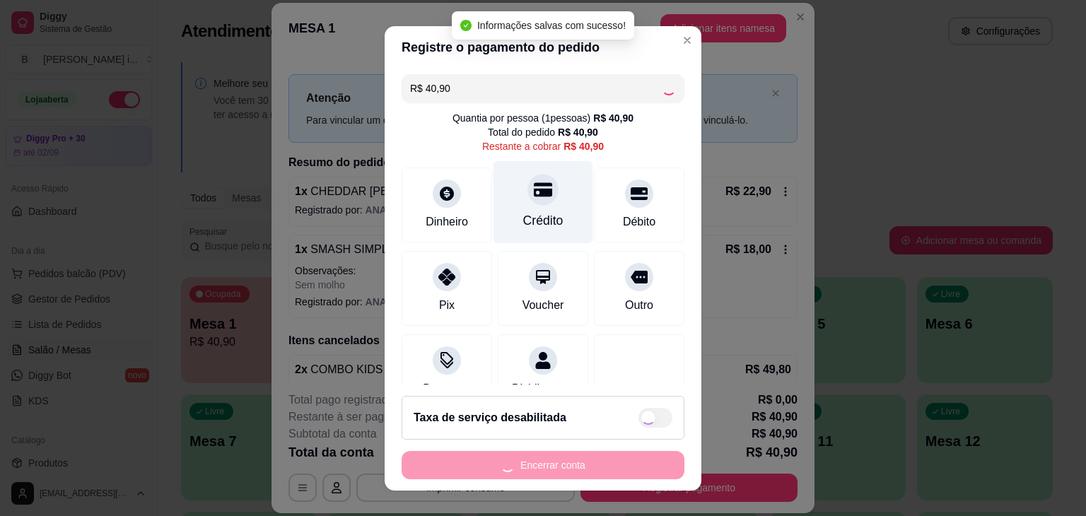
type input "R$ 0,00"
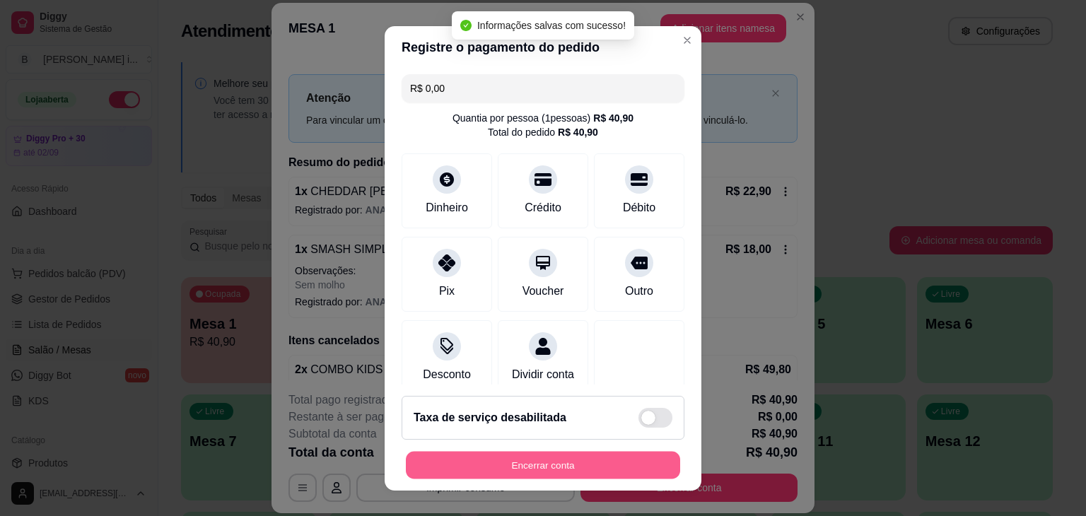
click at [542, 470] on button "Encerrar conta" at bounding box center [543, 465] width 274 height 28
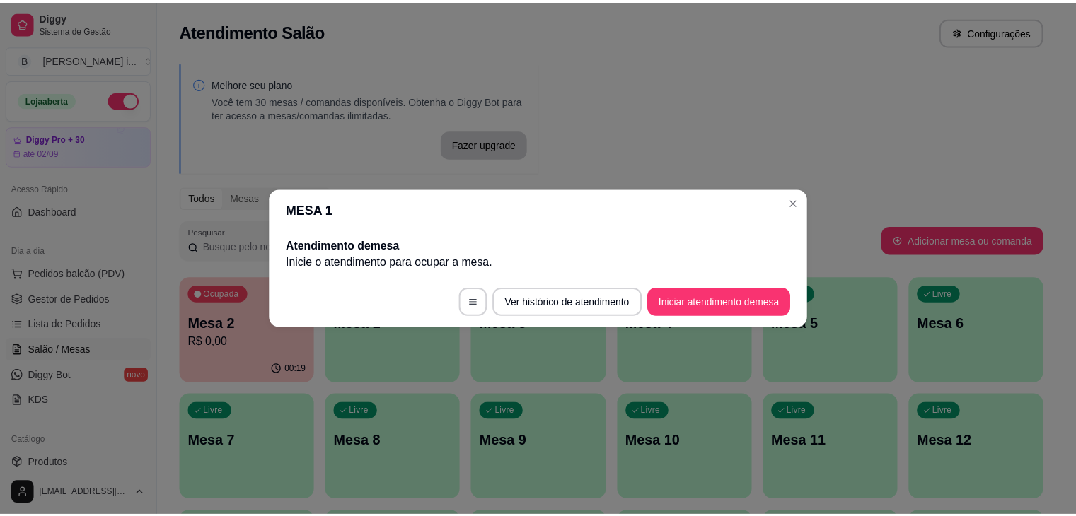
scroll to position [0, 0]
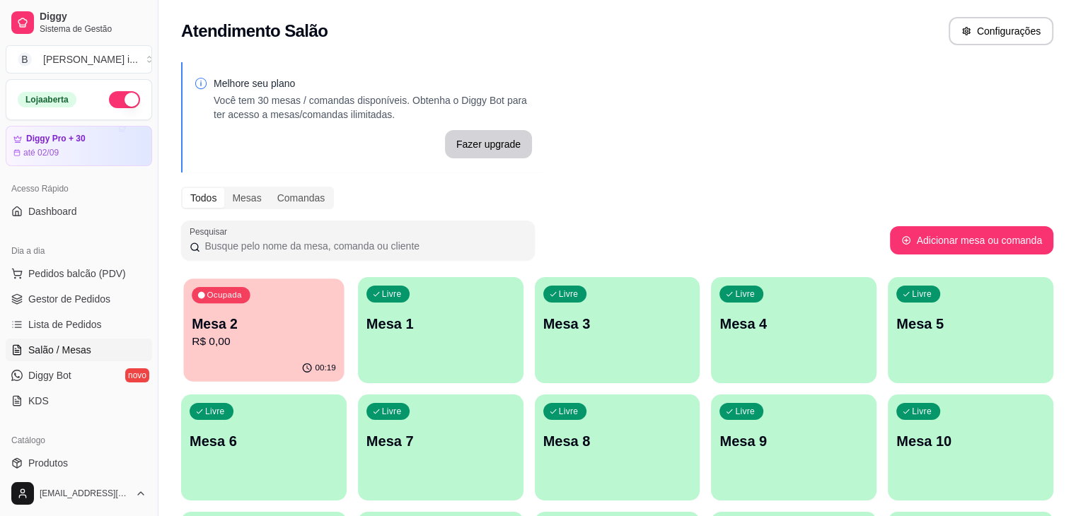
click at [211, 325] on p "Mesa 2" at bounding box center [264, 324] width 144 height 19
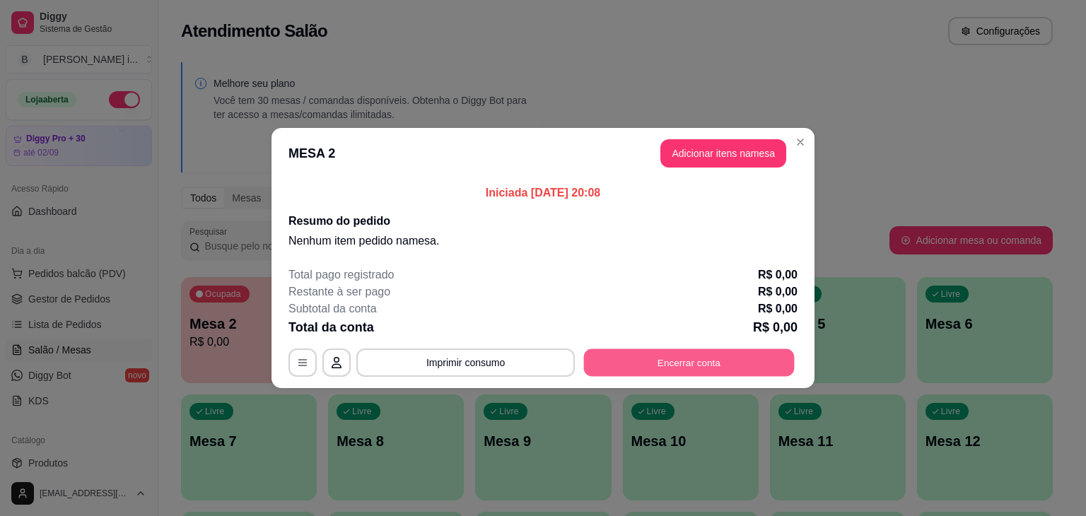
click at [697, 358] on button "Encerrar conta" at bounding box center [689, 363] width 211 height 28
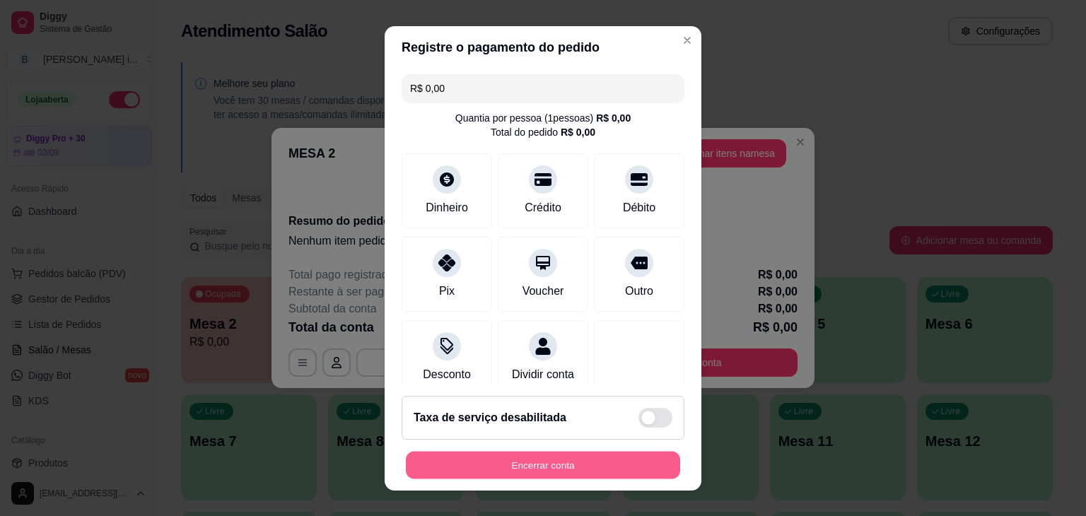
click at [567, 473] on button "Encerrar conta" at bounding box center [543, 465] width 274 height 28
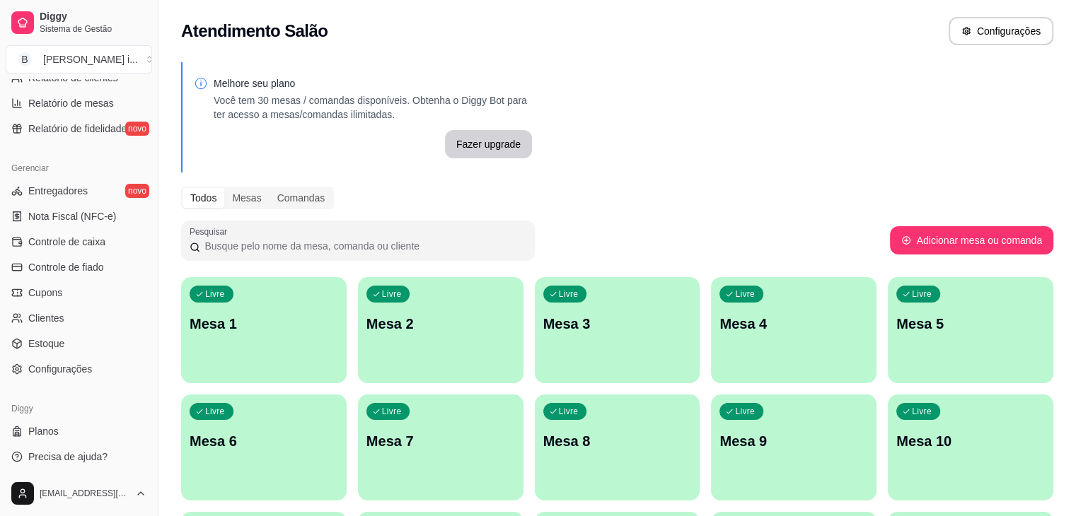
scroll to position [501, 0]
click at [60, 372] on span "Configurações" at bounding box center [60, 367] width 64 height 14
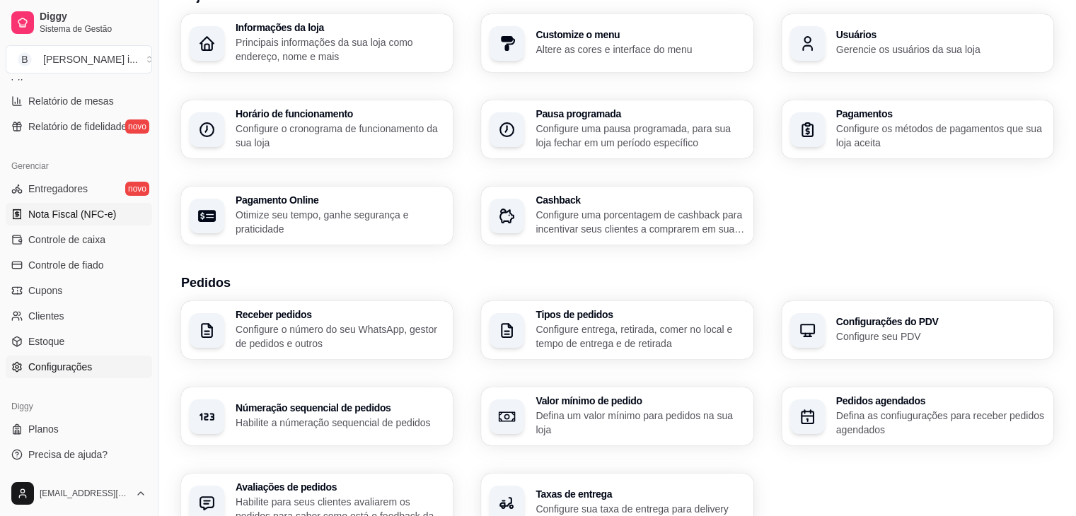
scroll to position [76, 0]
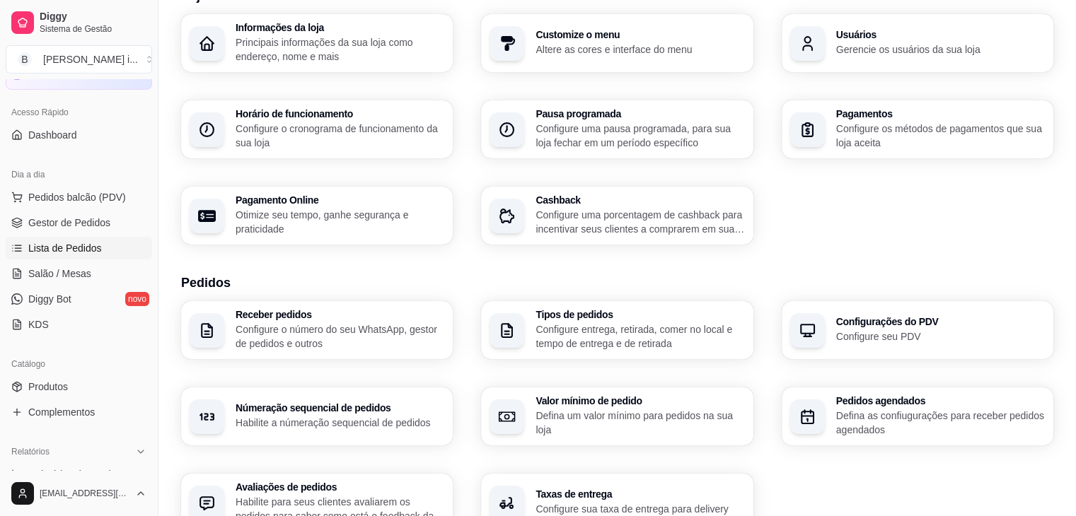
drag, startPoint x: 71, startPoint y: 227, endPoint x: 129, endPoint y: 252, distance: 62.4
click at [71, 227] on span "Gestor de Pedidos" at bounding box center [69, 223] width 82 height 14
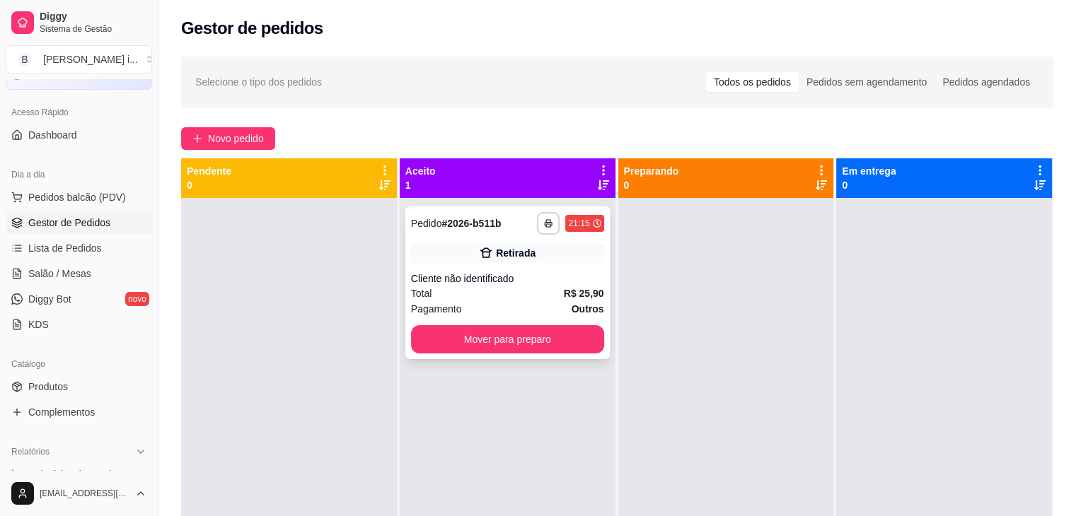
click at [551, 287] on div "Total R$ 25,90" at bounding box center [507, 294] width 193 height 16
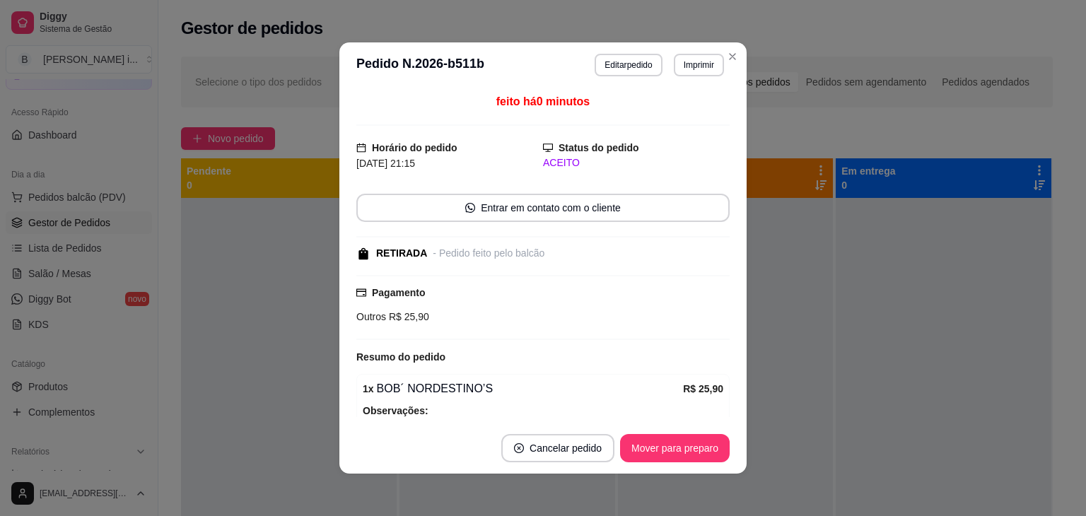
scroll to position [76, 0]
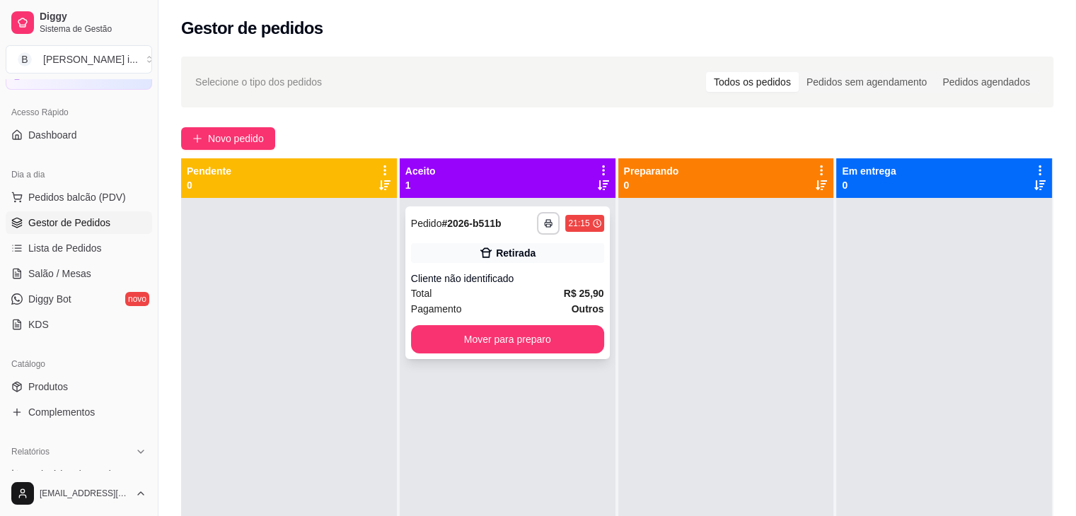
click at [523, 242] on div "**********" at bounding box center [507, 282] width 204 height 153
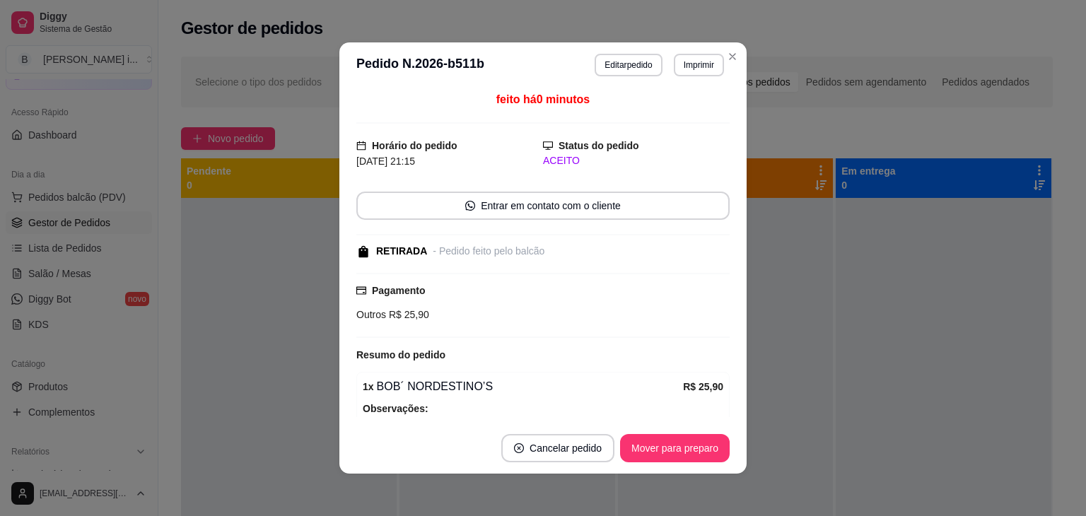
scroll to position [0, 0]
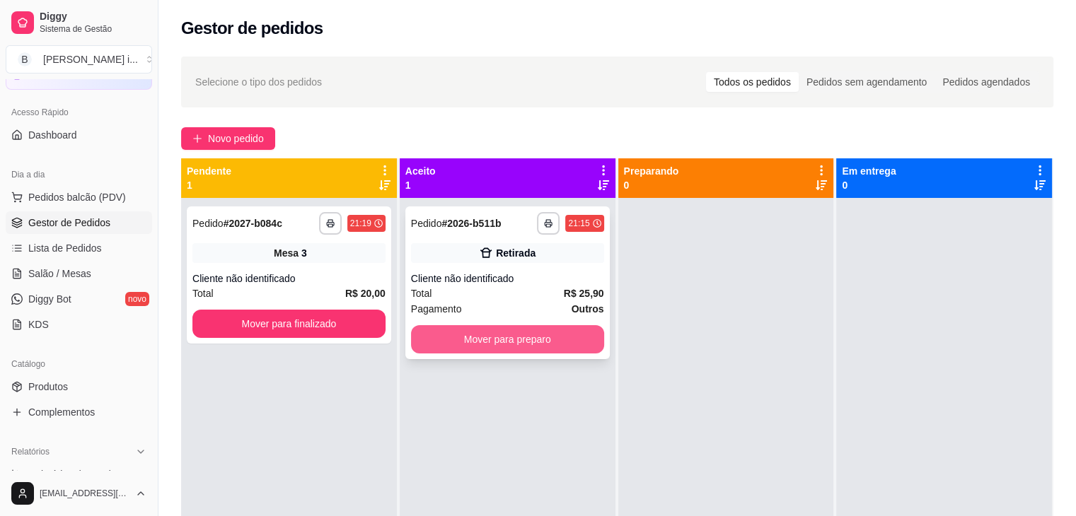
click at [484, 349] on button "Mover para preparo" at bounding box center [507, 339] width 193 height 28
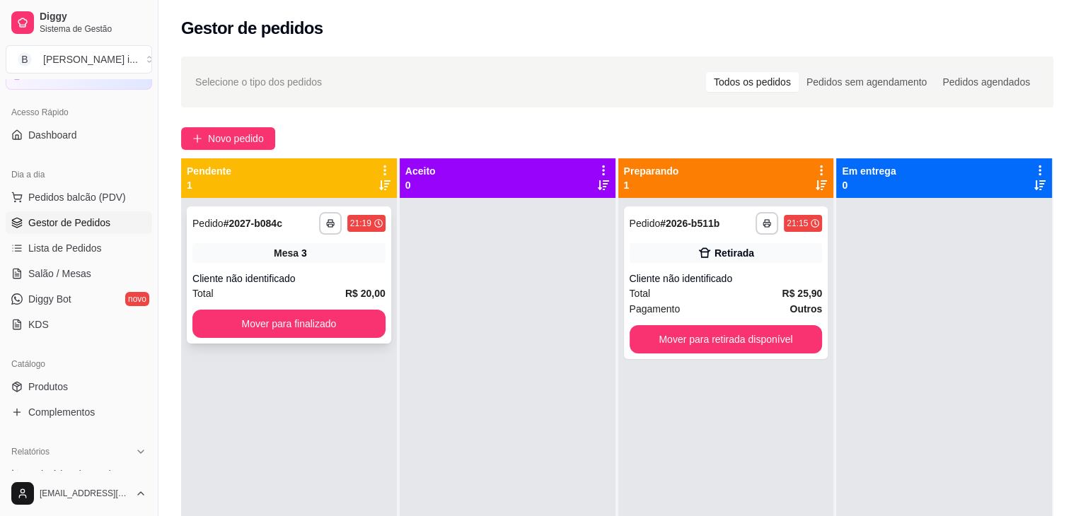
click at [335, 238] on div "**********" at bounding box center [289, 274] width 204 height 137
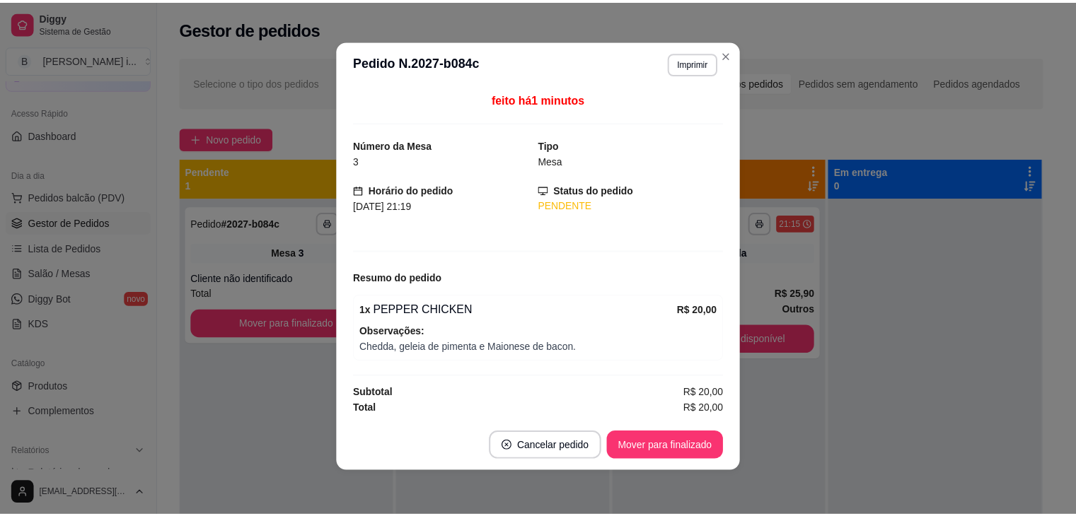
scroll to position [3, 0]
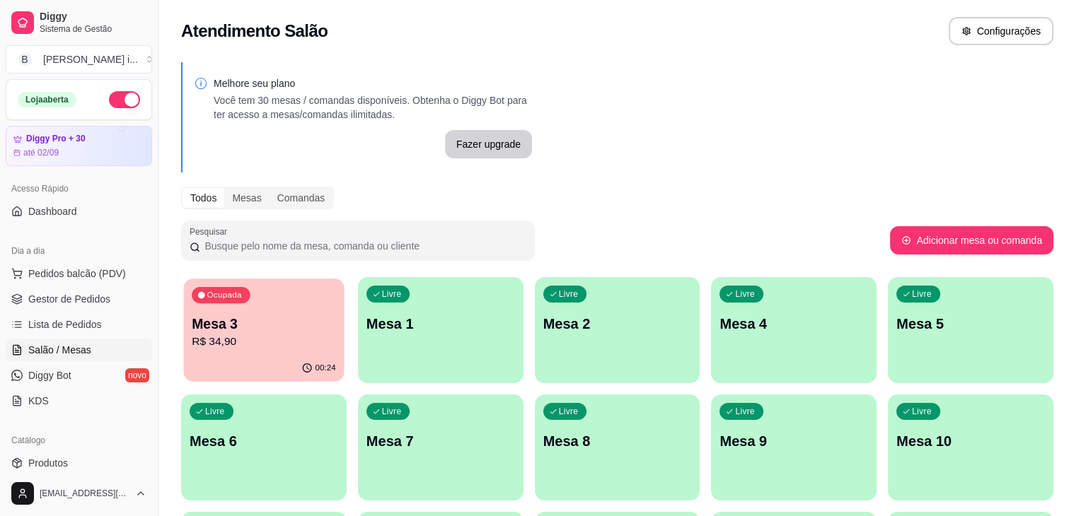
click at [267, 346] on p "R$ 34,90" at bounding box center [264, 342] width 144 height 16
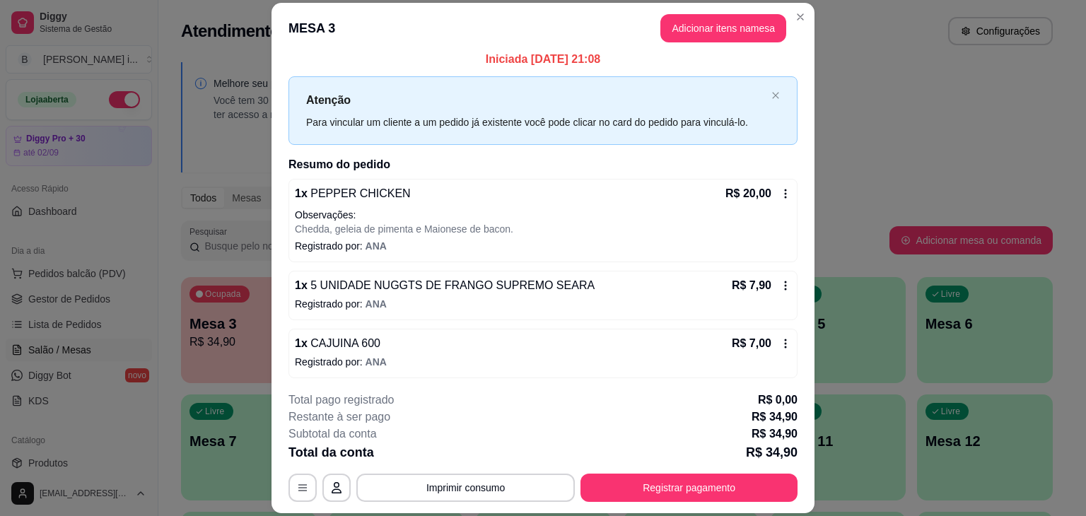
scroll to position [11, 0]
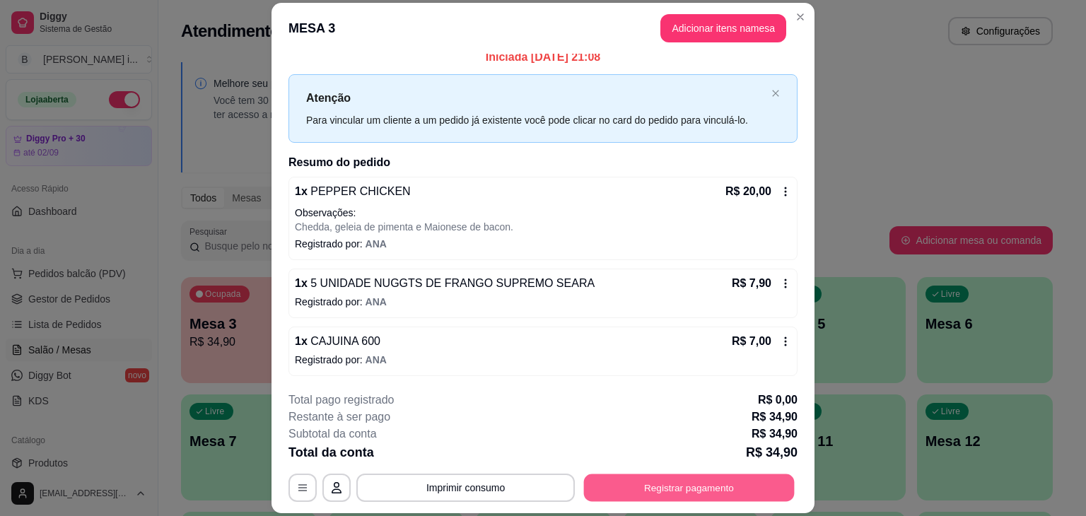
click at [739, 479] on button "Registrar pagamento" at bounding box center [689, 489] width 211 height 28
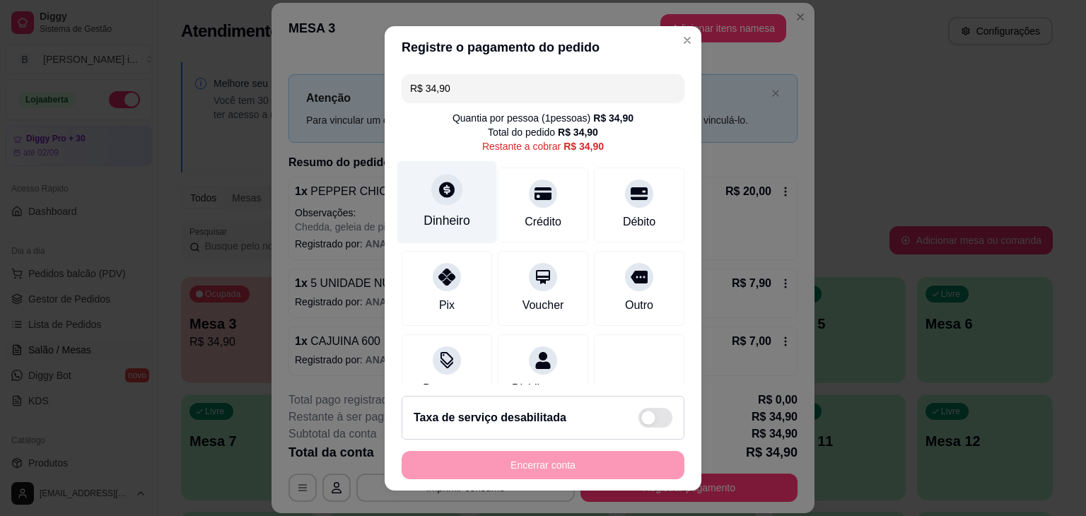
click at [448, 193] on div at bounding box center [446, 189] width 31 height 31
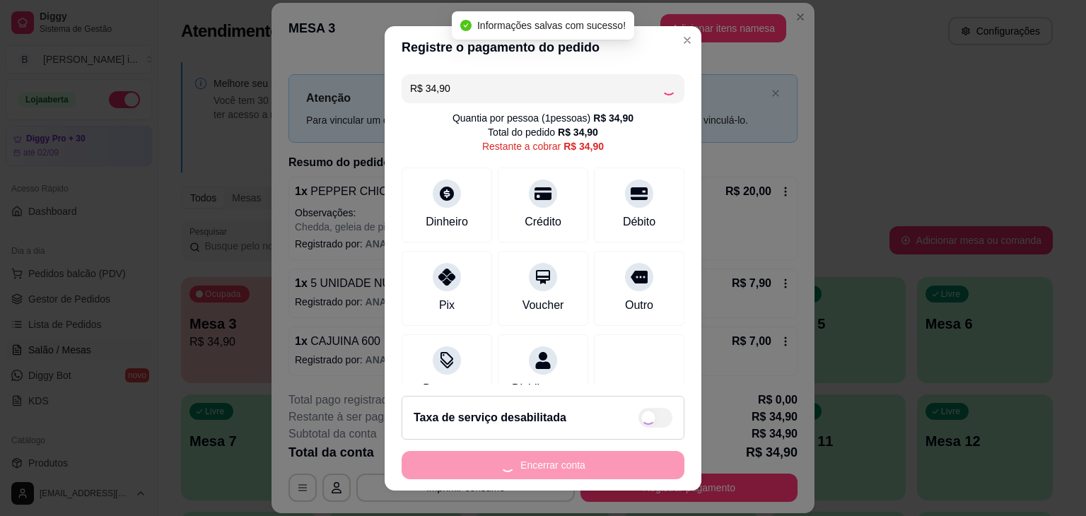
type input "R$ 0,00"
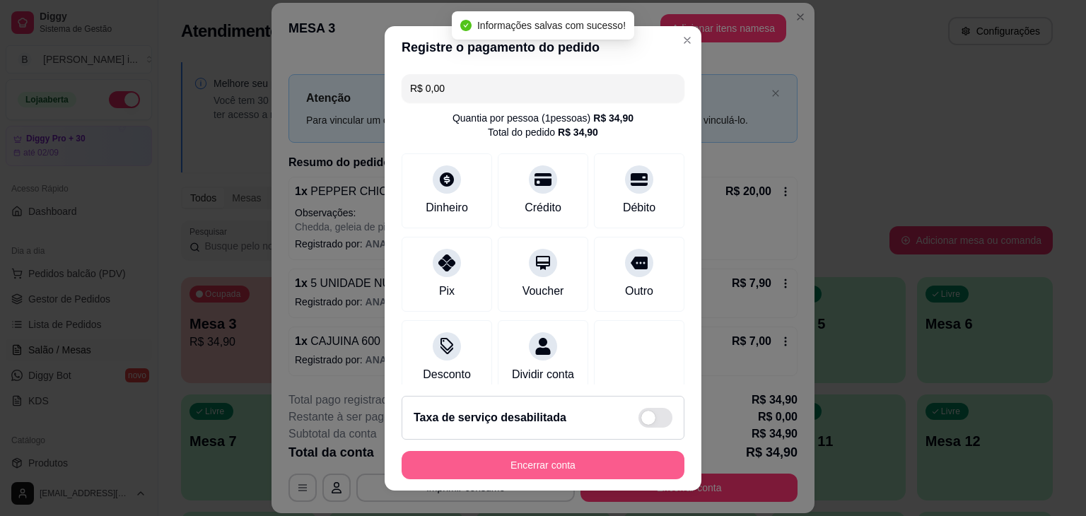
click at [587, 455] on button "Encerrar conta" at bounding box center [543, 465] width 283 height 28
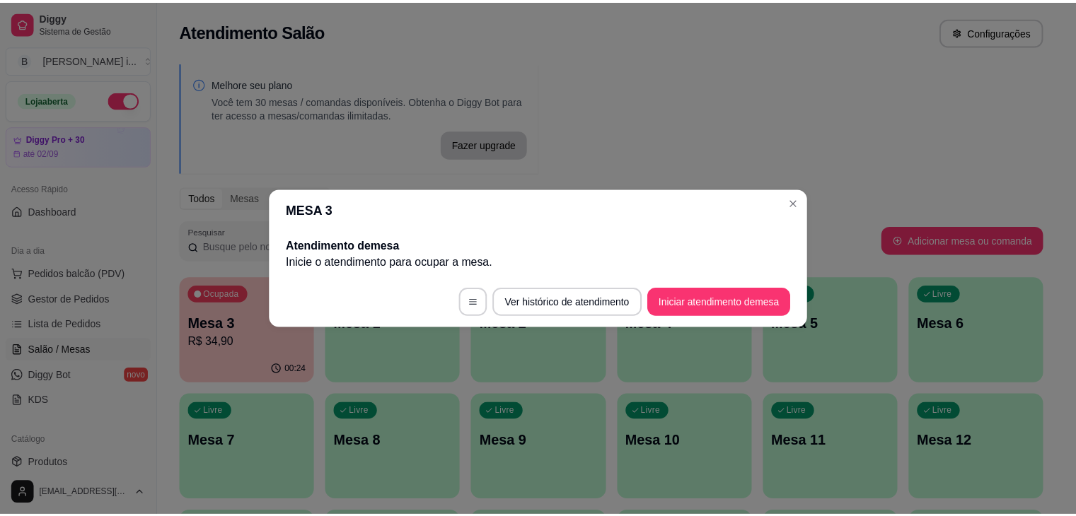
scroll to position [0, 0]
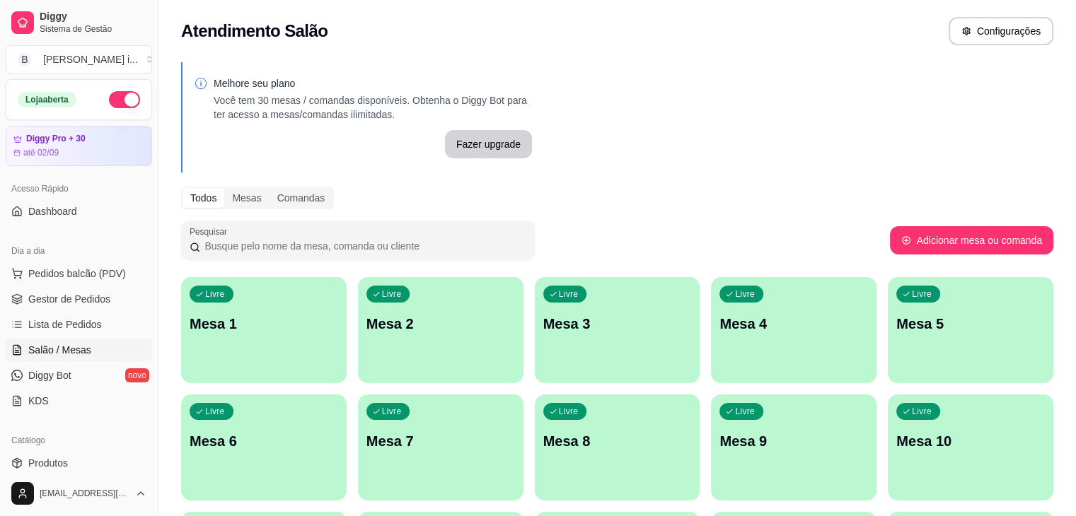
click at [109, 98] on button "button" at bounding box center [124, 99] width 31 height 17
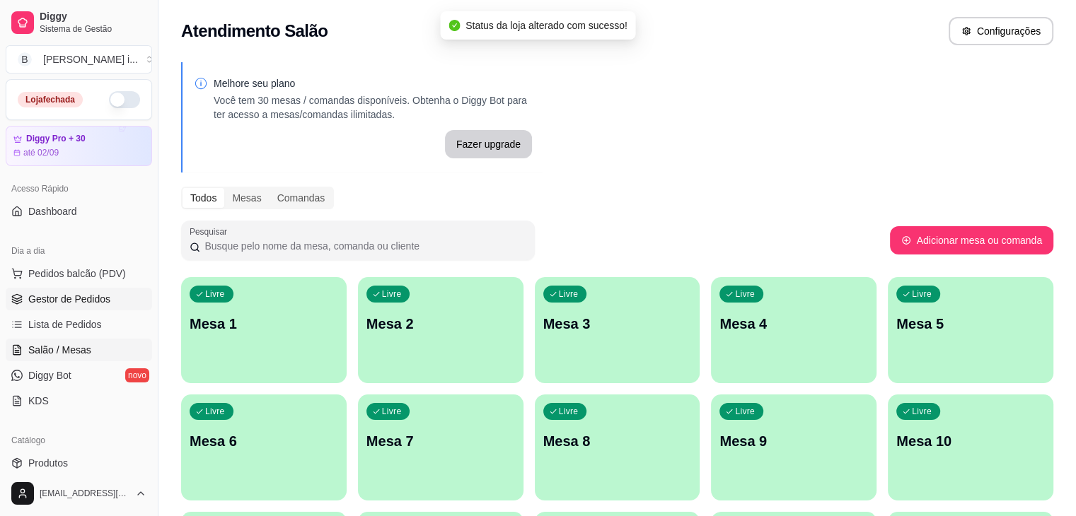
click at [71, 291] on link "Gestor de Pedidos" at bounding box center [79, 299] width 146 height 23
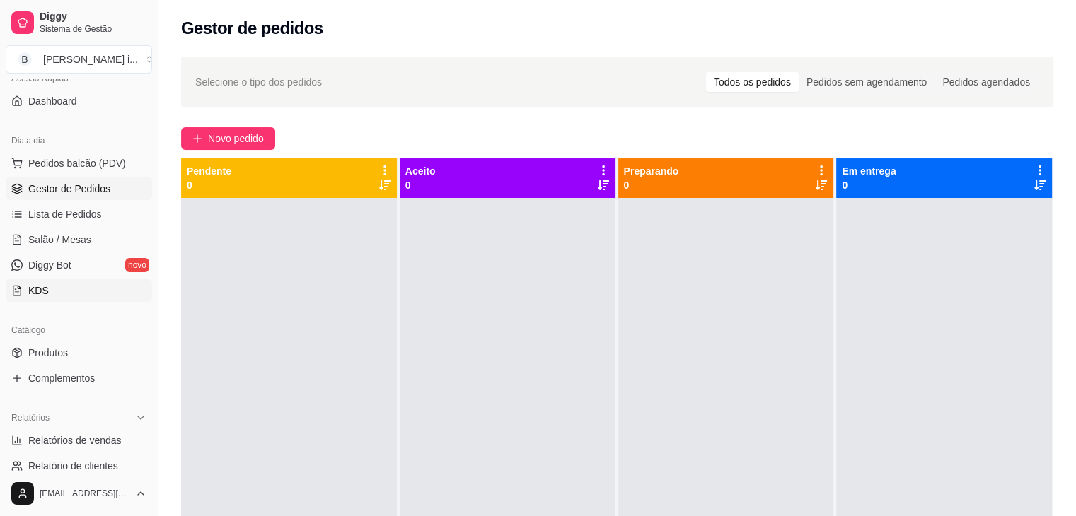
scroll to position [141, 0]
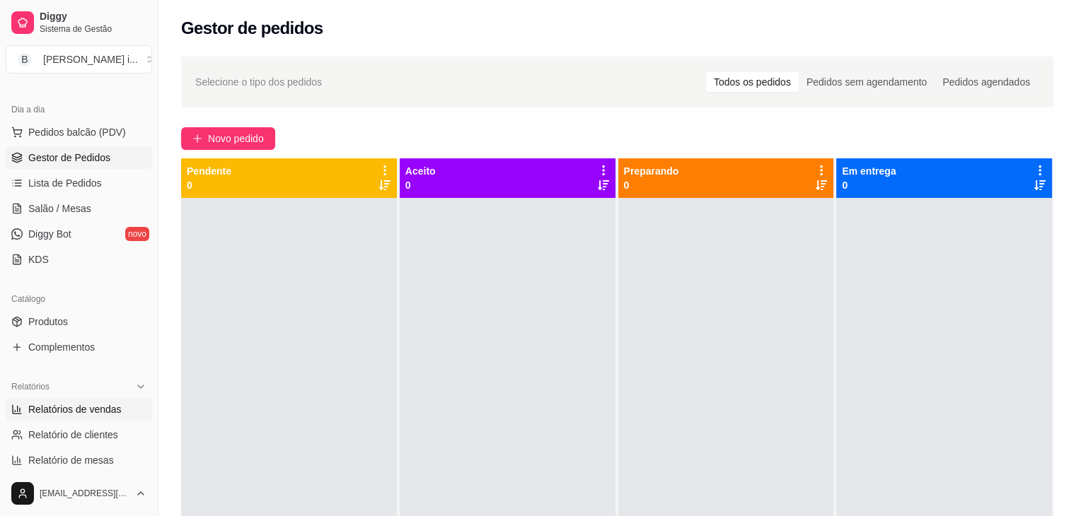
click at [94, 405] on span "Relatórios de vendas" at bounding box center [74, 409] width 93 height 14
select select "ALL"
select select "0"
